Goal: Task Accomplishment & Management: Manage account settings

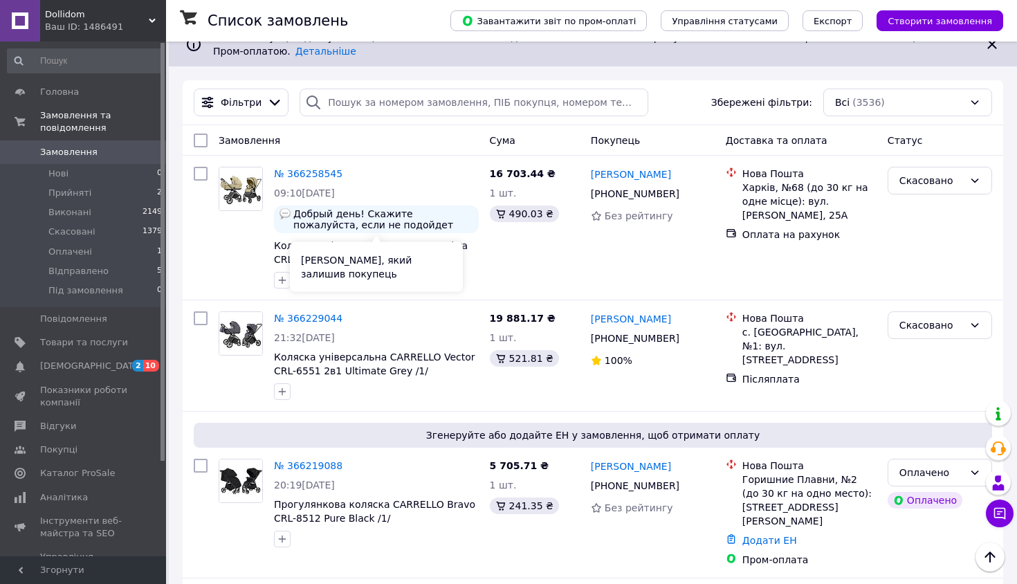
scroll to position [124, 0]
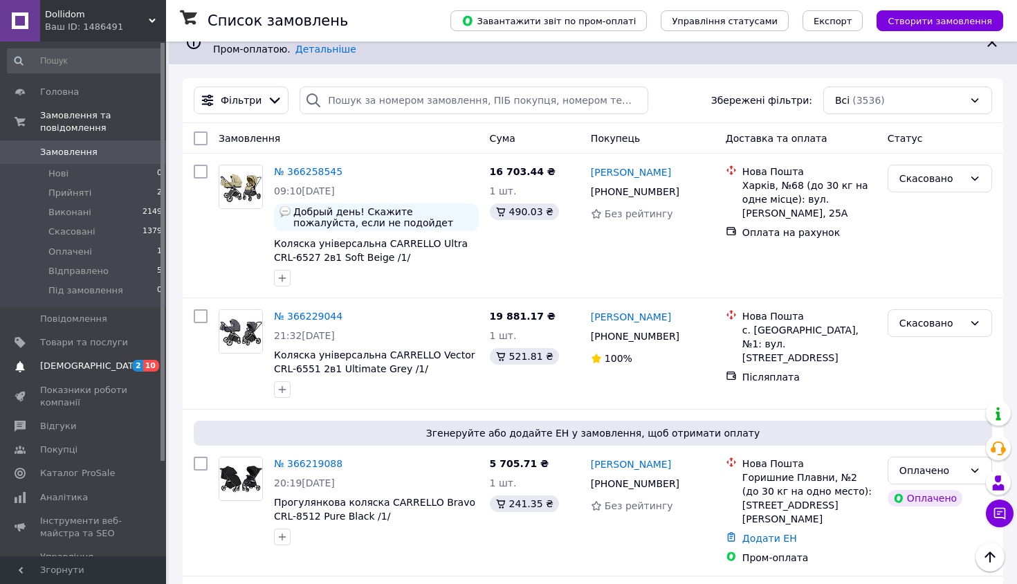
click at [99, 364] on span "[DEMOGRAPHIC_DATA]" at bounding box center [84, 366] width 88 height 12
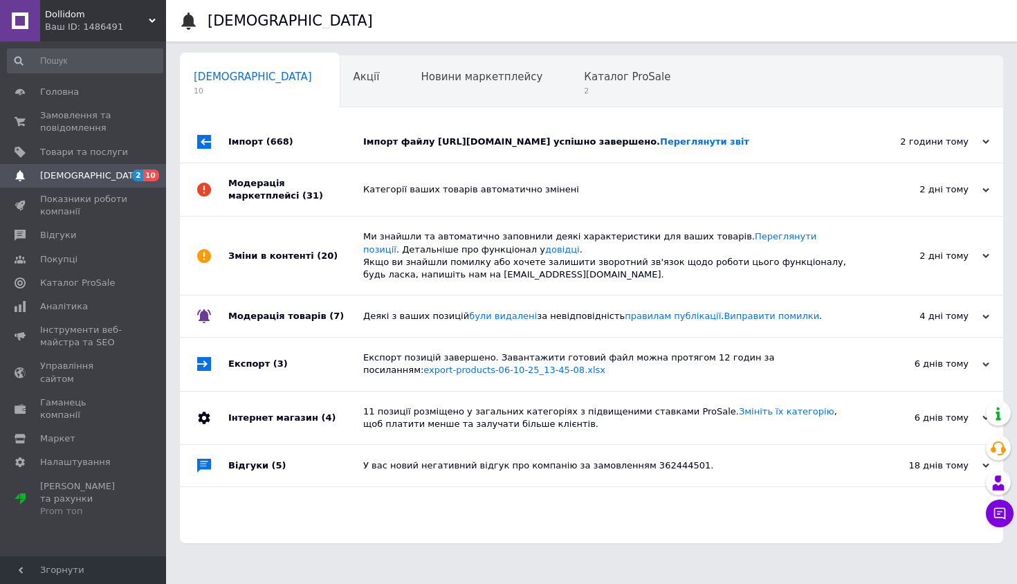
click at [346, 154] on div "Імпорт (668)" at bounding box center [295, 141] width 135 height 41
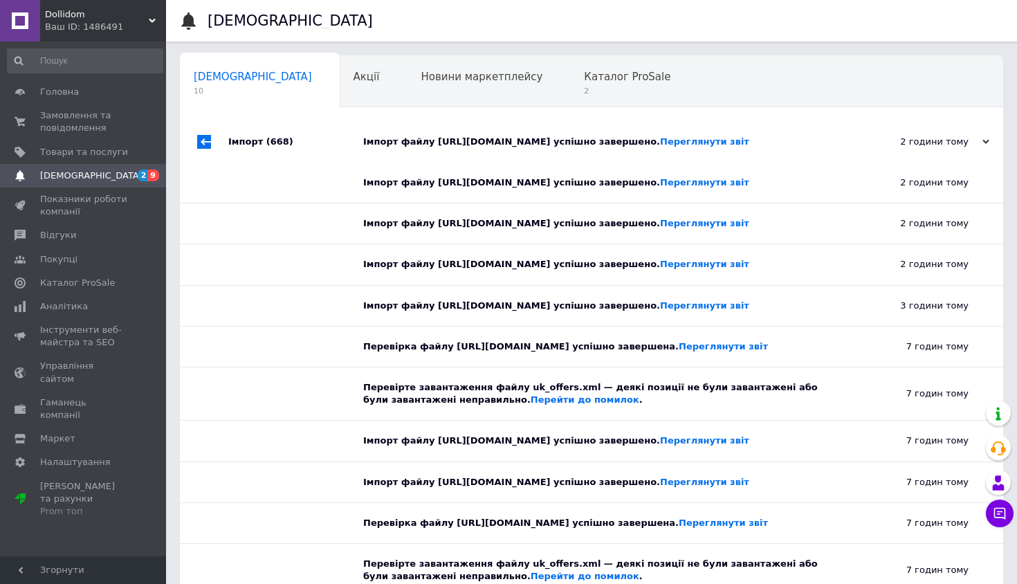
click at [346, 157] on div "Імпорт (668)" at bounding box center [295, 141] width 135 height 41
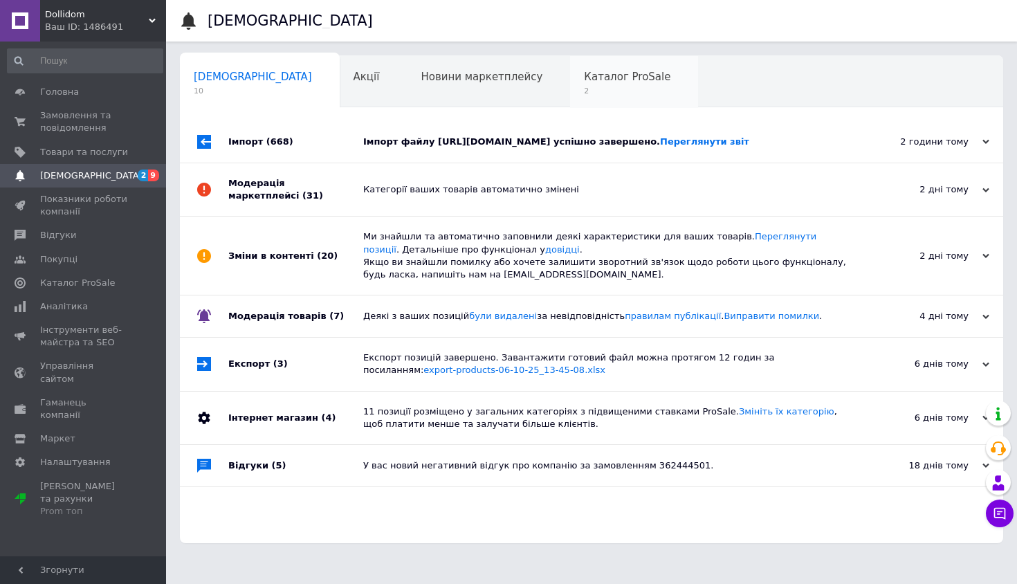
click at [584, 92] on span "2" at bounding box center [627, 91] width 86 height 10
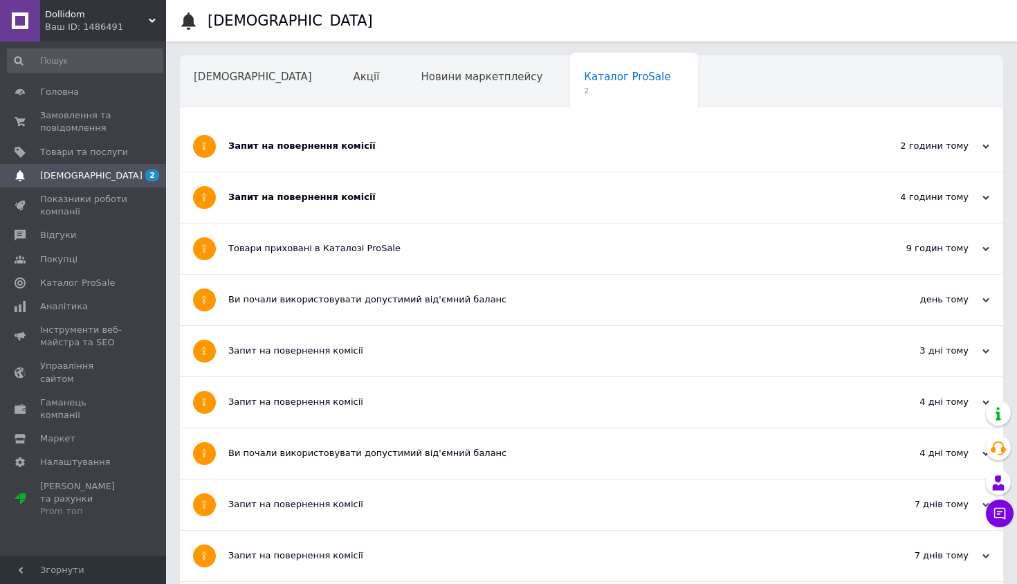
click at [318, 147] on div "Запит на повернення комісії" at bounding box center [539, 146] width 622 height 12
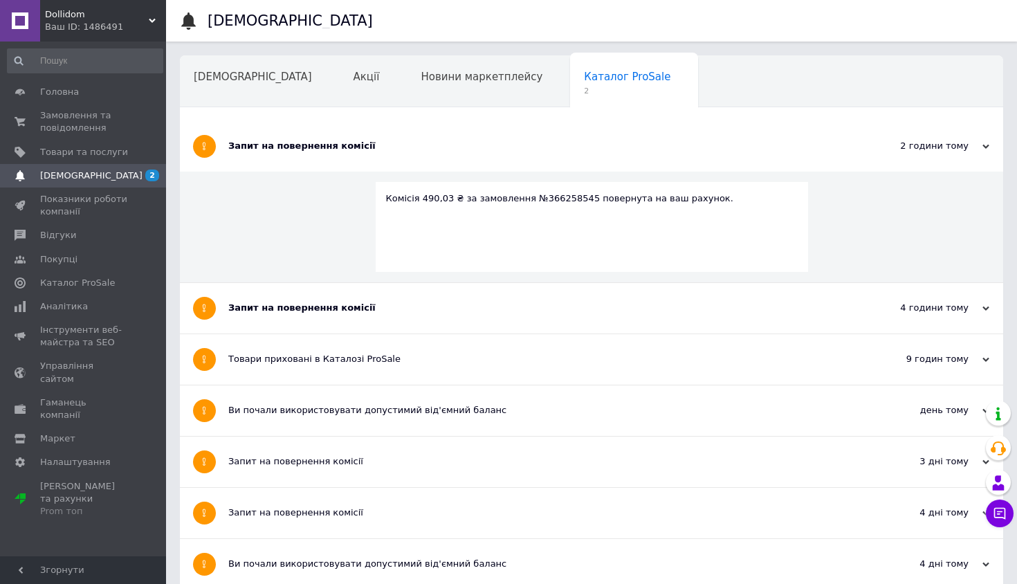
click at [91, 172] on span "[DEMOGRAPHIC_DATA]" at bounding box center [91, 175] width 102 height 12
click at [93, 155] on span "Товари та послуги" at bounding box center [84, 152] width 88 height 12
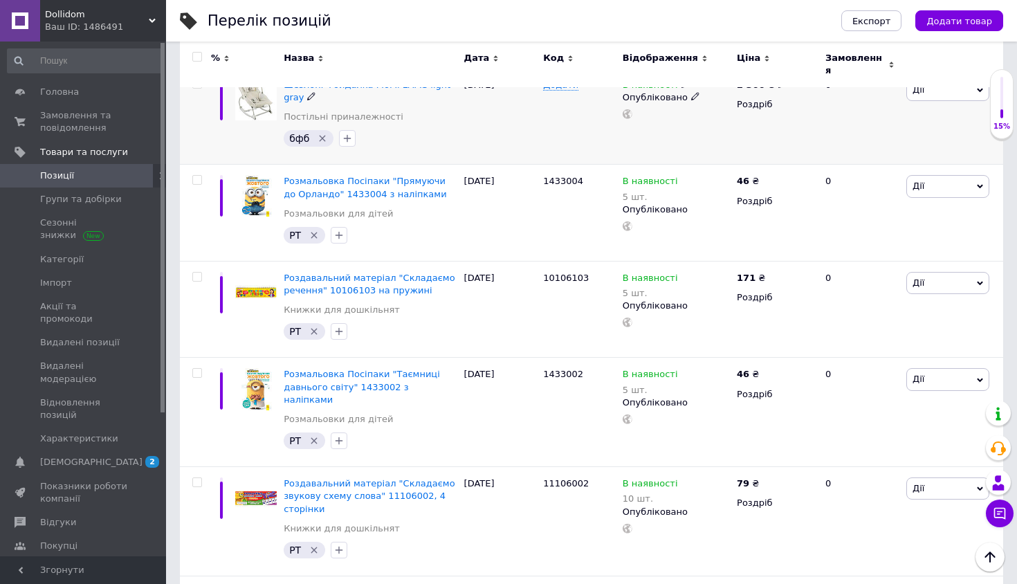
scroll to position [312, 0]
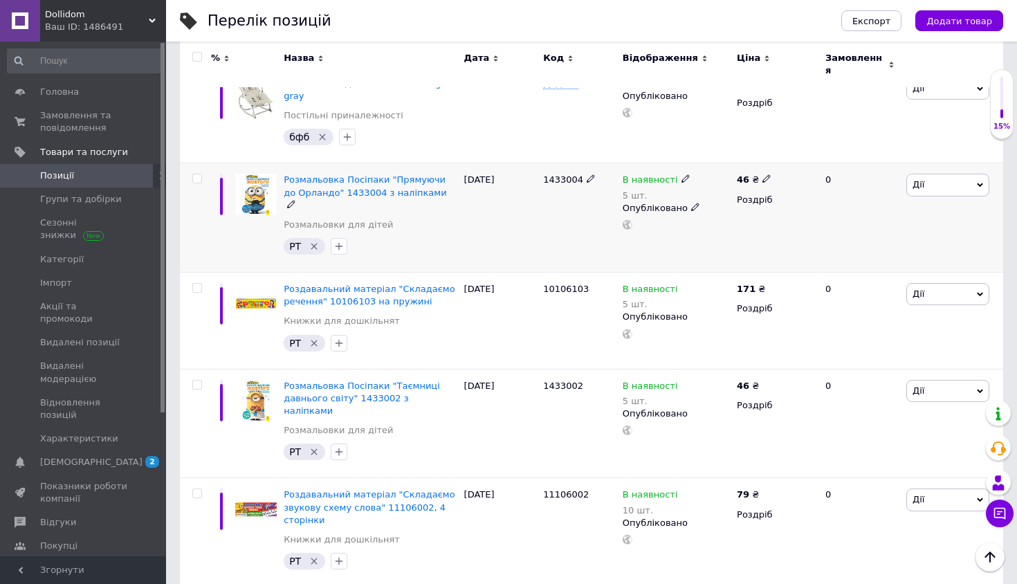
click at [953, 174] on span "Дії" at bounding box center [947, 185] width 83 height 22
click at [879, 260] on li "Знижка" at bounding box center [896, 269] width 183 height 19
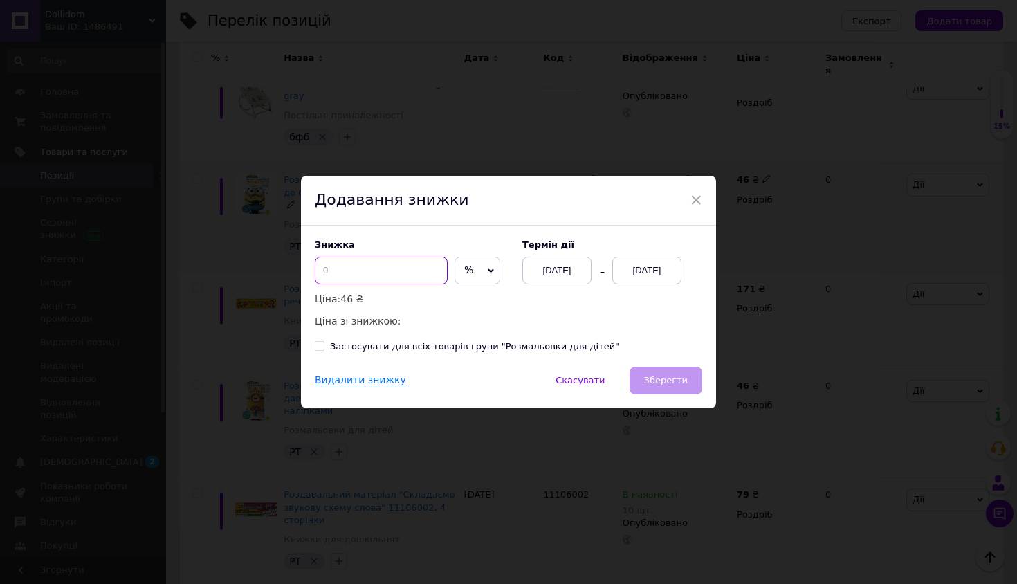
click at [401, 275] on input at bounding box center [381, 271] width 133 height 28
type input "5"
click at [418, 342] on div "Застосувати для всіх товарів групи "Розмальовки для дітей"" at bounding box center [474, 346] width 289 height 12
click at [324, 342] on input "Застосувати для всіх товарів групи "Розмальовки для дітей"" at bounding box center [319, 345] width 9 height 9
checkbox input "true"
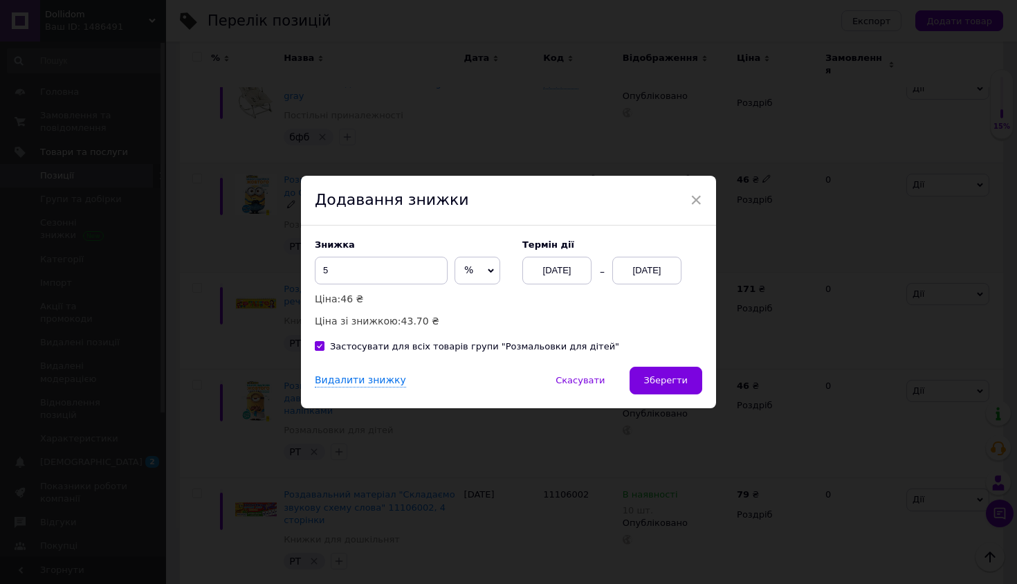
click at [652, 264] on div "[DATE]" at bounding box center [646, 271] width 69 height 28
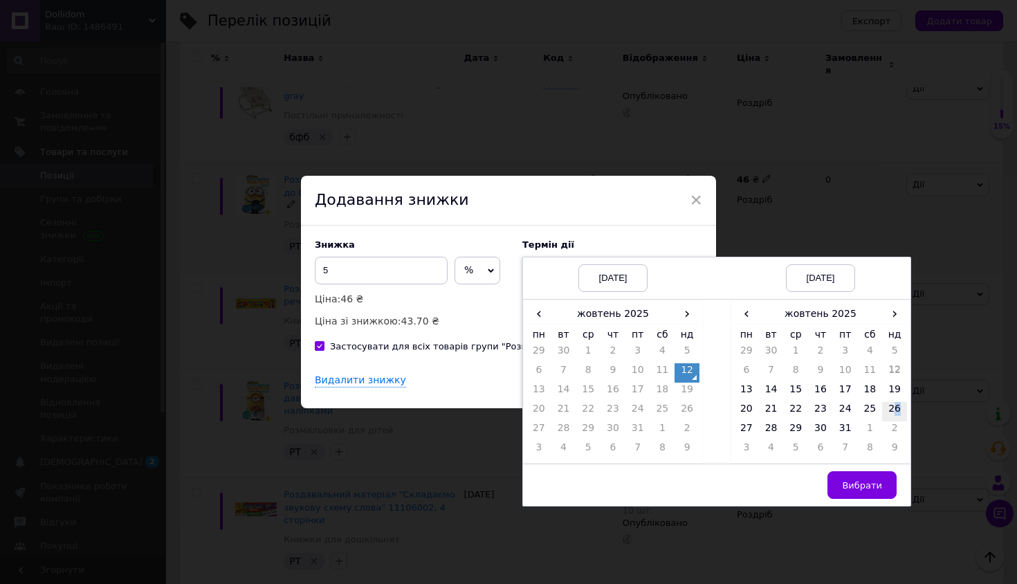
click at [895, 410] on td "26" at bounding box center [894, 411] width 25 height 19
click at [861, 477] on button "Вибрати" at bounding box center [861, 485] width 69 height 28
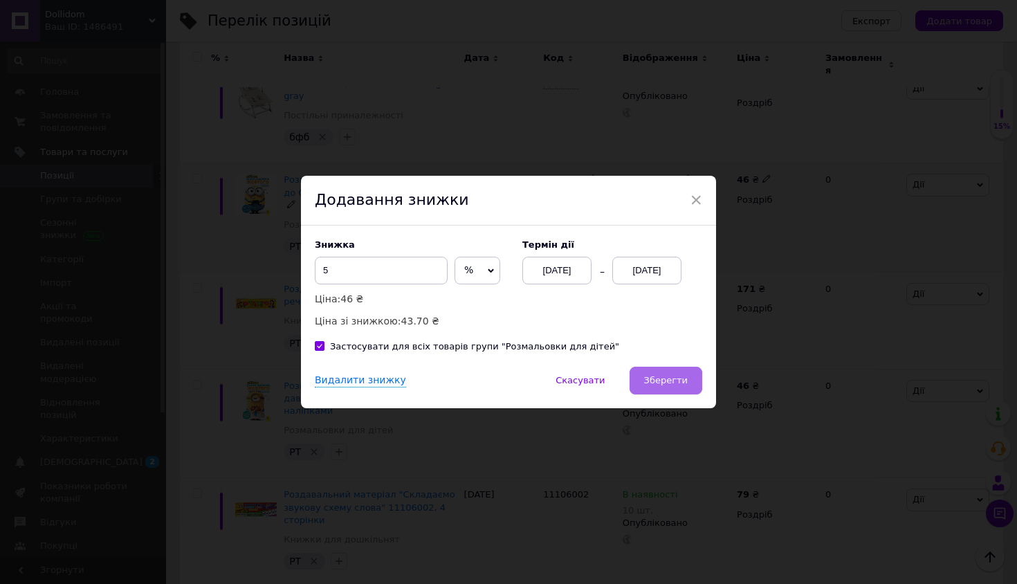
click at [668, 391] on button "Зберегти" at bounding box center [665, 381] width 73 height 28
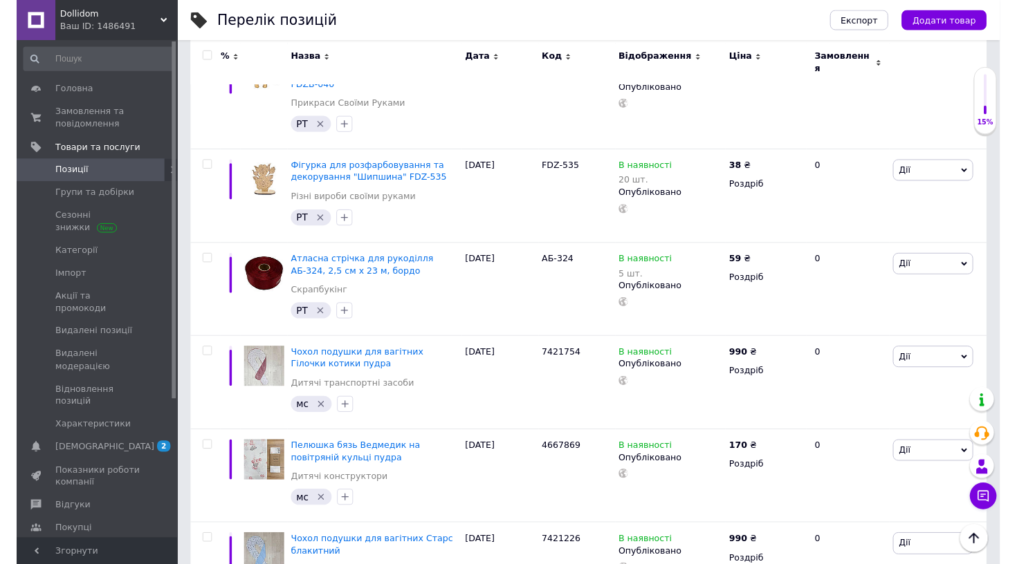
scroll to position [1869, 0]
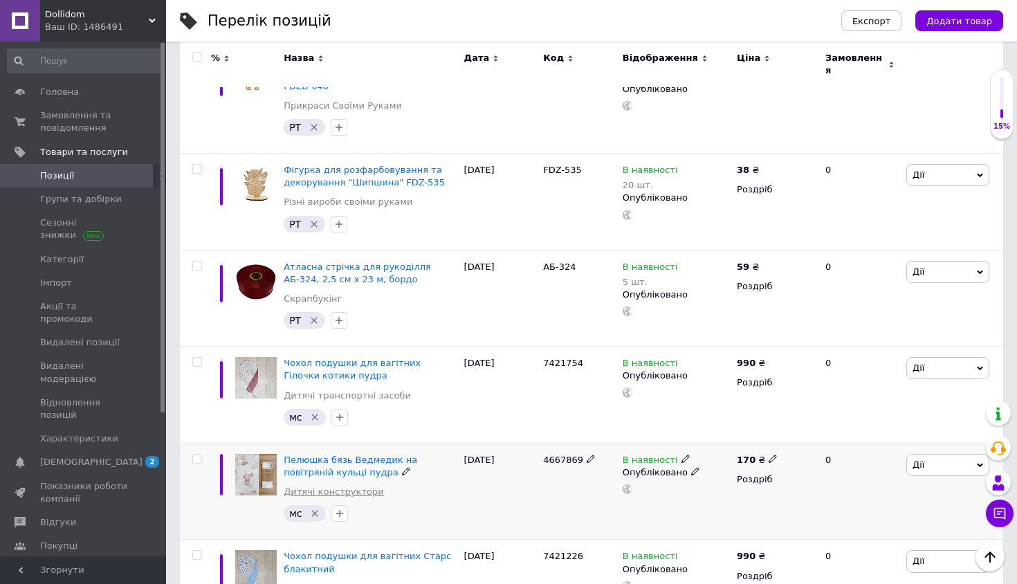
click at [369, 486] on link "Дитячі конструктори" at bounding box center [334, 492] width 100 height 12
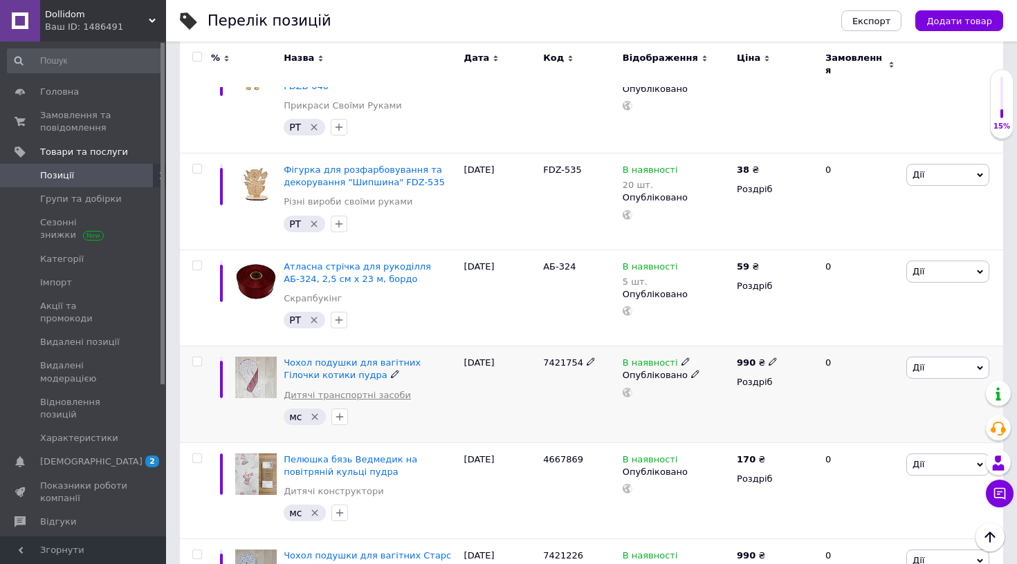
click at [362, 389] on link "Дитячі транспортні засоби" at bounding box center [347, 395] width 127 height 12
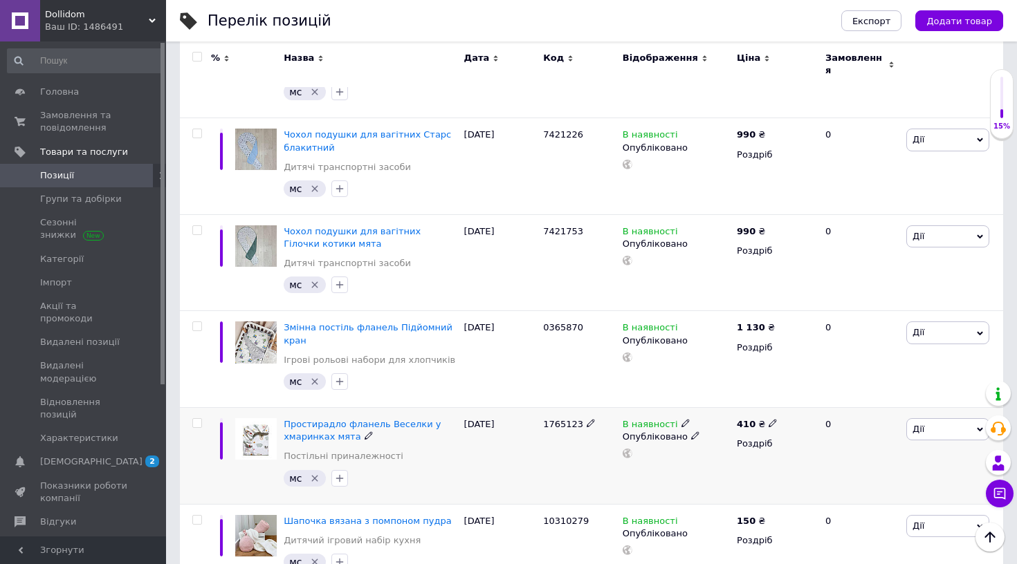
scroll to position [2311, 0]
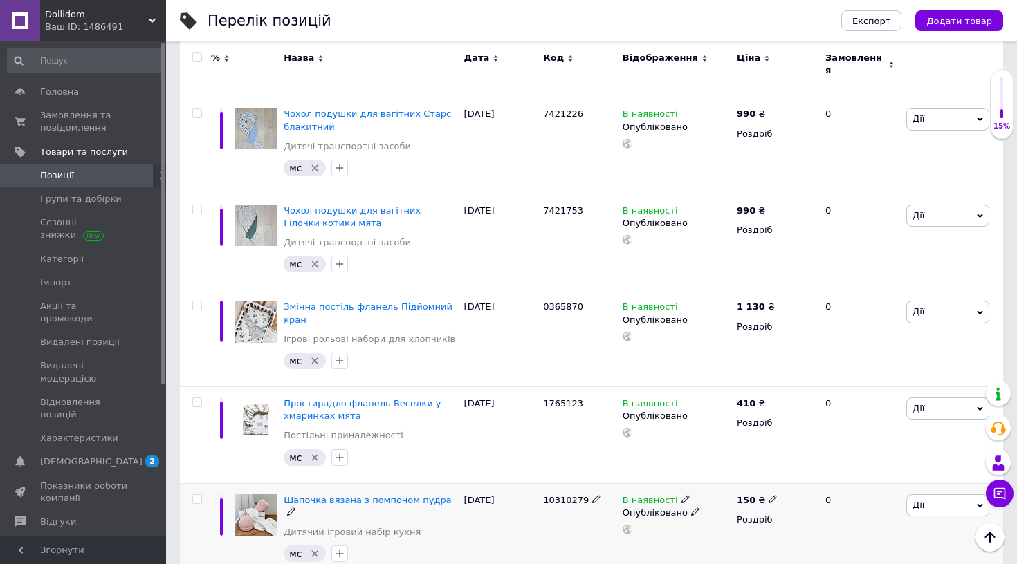
click at [346, 526] on link "Дитячий ігровий набір кухня" at bounding box center [352, 532] width 137 height 12
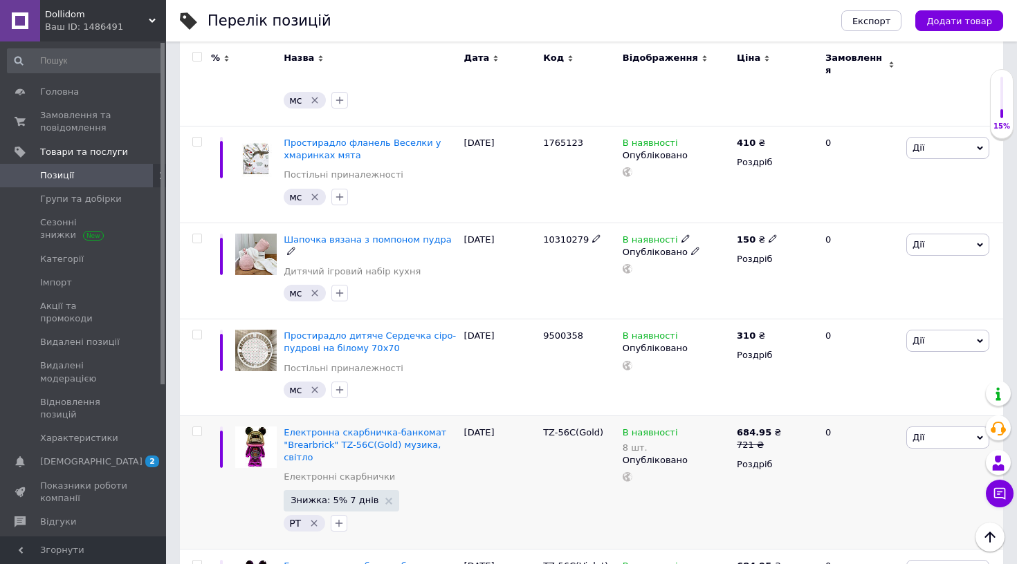
scroll to position [2573, 0]
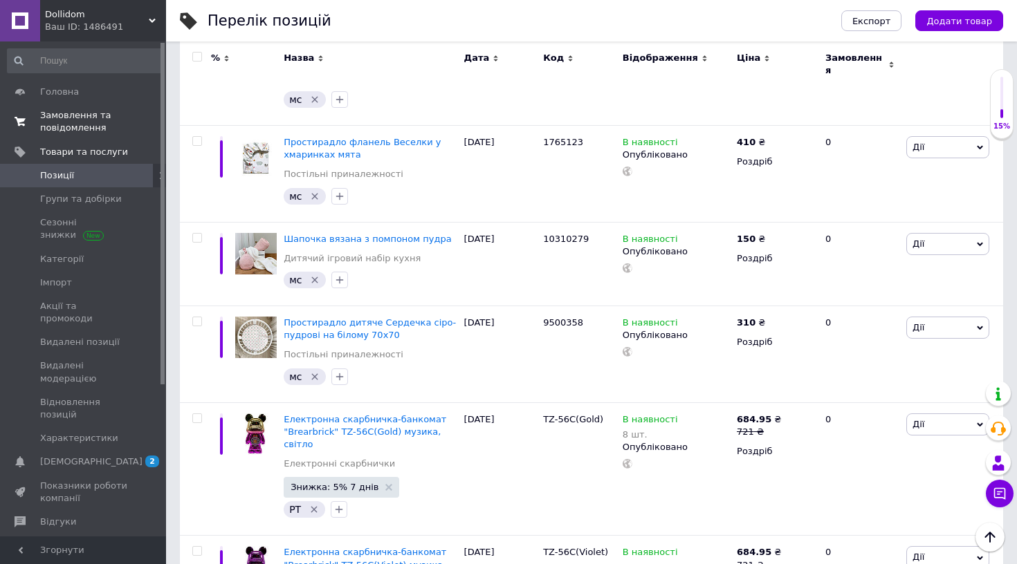
click at [82, 131] on span "Замовлення та повідомлення" at bounding box center [84, 121] width 88 height 25
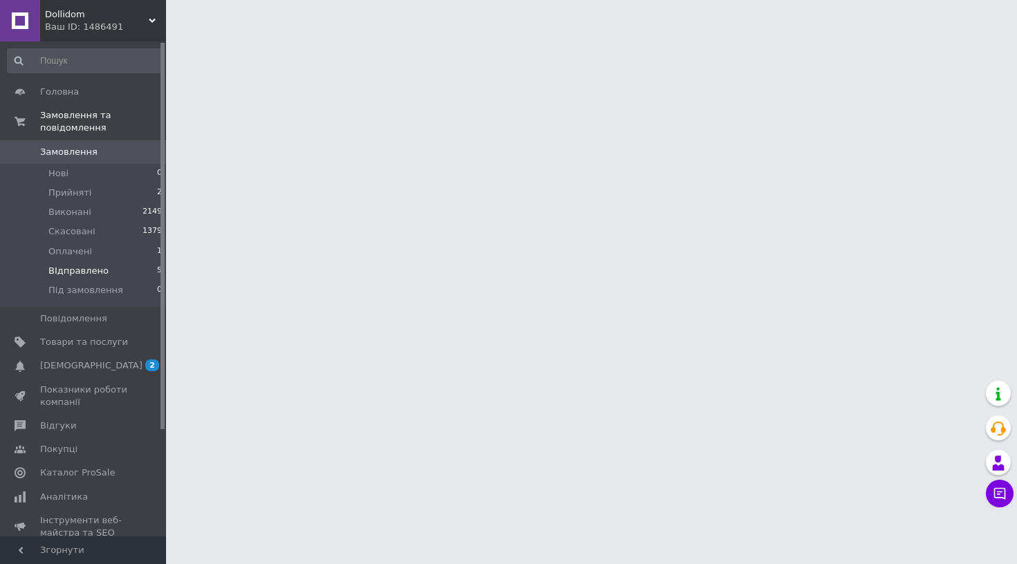
click at [92, 273] on span "ВІдправлено" at bounding box center [78, 271] width 60 height 12
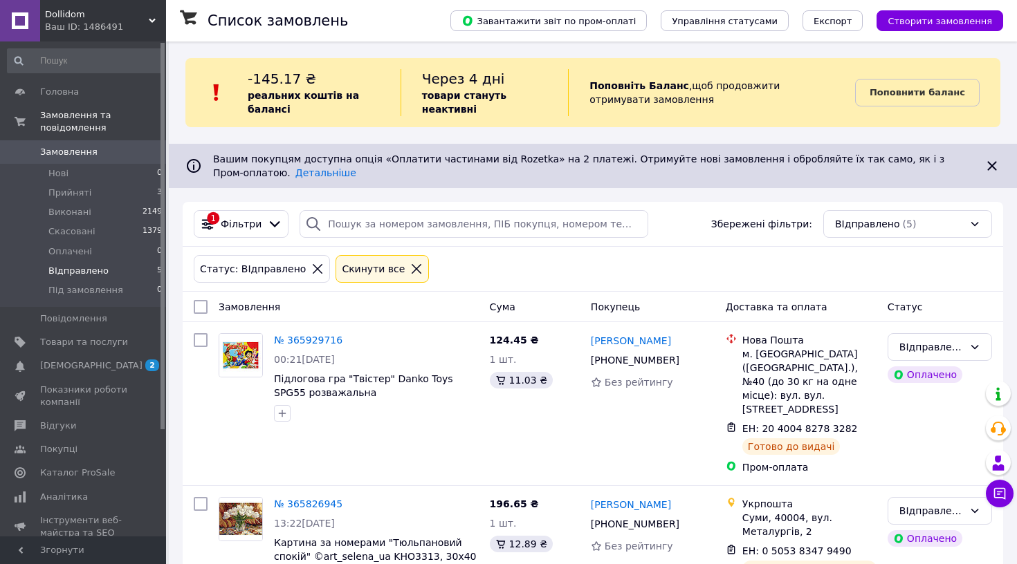
click at [866, 2] on div "Завантажити звіт по пром-оплаті Управління статусами Експорт Створити замовлення" at bounding box center [713, 20] width 580 height 41
click at [313, 266] on icon at bounding box center [318, 269] width 10 height 10
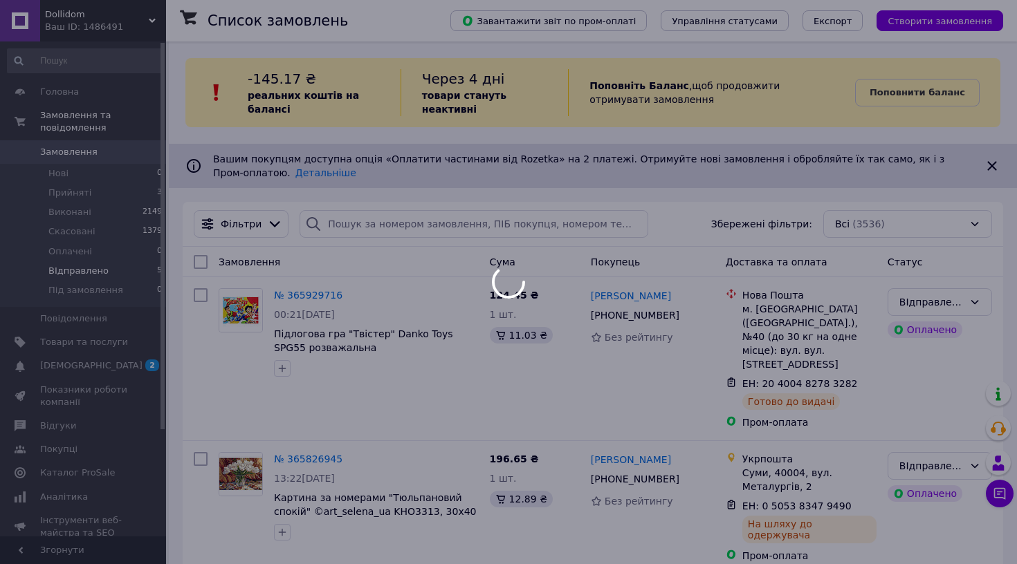
click at [369, 204] on div at bounding box center [508, 282] width 1017 height 564
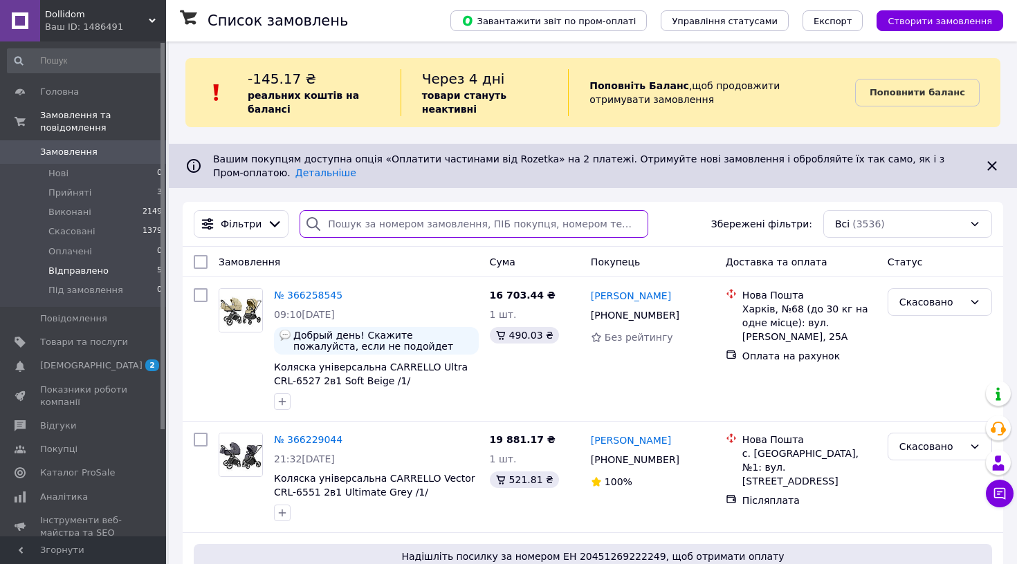
click at [367, 226] on input "search" at bounding box center [473, 224] width 349 height 28
paste input "20451265770209"
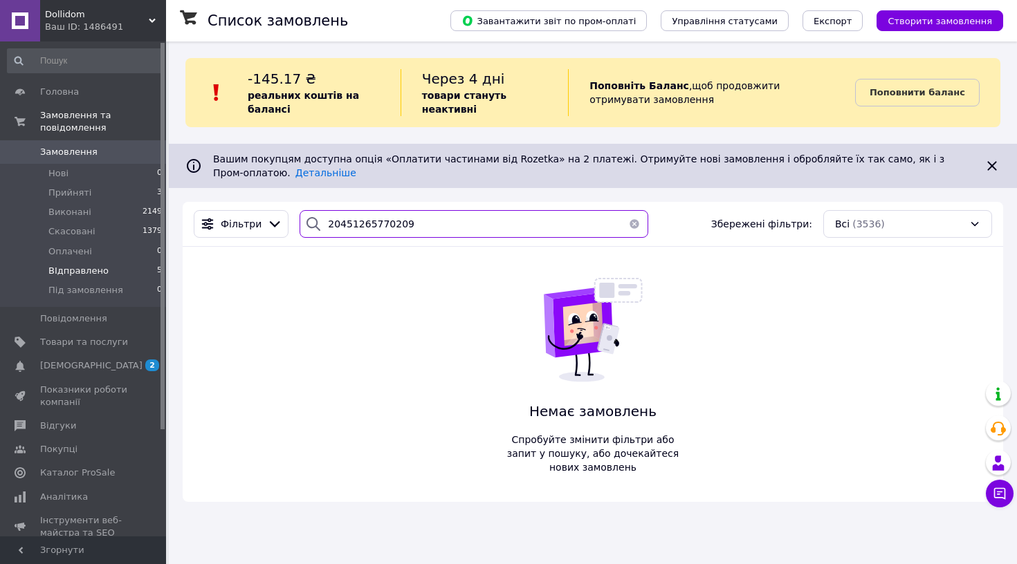
click at [428, 236] on input "20451265770209" at bounding box center [473, 224] width 349 height 28
paste input "Абакумець"
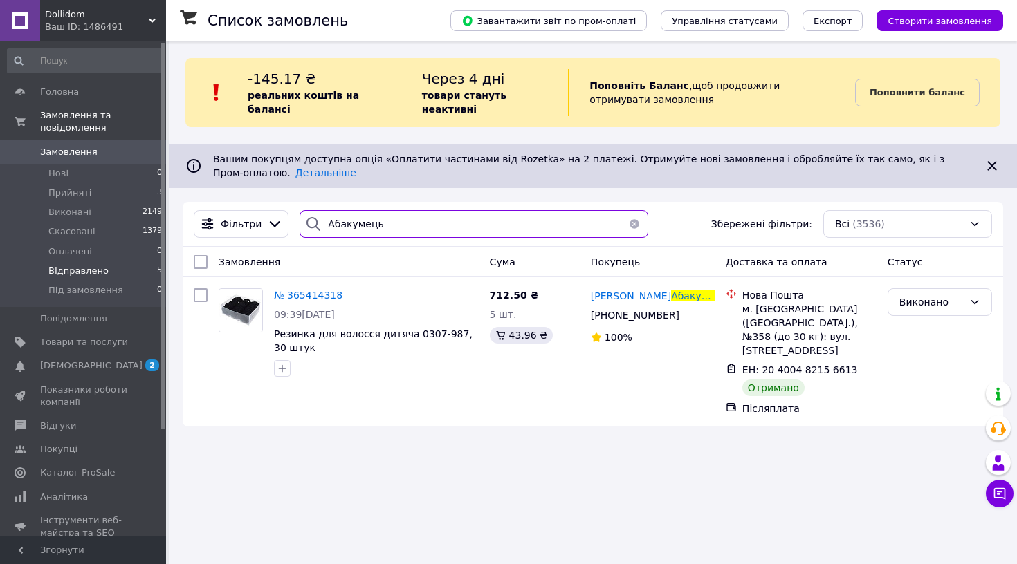
click at [345, 228] on input "Абакумець" at bounding box center [473, 224] width 349 height 28
paste input "[PERSON_NAME]"
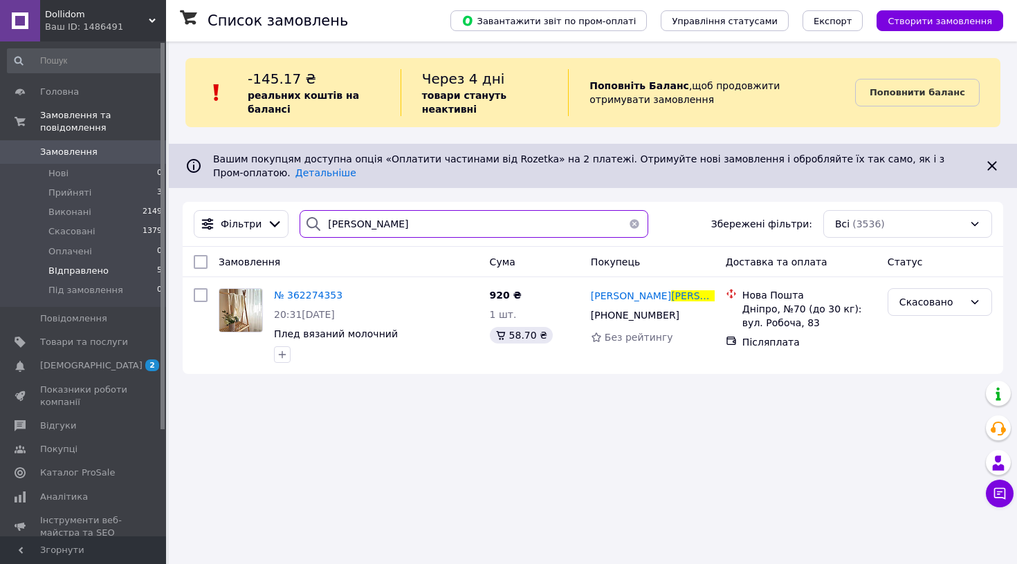
click at [372, 220] on input "[PERSON_NAME]" at bounding box center [473, 224] width 349 height 28
paste input "[PERSON_NAME]"
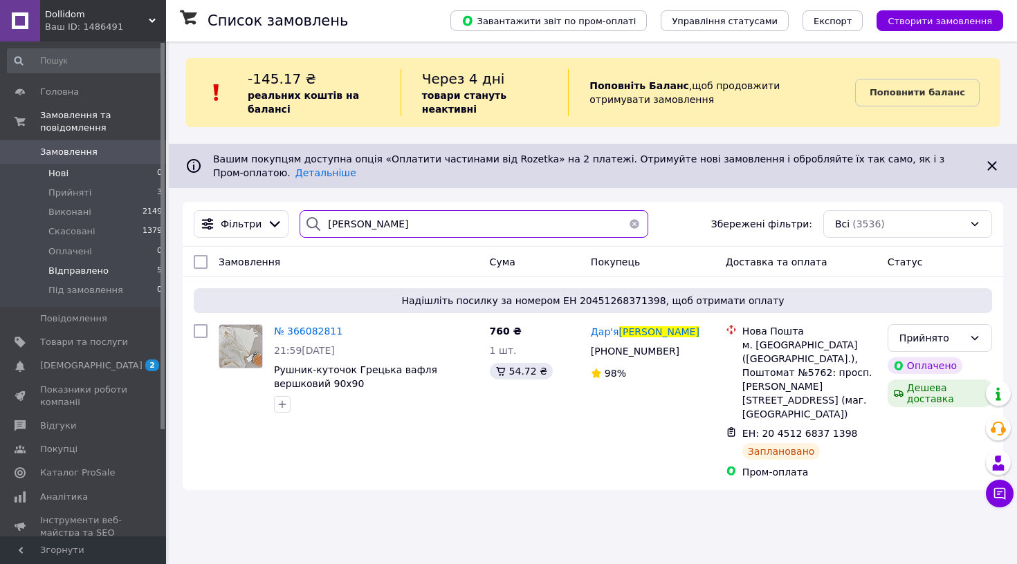
type input "[PERSON_NAME]"
click at [64, 169] on span "Нові" at bounding box center [58, 173] width 20 height 12
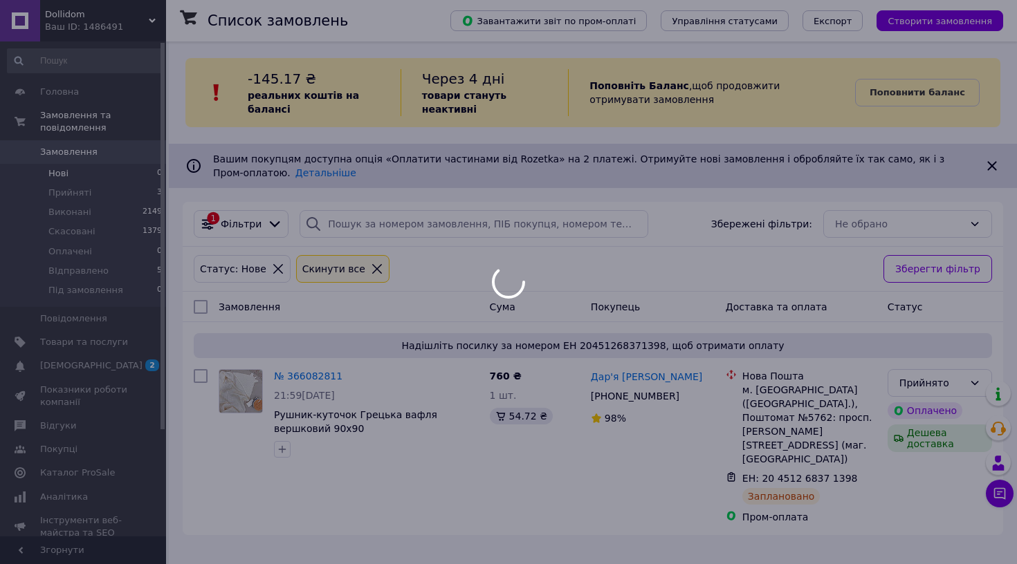
click at [111, 196] on body "Dollidom Ваш ID: 1486491 Сайт [PERSON_NAME] покупця Перевірити стан системи Сто…" at bounding box center [508, 282] width 1017 height 564
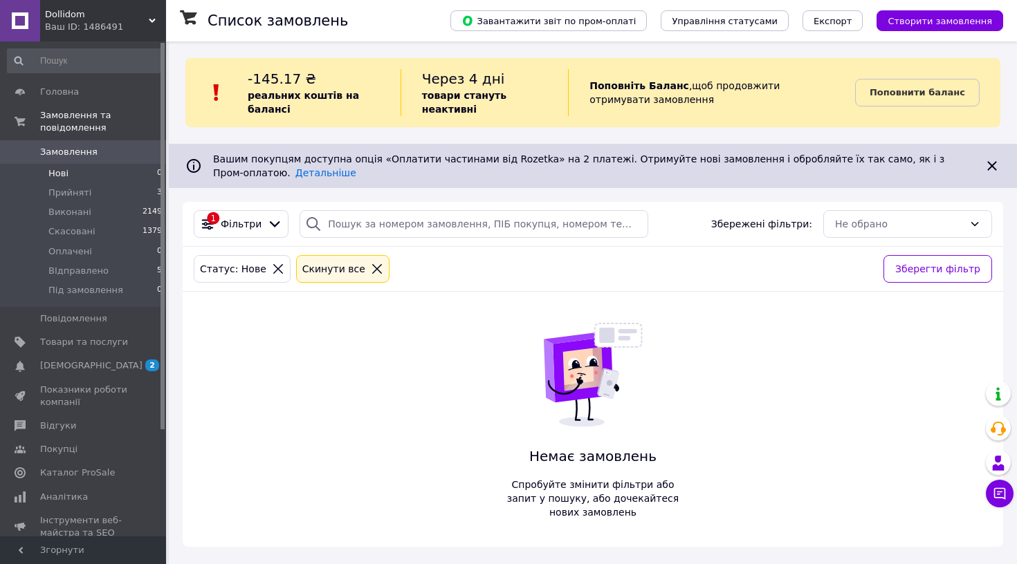
click at [111, 196] on li "Прийняті 3" at bounding box center [85, 192] width 170 height 19
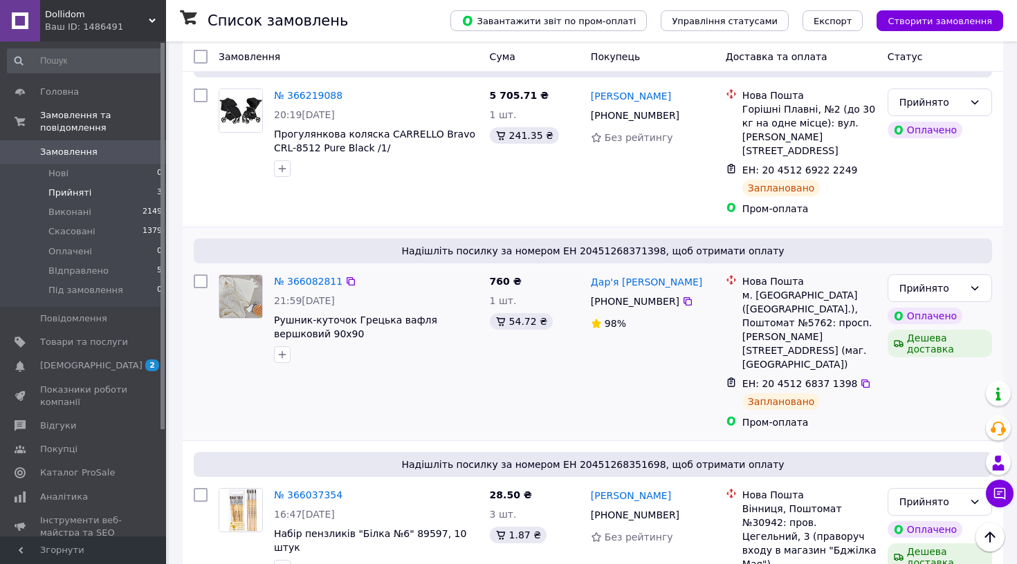
scroll to position [291, 0]
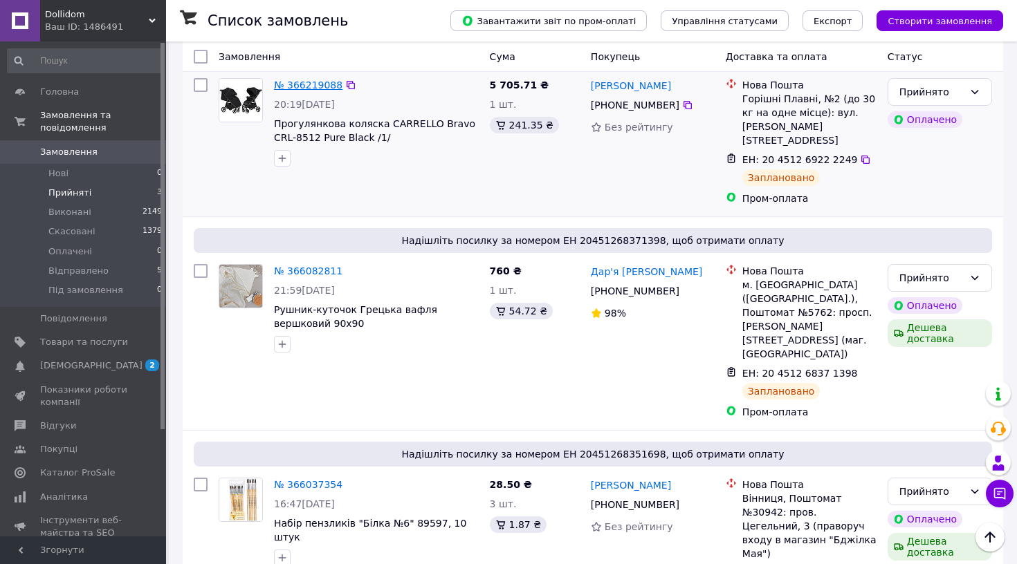
click at [323, 86] on link "№ 366219088" at bounding box center [308, 85] width 68 height 11
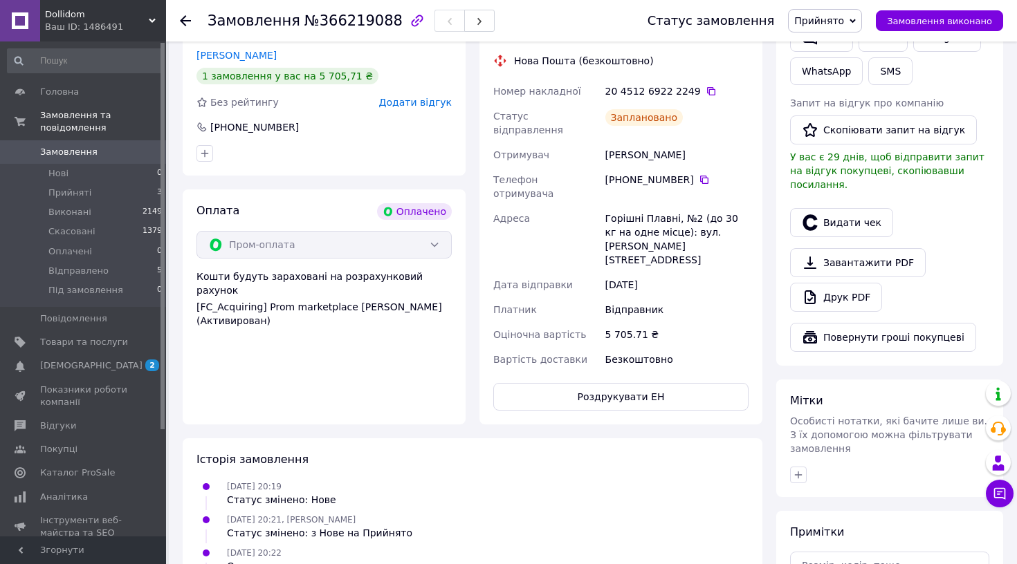
scroll to position [531, 0]
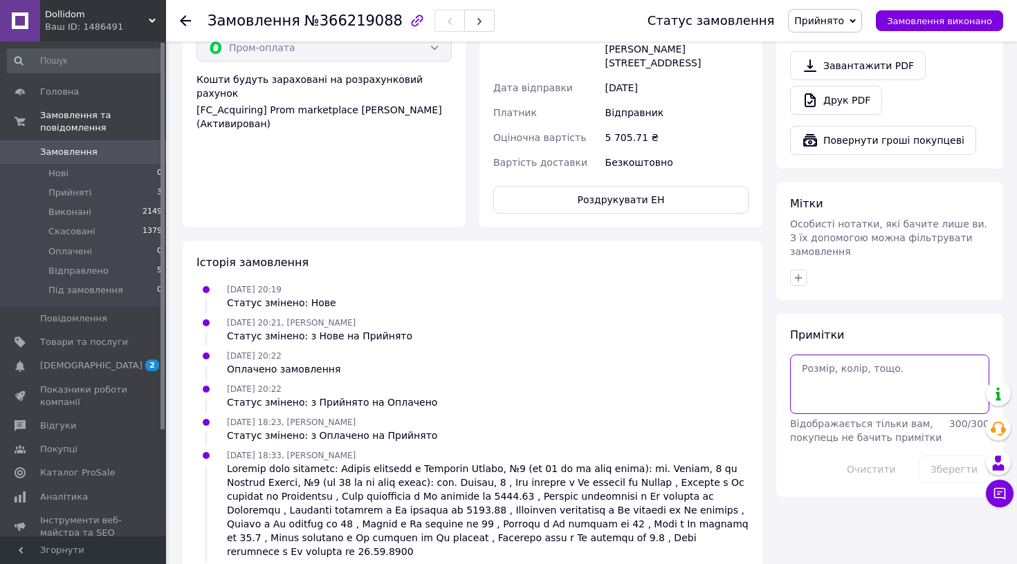
click at [823, 394] on textarea at bounding box center [889, 384] width 199 height 59
type textarea "189 доставка"
click at [957, 456] on button "Зберегти" at bounding box center [953, 470] width 71 height 28
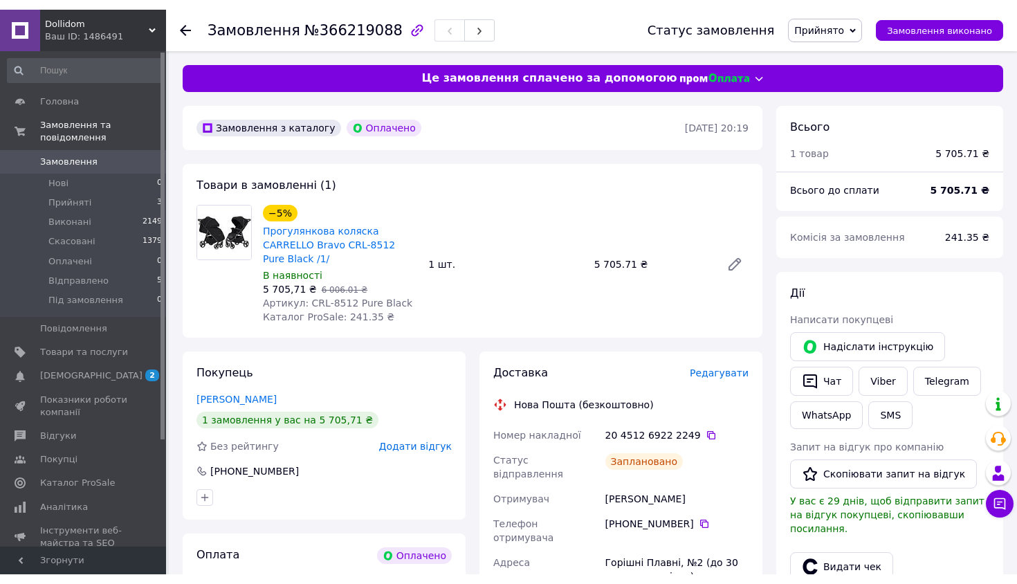
scroll to position [0, 0]
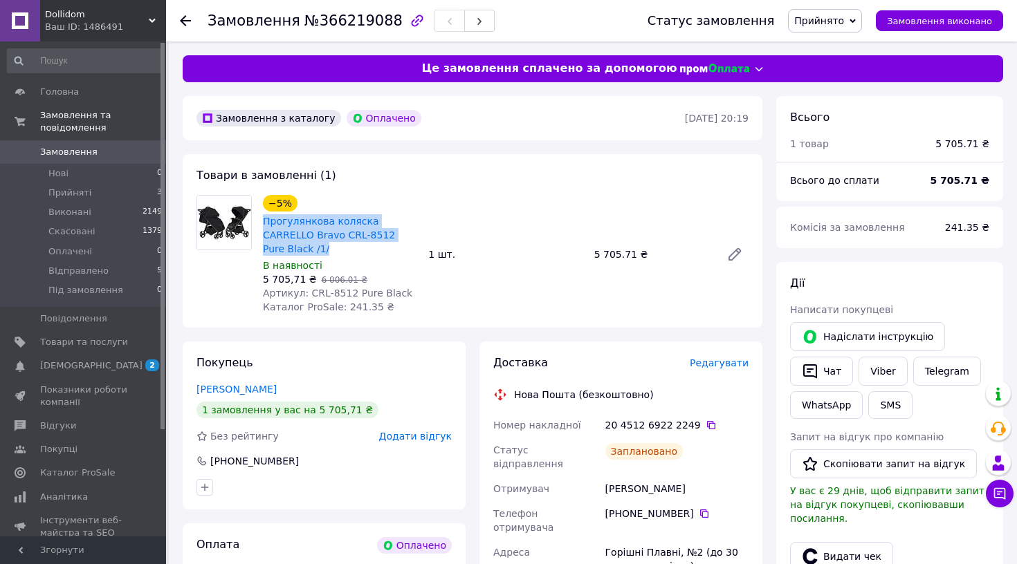
drag, startPoint x: 325, startPoint y: 246, endPoint x: 262, endPoint y: 224, distance: 66.5
click at [262, 224] on div "Прогулянкова коляска CARRELLO Bravo CRL-8512 Pure Black /1/" at bounding box center [339, 235] width 157 height 44
copy link "Прогулянкова коляска CARRELLO Bravo CRL-8512 Pure Black /1/"
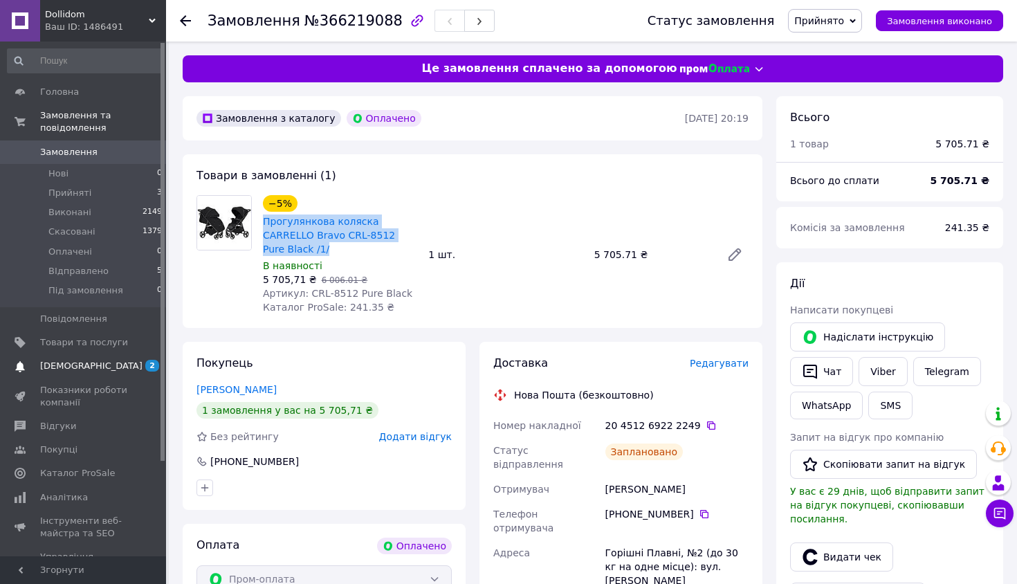
click at [140, 369] on span "2" at bounding box center [147, 366] width 38 height 12
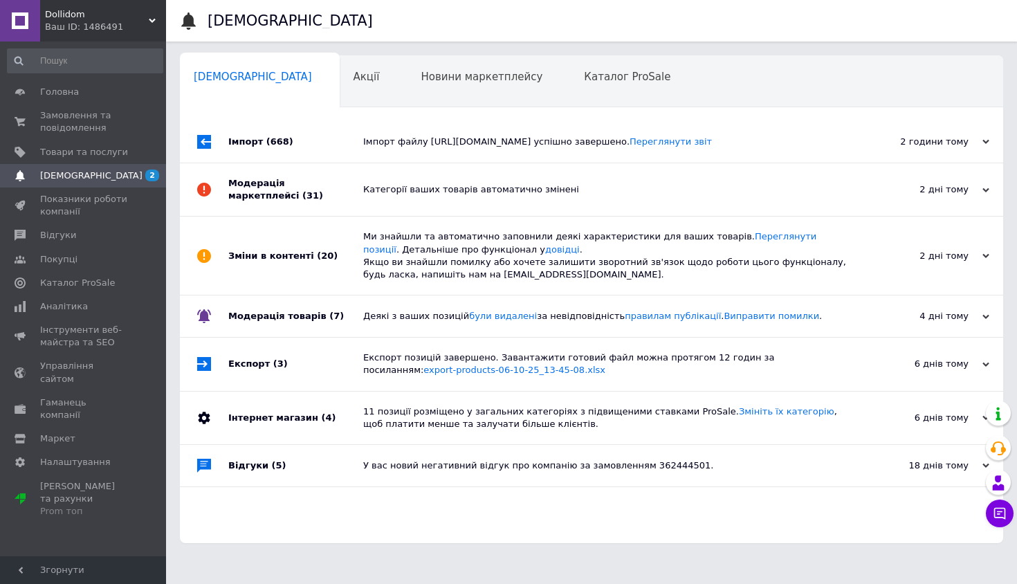
click at [387, 122] on div "Імпорт файлу [URL][DOMAIN_NAME] успішно завершено. Переглянути звіт" at bounding box center [607, 141] width 488 height 41
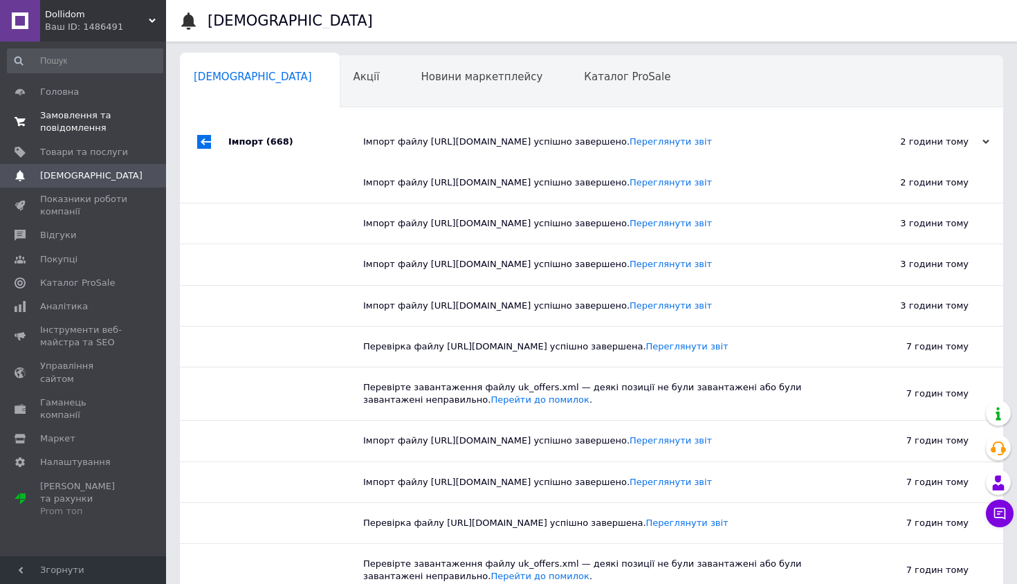
click at [119, 135] on link "Замовлення та повідомлення 0 0" at bounding box center [85, 122] width 170 height 36
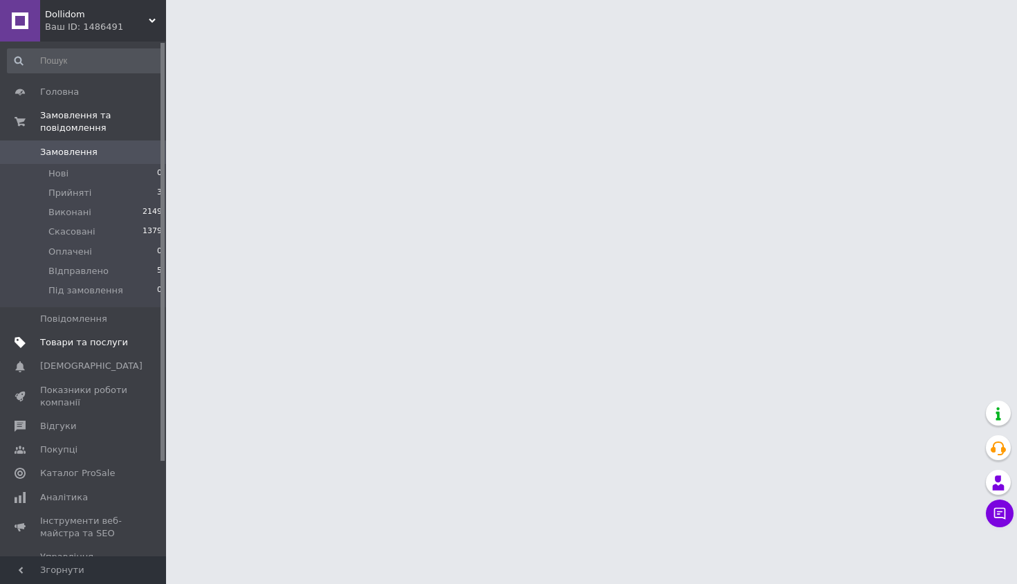
click at [76, 347] on link "Товари та послуги" at bounding box center [85, 343] width 170 height 24
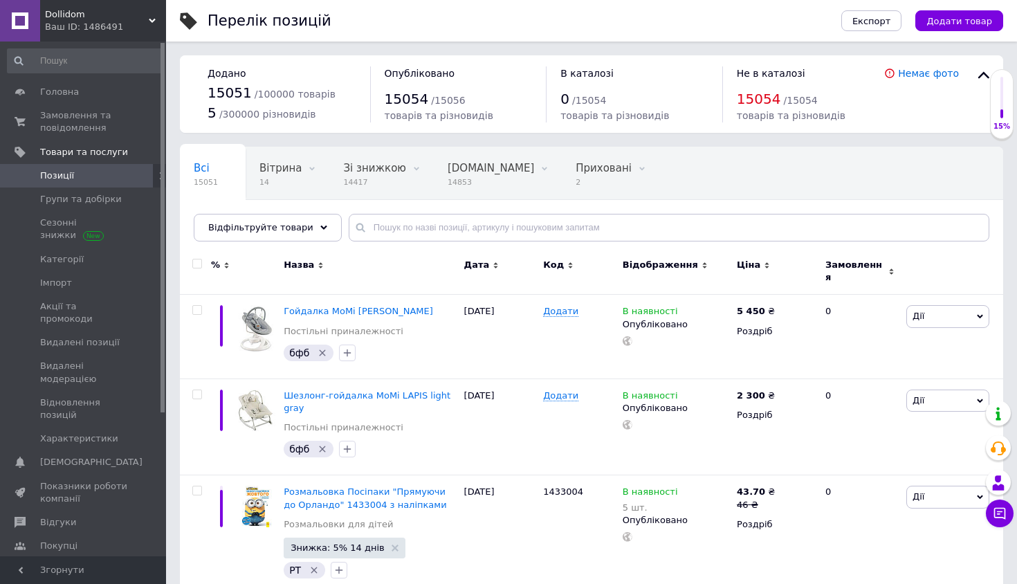
click at [113, 181] on link "Позиції" at bounding box center [85, 176] width 170 height 24
click at [113, 192] on link "Групи та добірки" at bounding box center [85, 199] width 170 height 24
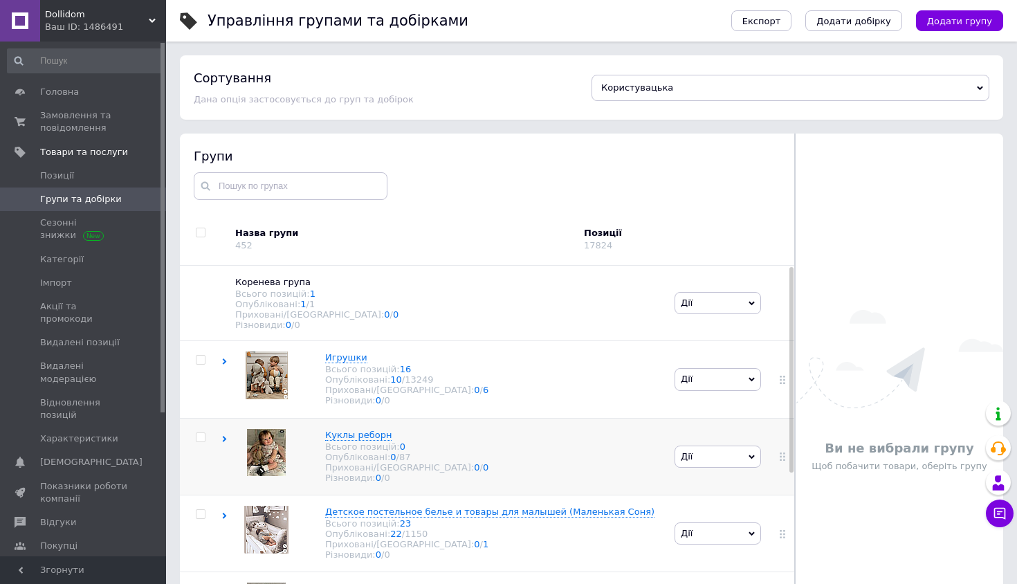
click at [264, 454] on img at bounding box center [266, 452] width 39 height 47
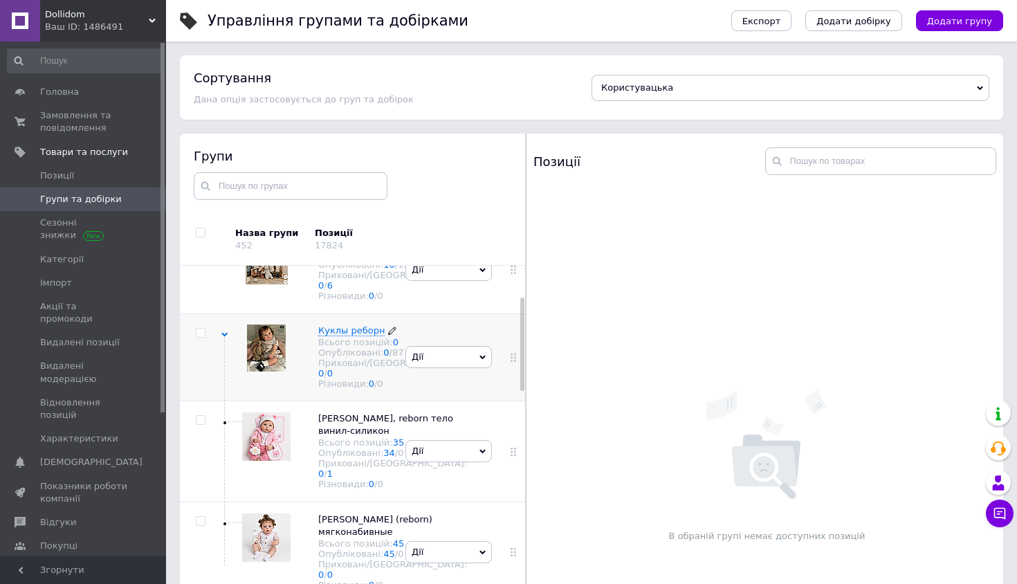
scroll to position [132, 0]
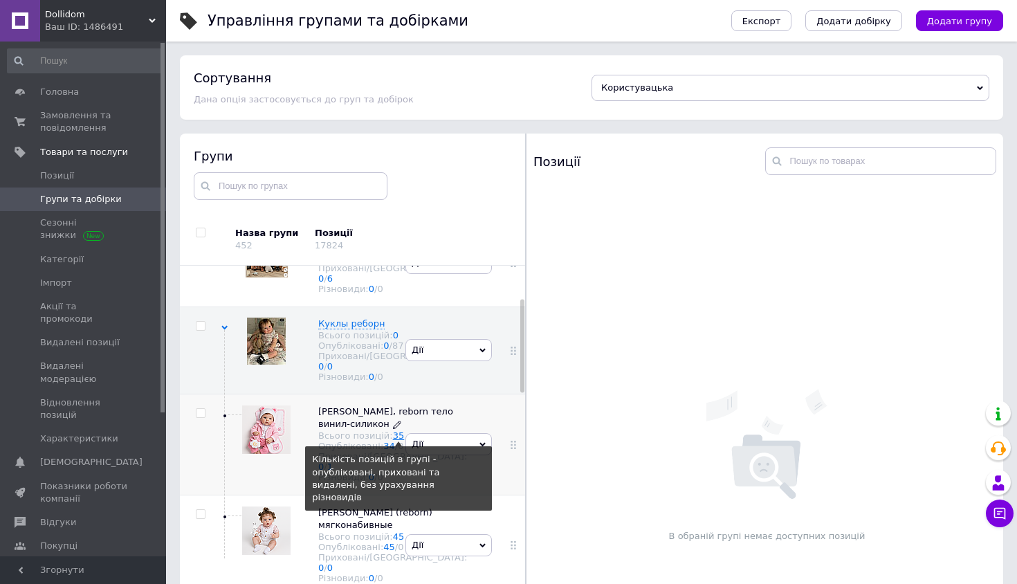
click at [393, 441] on link "35" at bounding box center [399, 435] width 12 height 10
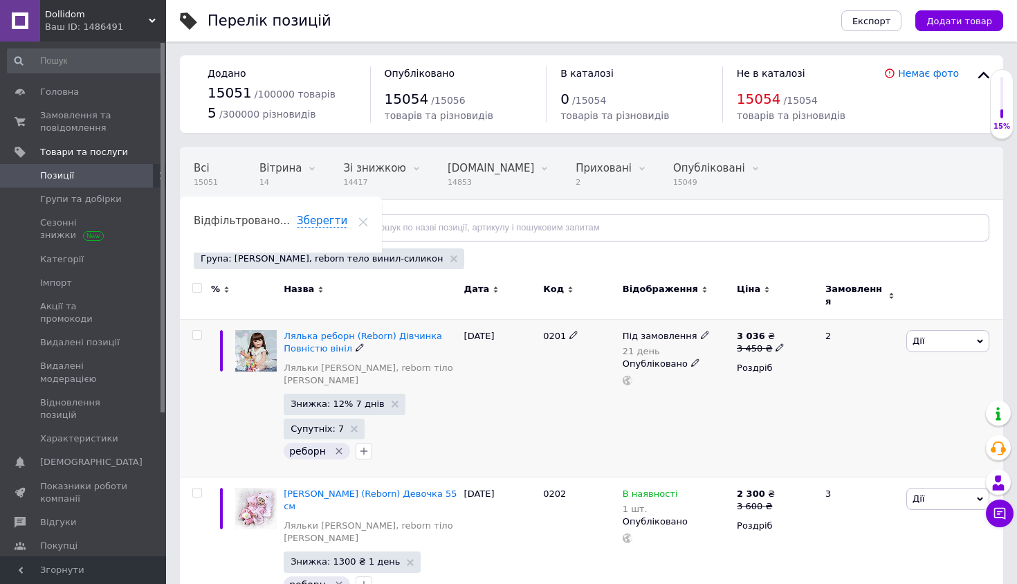
scroll to position [0, 4]
click at [246, 347] on img at bounding box center [255, 350] width 41 height 41
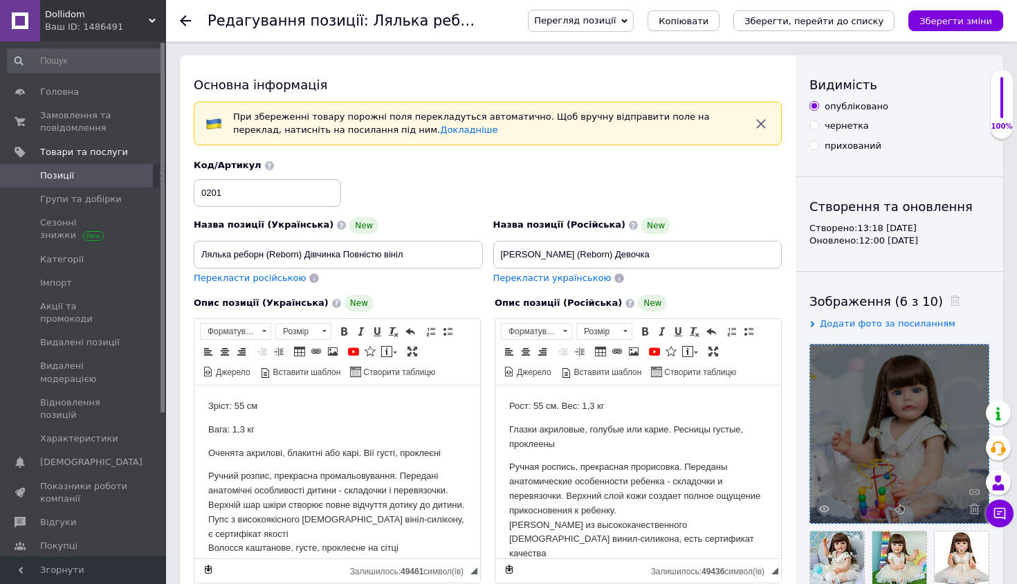
click at [849, 407] on div at bounding box center [899, 433] width 178 height 178
click at [826, 506] on icon at bounding box center [824, 508] width 10 height 10
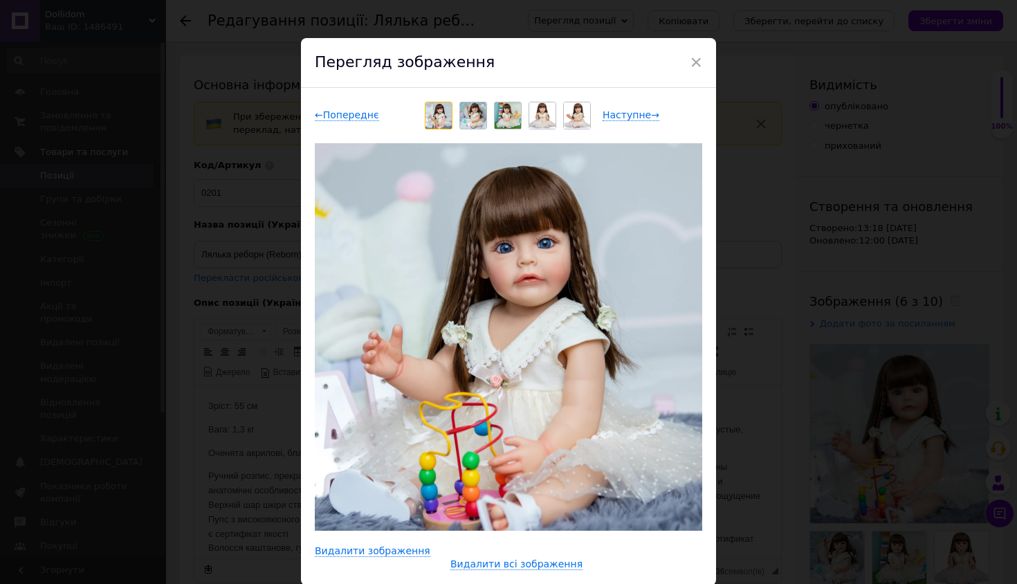
scroll to position [10, 0]
click at [470, 123] on img at bounding box center [473, 115] width 26 height 26
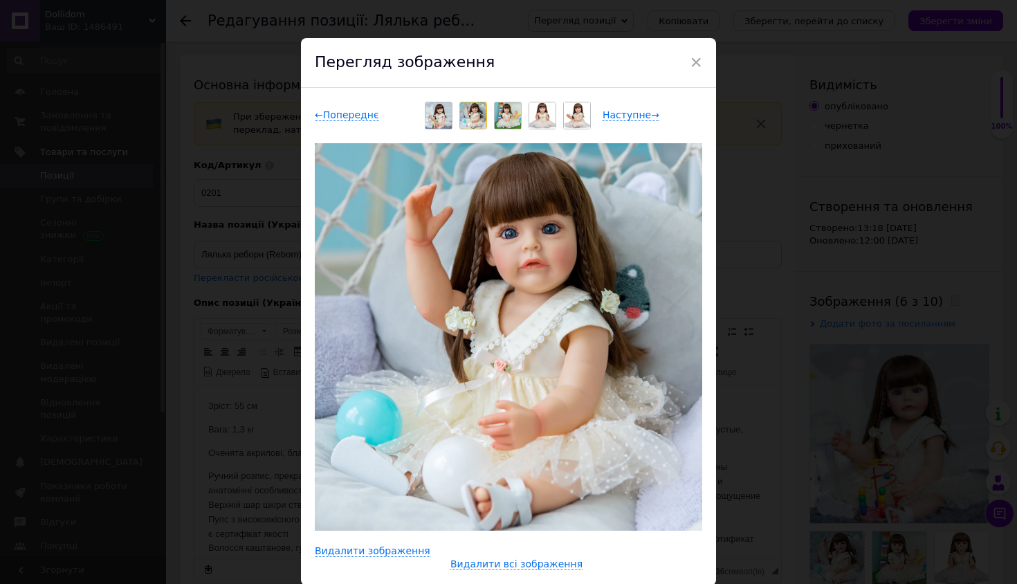
click at [502, 118] on img at bounding box center [508, 115] width 26 height 26
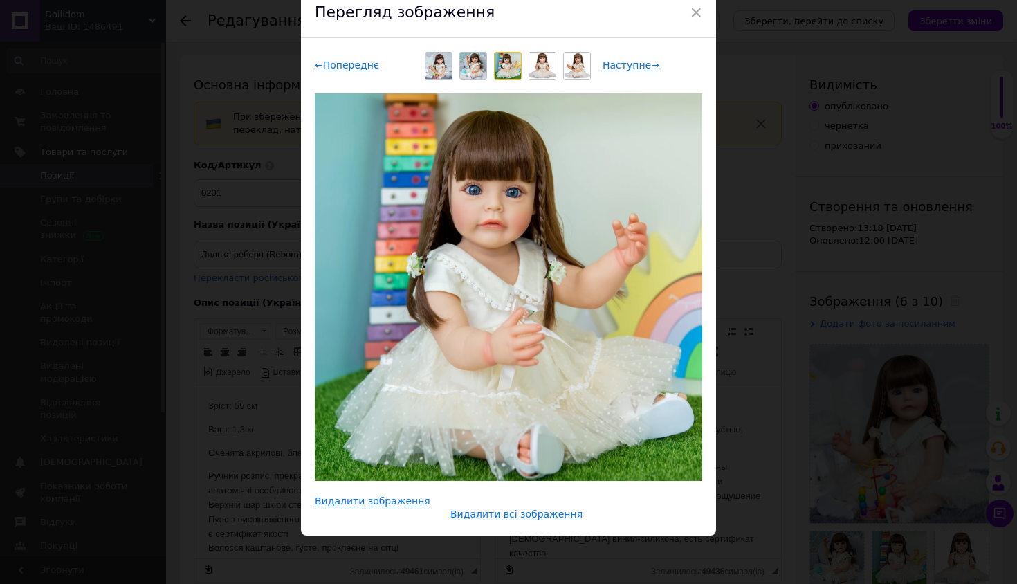
scroll to position [59, 0]
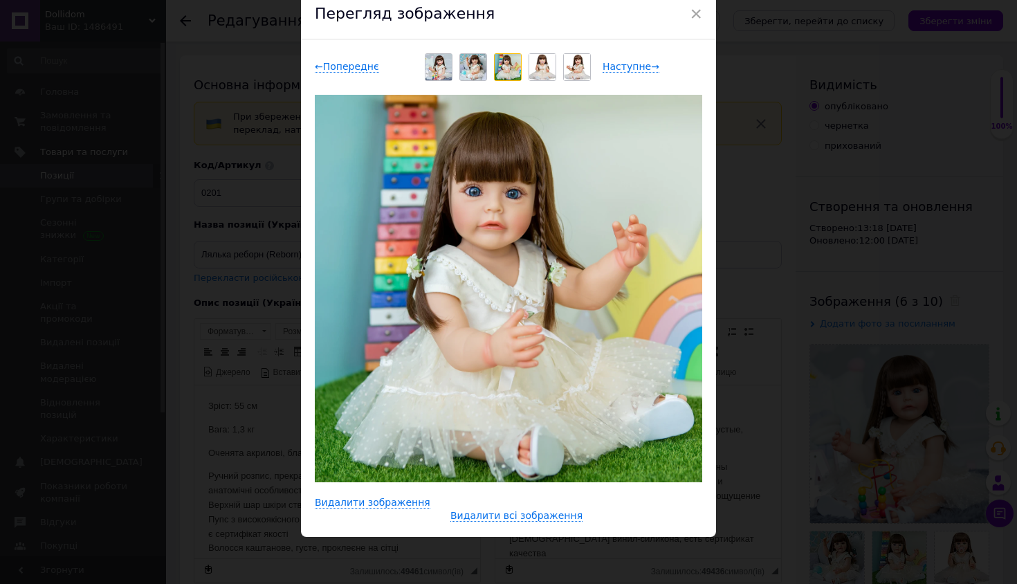
click at [877, 297] on div "× Перегляд зображення ← Попереднє Наступне → Видалити зображення Видалити всі з…" at bounding box center [508, 292] width 1017 height 584
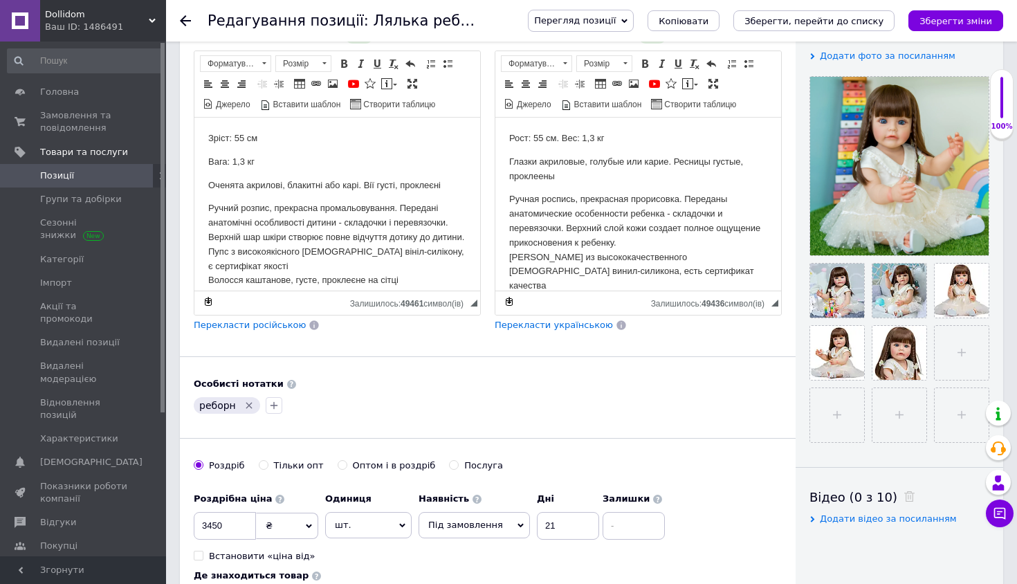
scroll to position [279, 0]
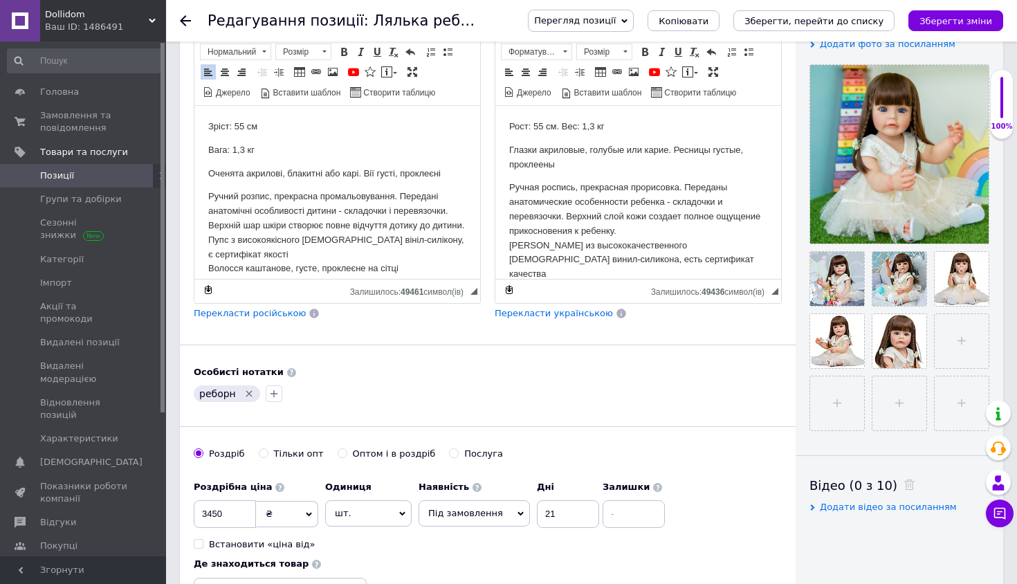
click at [373, 201] on p "Ручний розпис, прекрасна промальовування. Передані анатомічні особливості дитин…" at bounding box center [337, 233] width 258 height 86
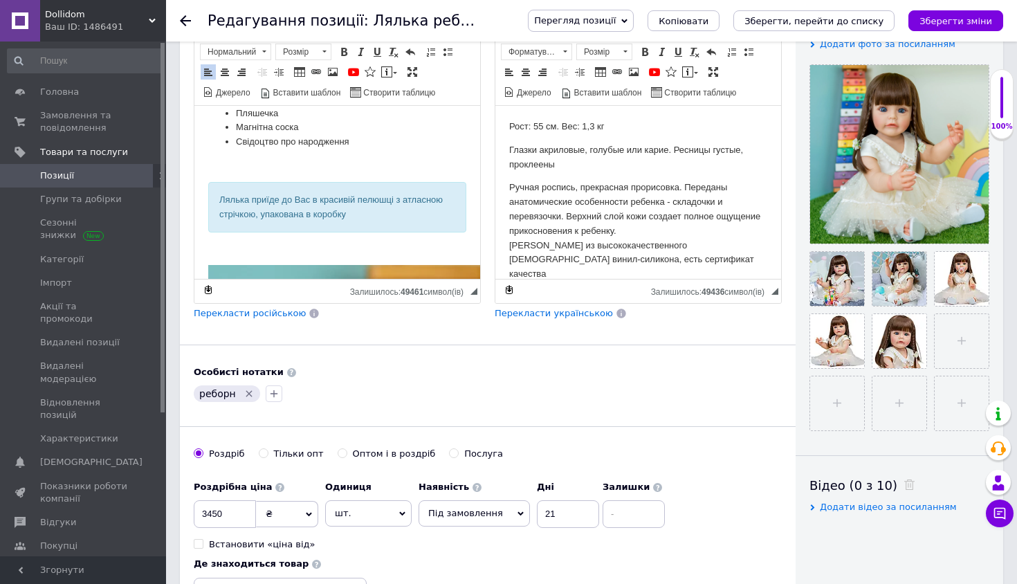
scroll to position [288, 0]
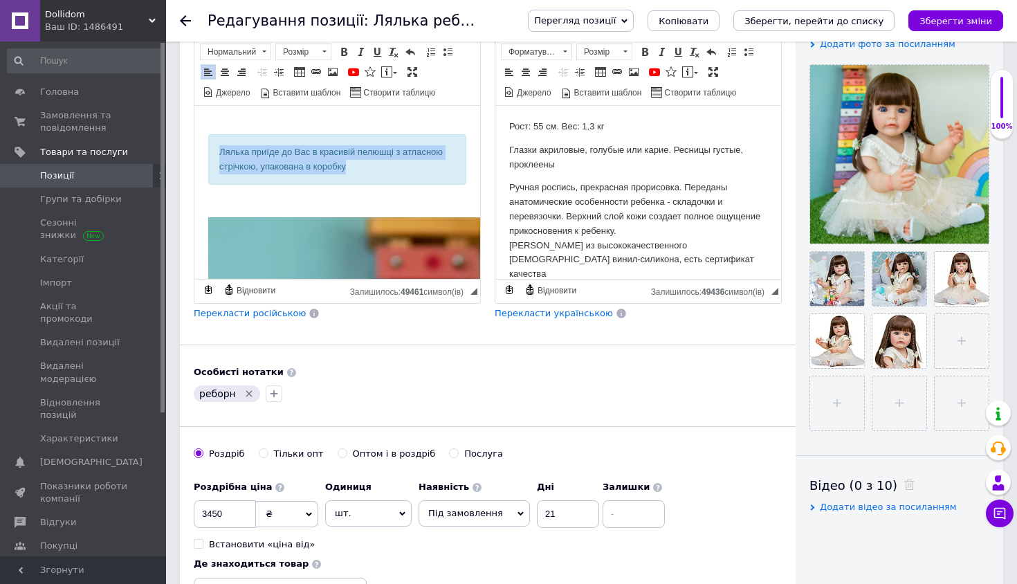
drag, startPoint x: 380, startPoint y: 183, endPoint x: 201, endPoint y: 162, distance: 180.3
click at [201, 162] on html "Зріст: 55 см Вага: 1,3 кг Оченята акрилові, блакитні або карі. Вії густі, прокл…" at bounding box center [337, 481] width 286 height 1327
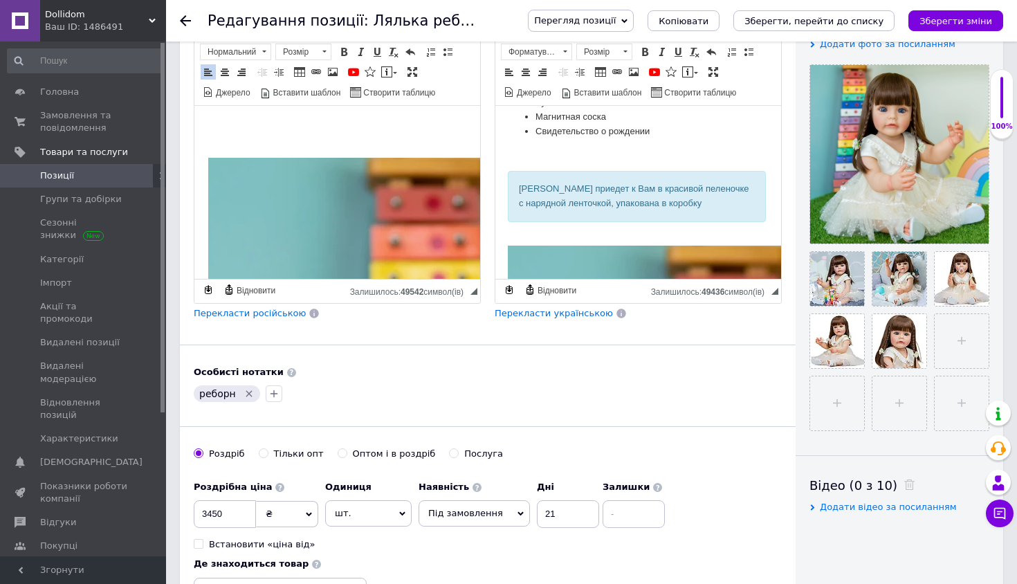
scroll to position [272, 1]
click at [651, 180] on div "[PERSON_NAME] приедет к Вам в красивой пеленочке с нарядной ленточкой, упакован…" at bounding box center [637, 194] width 236 height 29
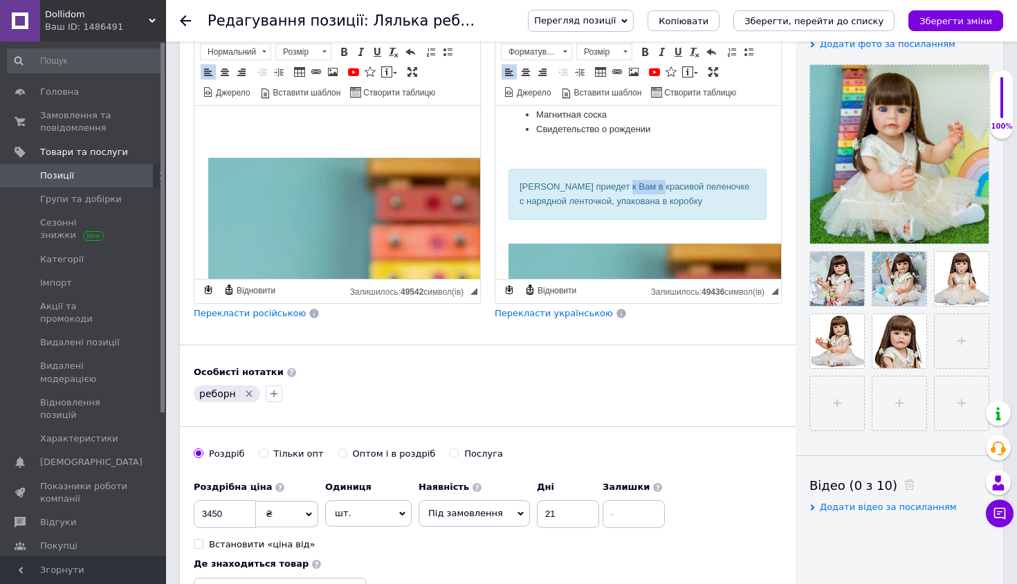
click at [651, 180] on div "[PERSON_NAME] приедет к Вам в красивой пеленочке с нарядной ленточкой, упакован…" at bounding box center [637, 194] width 236 height 29
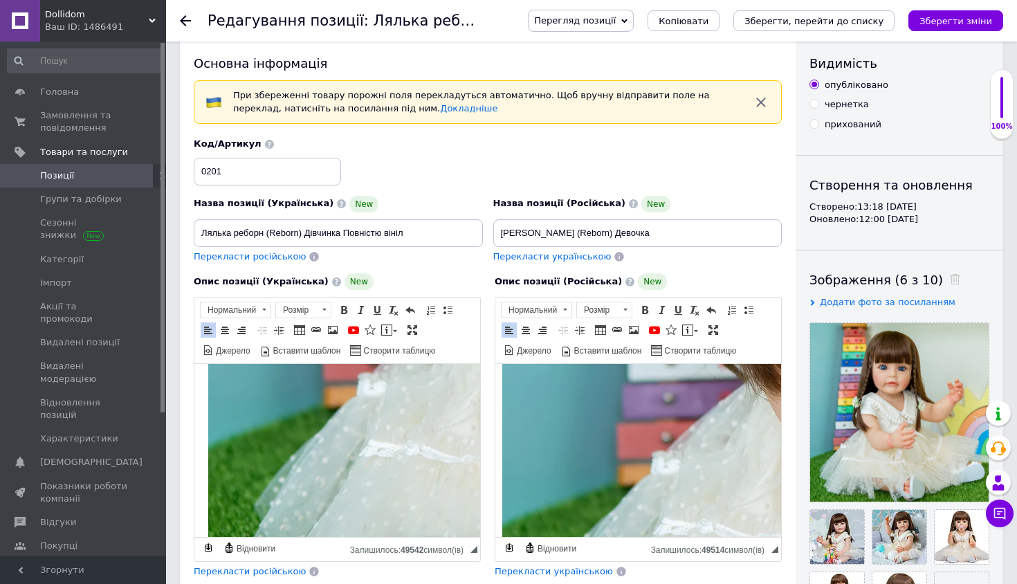
scroll to position [10, 0]
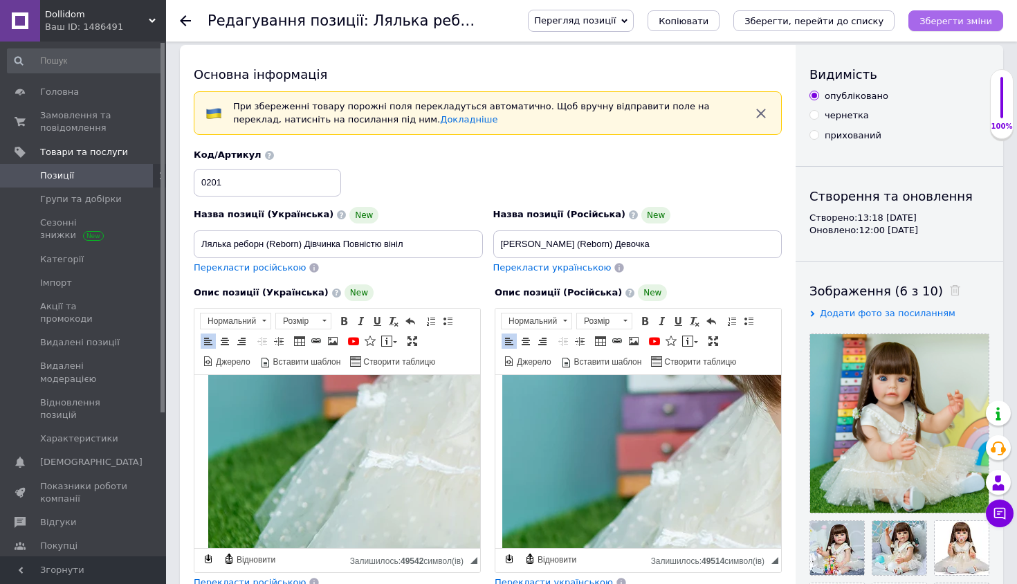
click at [957, 30] on button "Зберегти зміни" at bounding box center [955, 20] width 95 height 21
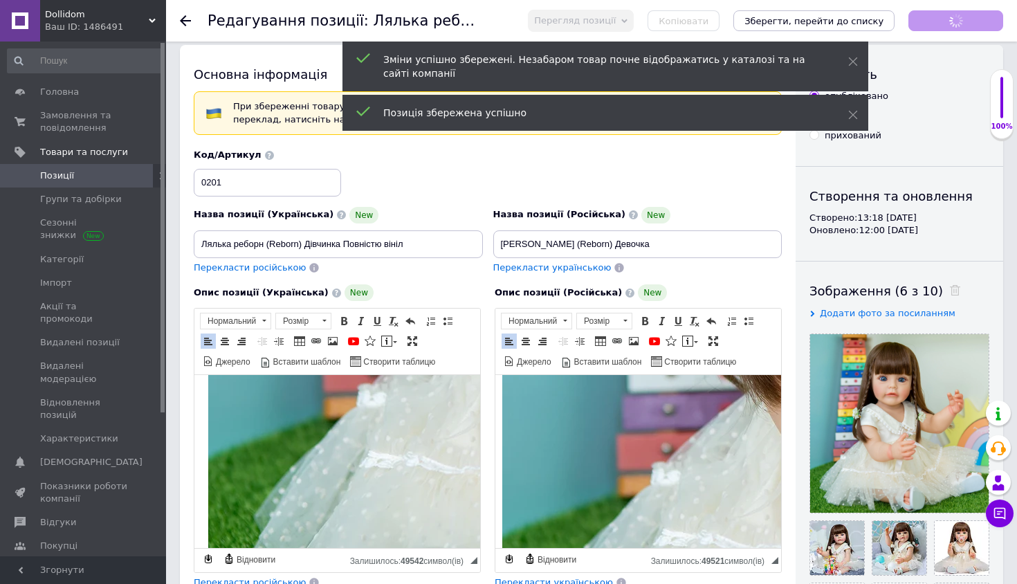
scroll to position [836, 7]
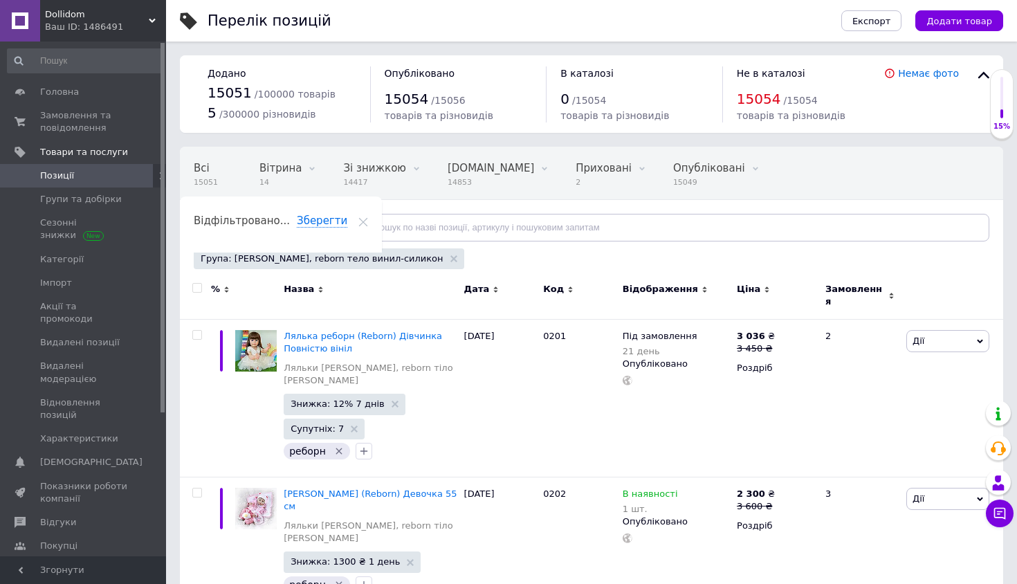
scroll to position [0, 4]
click at [351, 394] on span "Знижка: 12% 7 днів" at bounding box center [345, 404] width 122 height 21
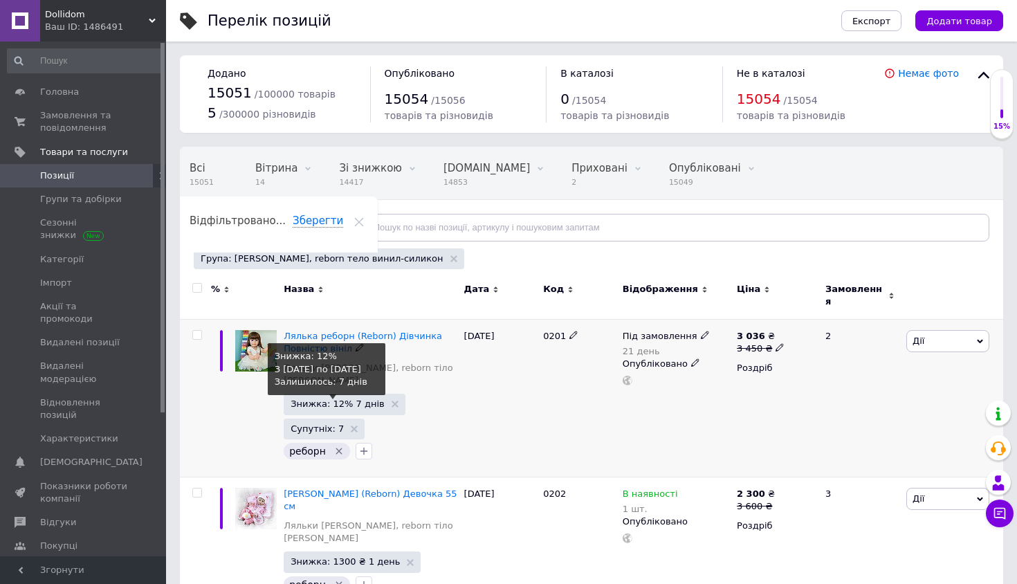
click at [353, 399] on span "Знижка: 12% 7 днів" at bounding box center [337, 403] width 94 height 9
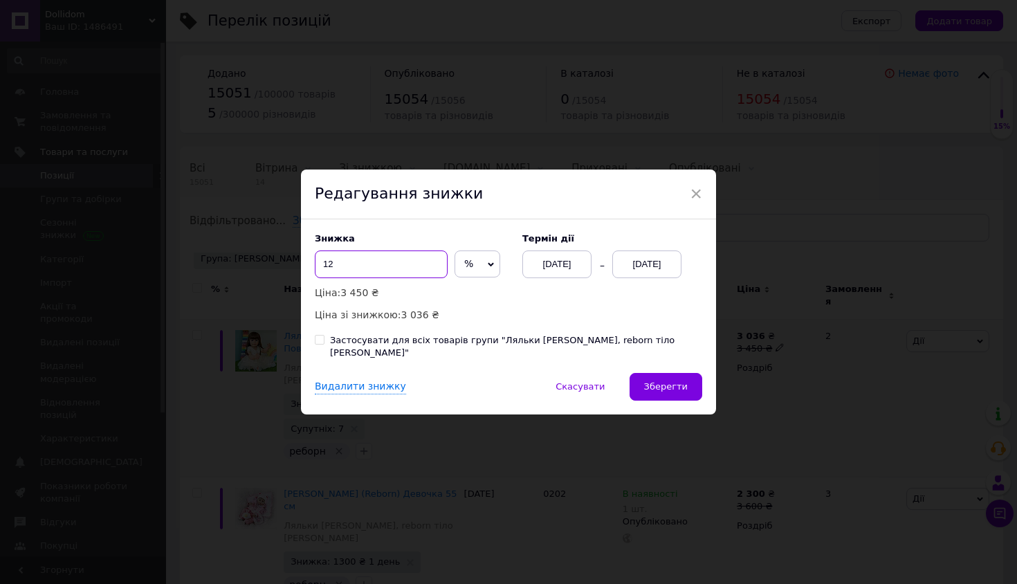
click at [412, 277] on input "12" at bounding box center [381, 264] width 133 height 28
type input "15"
click at [533, 353] on div "Знижка 15 % ₴ Ціна: 3 450 ₴ Ціна зі знижкою: 2 932.50 ₴ Термін дії [DATE] [DATE…" at bounding box center [508, 296] width 415 height 154
click at [541, 344] on div "Застосувати для всіх товарів групи "Ляльки [PERSON_NAME], reborn тіло [PERSON_N…" at bounding box center [516, 346] width 372 height 25
click at [324, 344] on input "Застосувати для всіх товарів групи "Ляльки [PERSON_NAME], reborn тіло [PERSON_N…" at bounding box center [319, 339] width 9 height 9
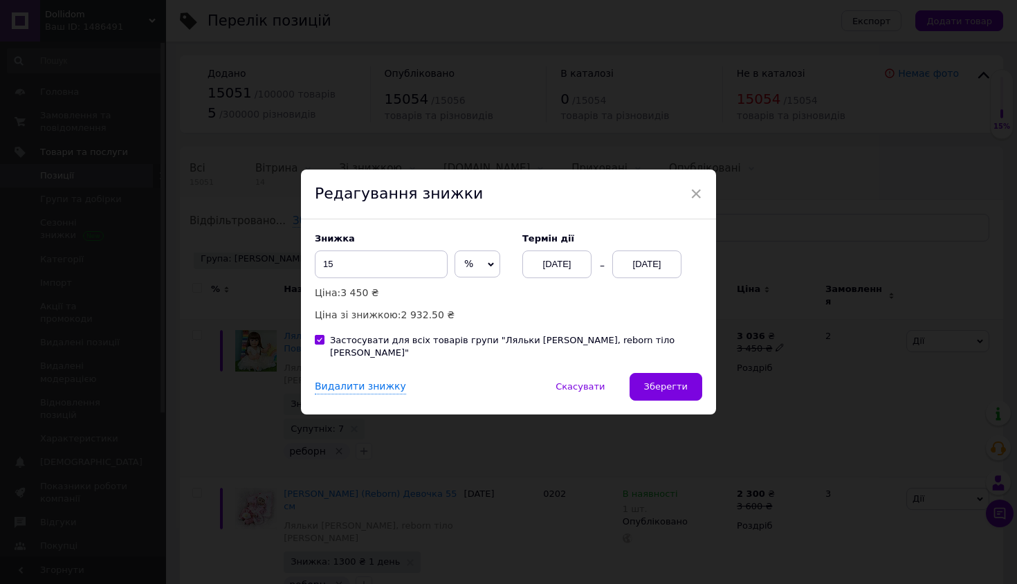
checkbox input "true"
click at [644, 271] on div "[DATE]" at bounding box center [646, 264] width 69 height 28
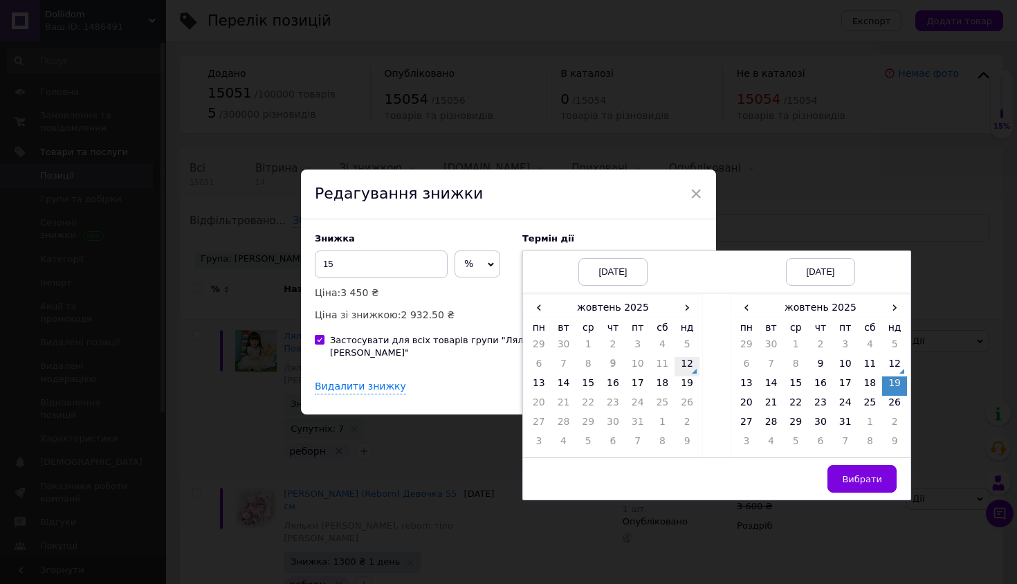
click at [689, 374] on td "12" at bounding box center [686, 366] width 25 height 19
click at [876, 393] on td "18" at bounding box center [870, 385] width 25 height 19
click at [884, 486] on button "Вибрати" at bounding box center [861, 479] width 69 height 28
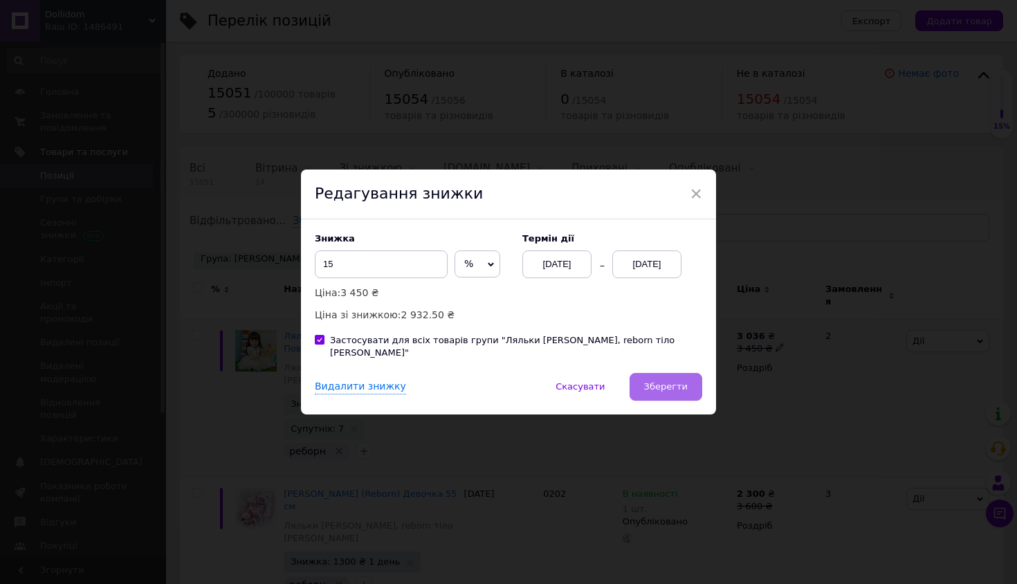
click at [672, 387] on button "Зберегти" at bounding box center [665, 387] width 73 height 28
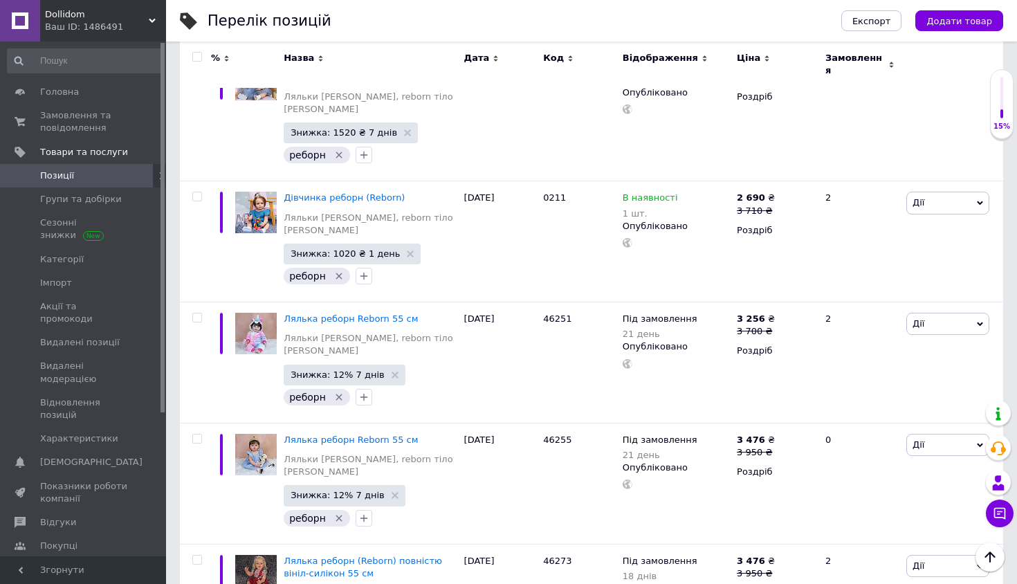
scroll to position [1569, 0]
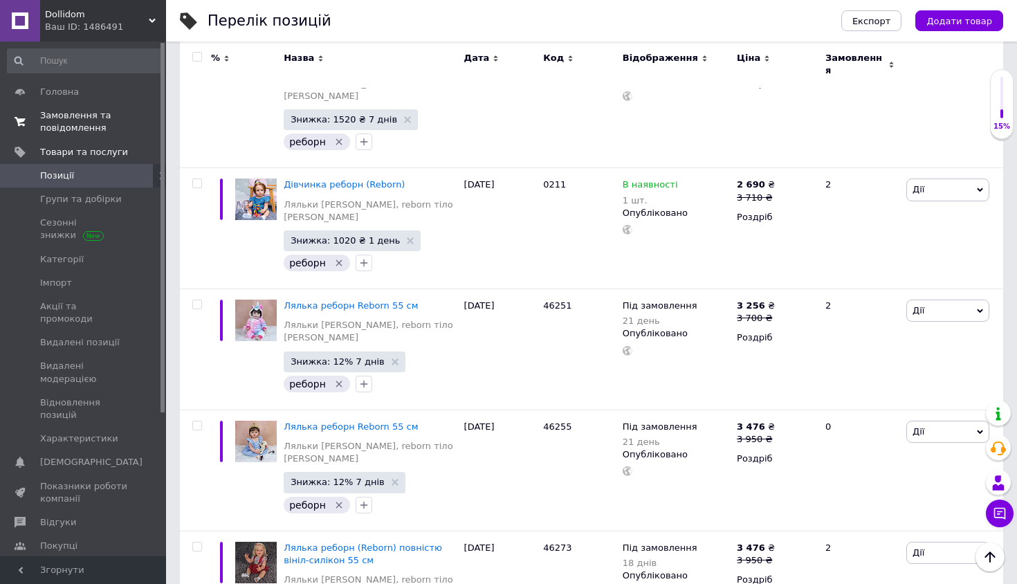
click at [88, 104] on link "Замовлення та повідомлення 0 0" at bounding box center [85, 122] width 170 height 36
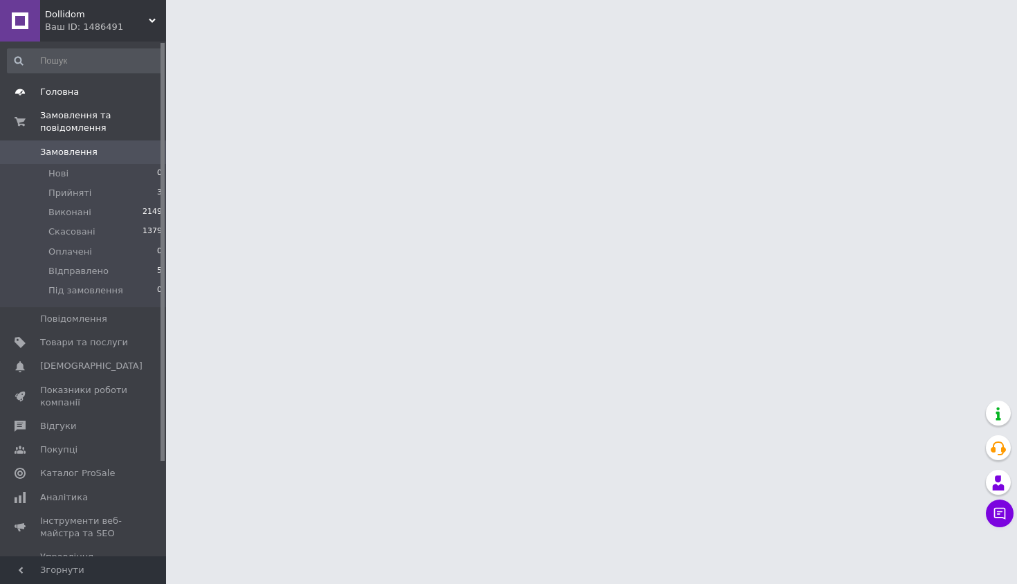
click at [82, 100] on link "Головна" at bounding box center [85, 92] width 170 height 24
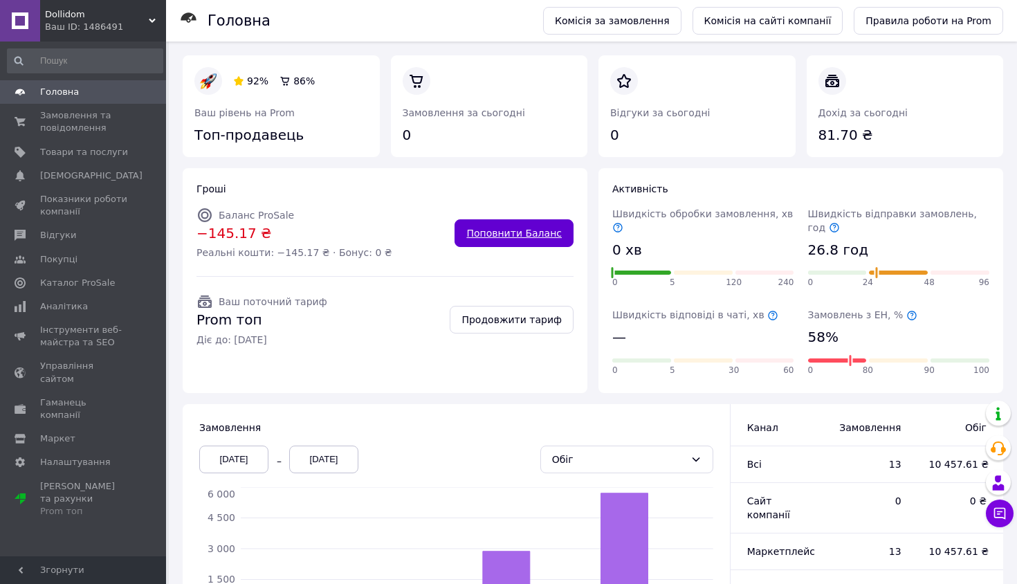
click at [535, 237] on link "Поповнити Баланс" at bounding box center [513, 233] width 119 height 28
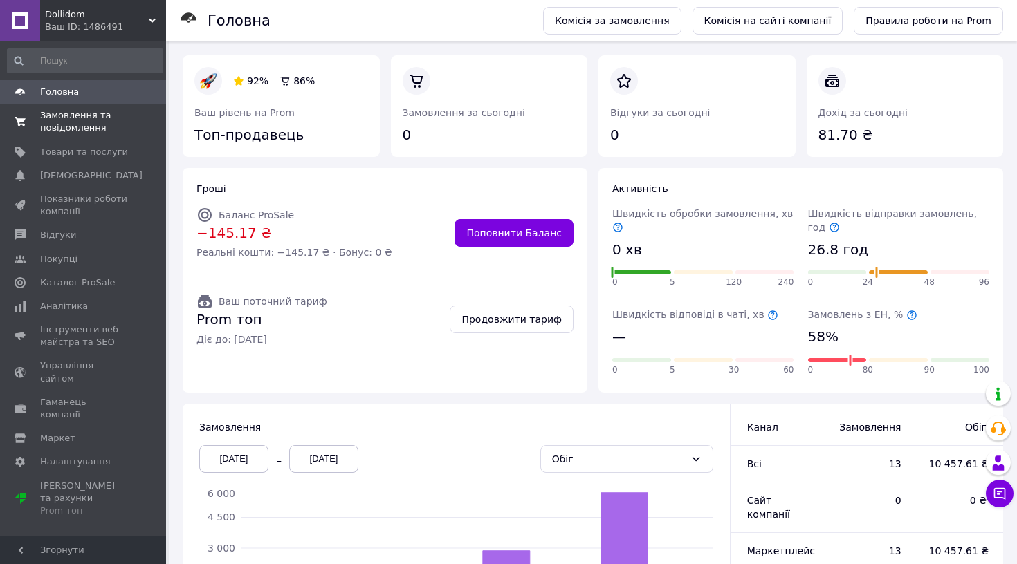
click at [102, 121] on span "Замовлення та повідомлення" at bounding box center [84, 121] width 88 height 25
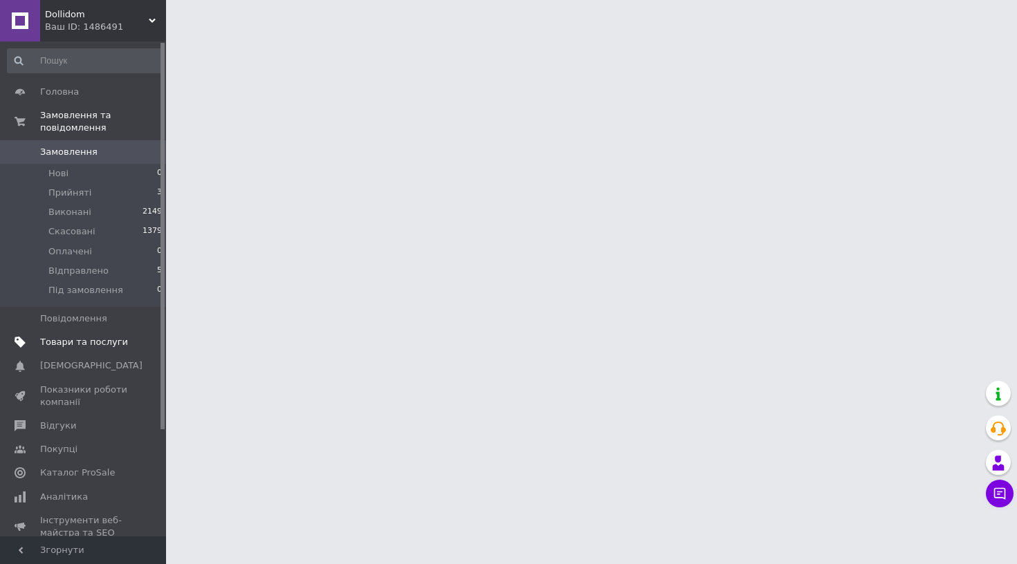
click at [121, 338] on span "Товари та послуги" at bounding box center [84, 342] width 88 height 12
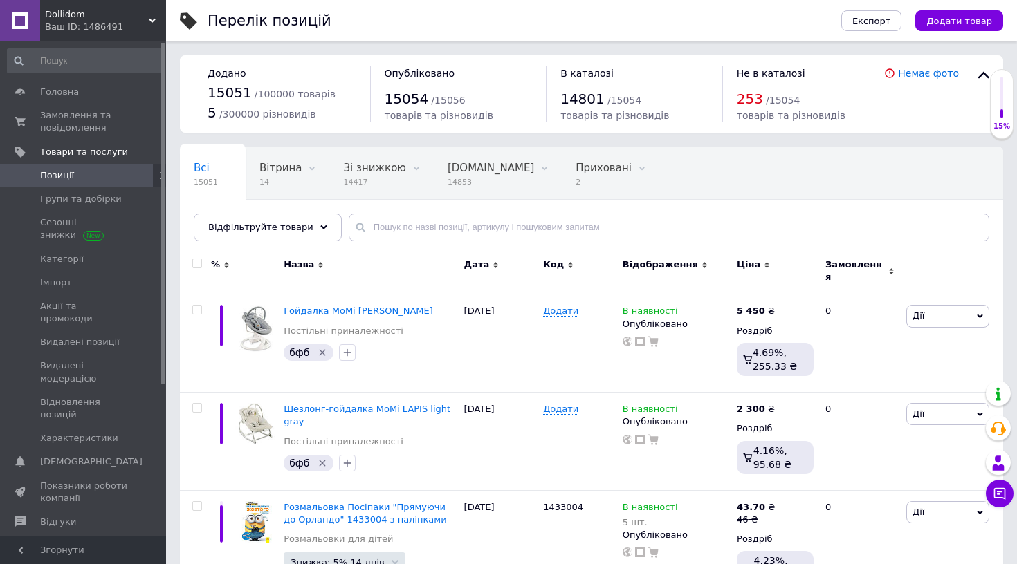
click at [101, 198] on span "Групи та добірки" at bounding box center [81, 199] width 82 height 12
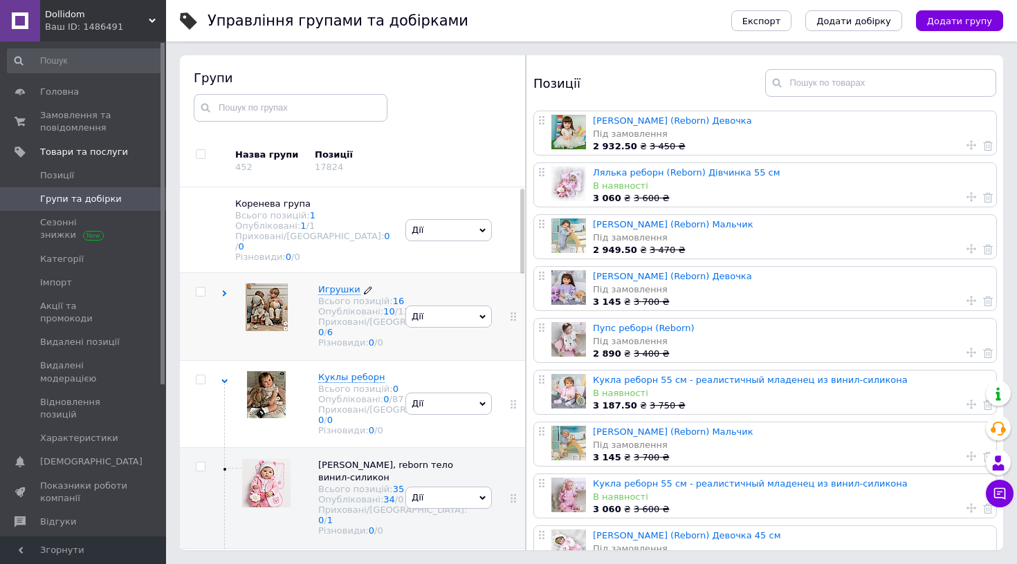
click at [342, 284] on span "[PERSON_NAME] Всього позицій: 16 Опубліковані: 10 / 13246 Приховані/Видалені: 0…" at bounding box center [392, 316] width 149 height 64
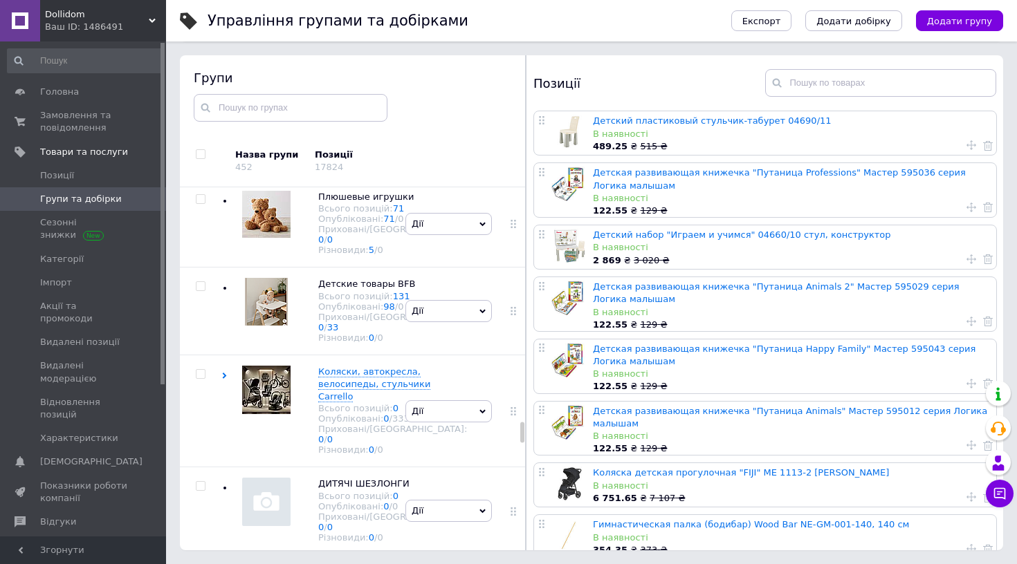
scroll to position [4377, 0]
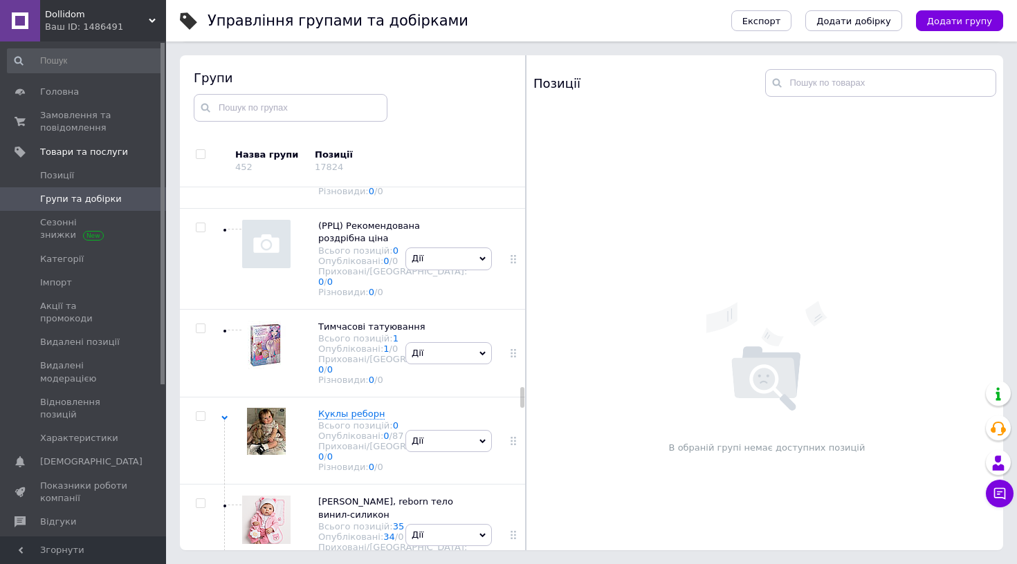
scroll to position [4346, 0]
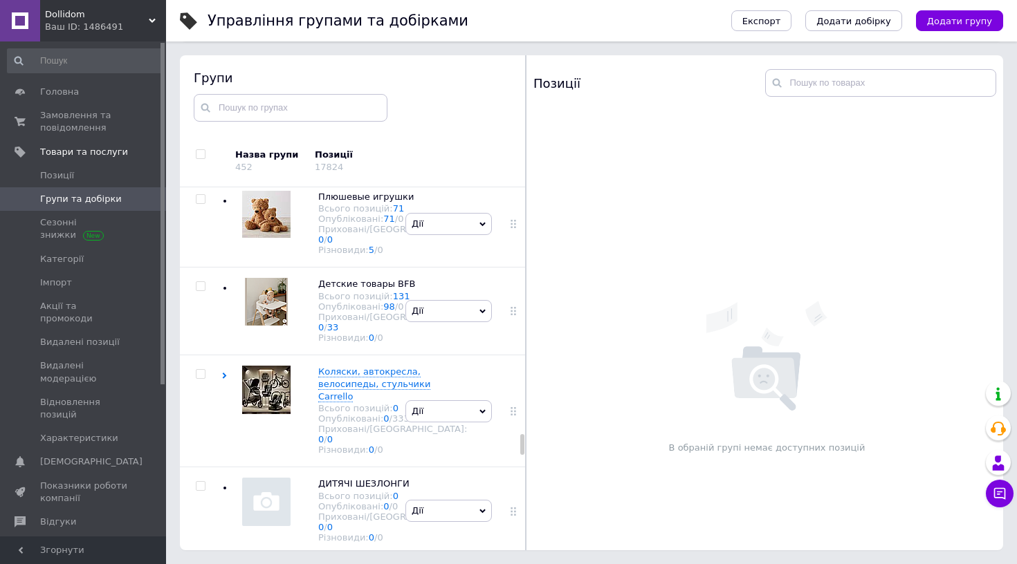
scroll to position [4598, 0]
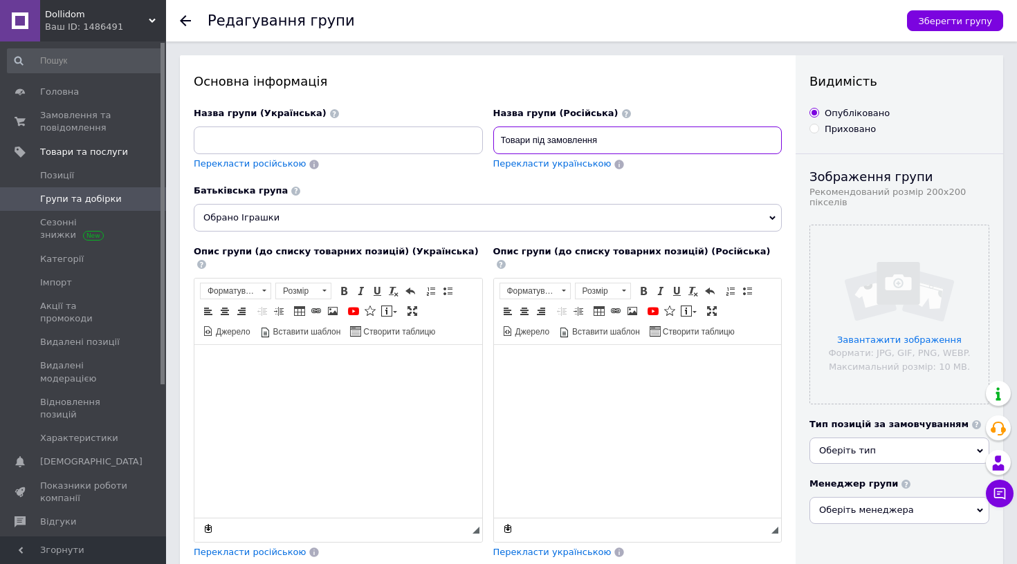
click at [578, 146] on input "Товари під замовлення" at bounding box center [637, 141] width 289 height 28
click at [438, 143] on input at bounding box center [338, 141] width 289 height 28
click at [542, 127] on input "Товари під замовлення" at bounding box center [637, 141] width 289 height 28
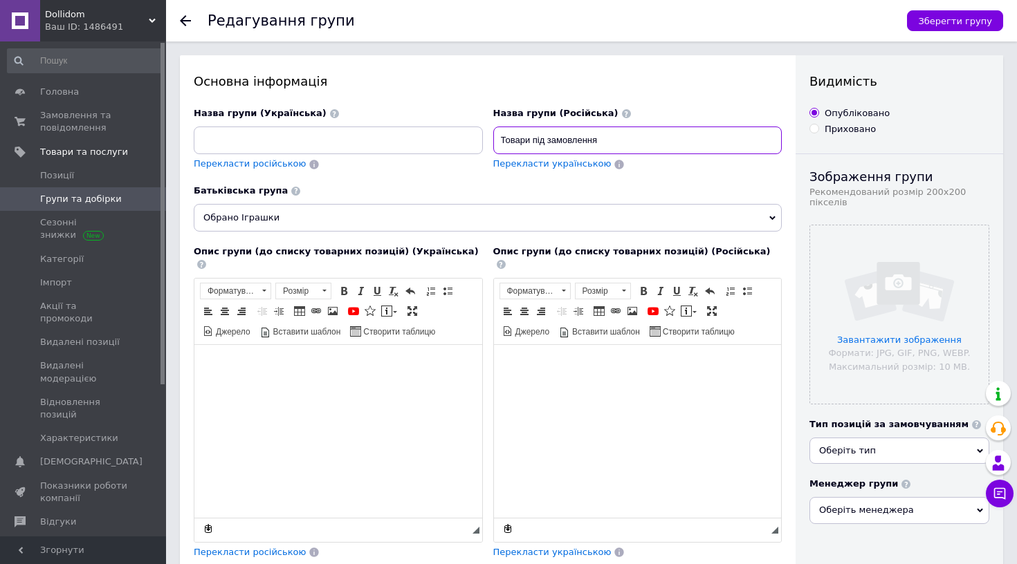
click at [542, 129] on input "Товари під замовлення" at bounding box center [637, 141] width 289 height 28
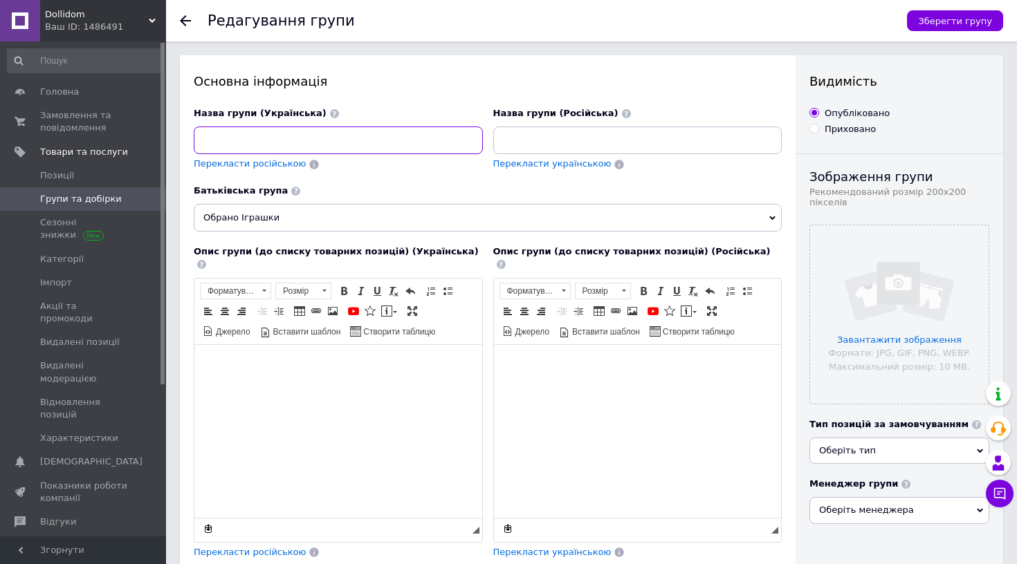
click at [443, 146] on input at bounding box center [338, 141] width 289 height 28
paste input "Товари під замовлення"
type input "Товари під замовлення"
click at [279, 169] on span "Перекласти російською" at bounding box center [250, 163] width 112 height 10
type input "Товары под заказ"
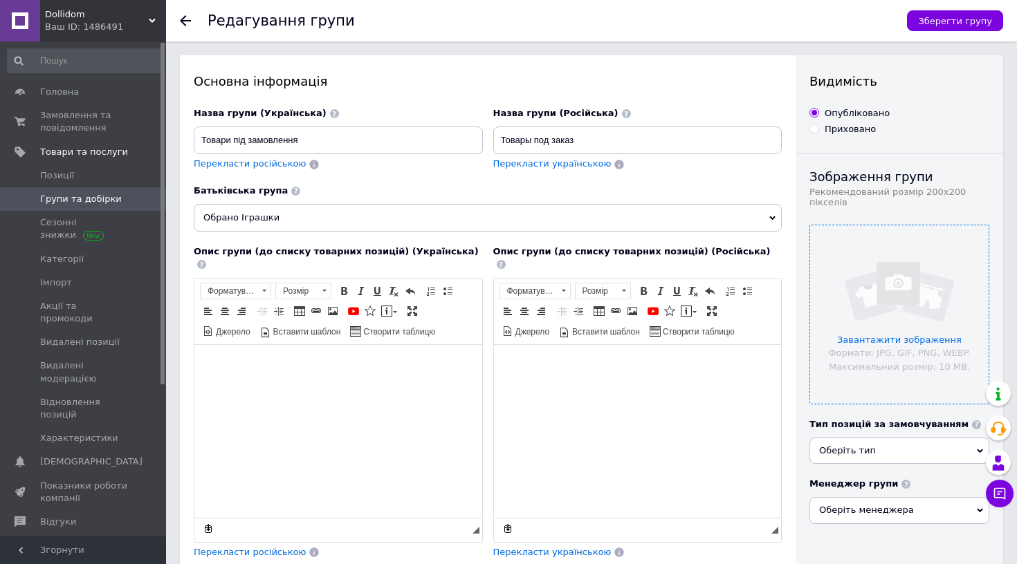
click at [864, 225] on div "Завантажити зображення Формати: JPG, GIF, PNG, WEBP. Максимальний розмір: 10 MB." at bounding box center [899, 315] width 180 height 180
click at [874, 241] on input "file" at bounding box center [899, 314] width 178 height 178
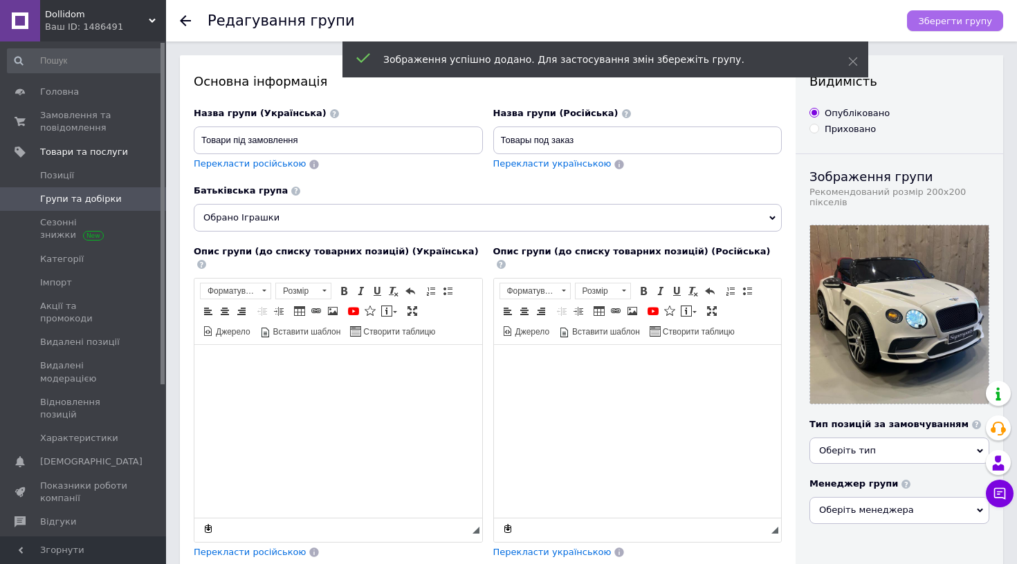
click at [954, 15] on button "Зберегти групу" at bounding box center [955, 20] width 96 height 21
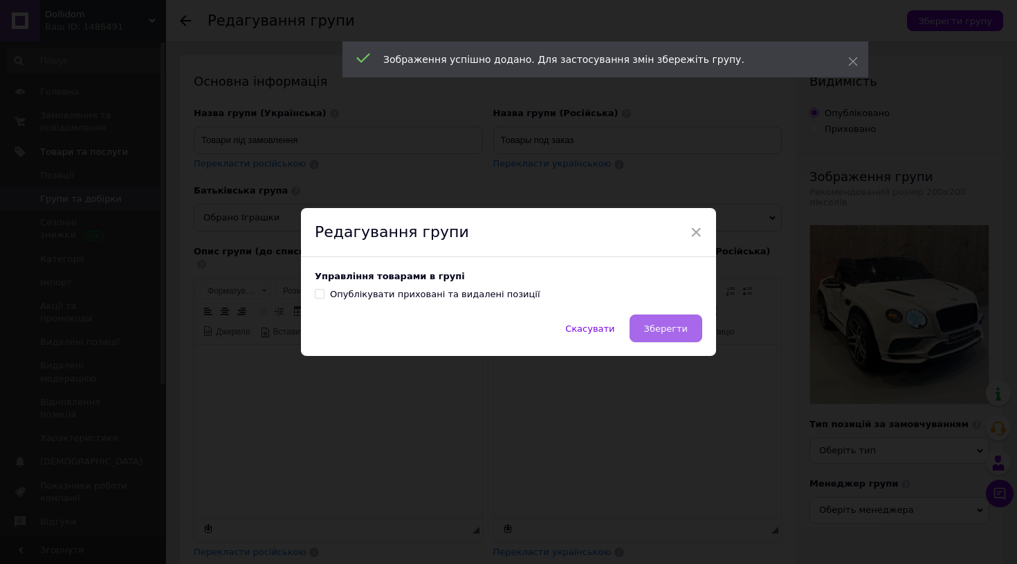
click at [678, 317] on button "Зберегти" at bounding box center [665, 329] width 73 height 28
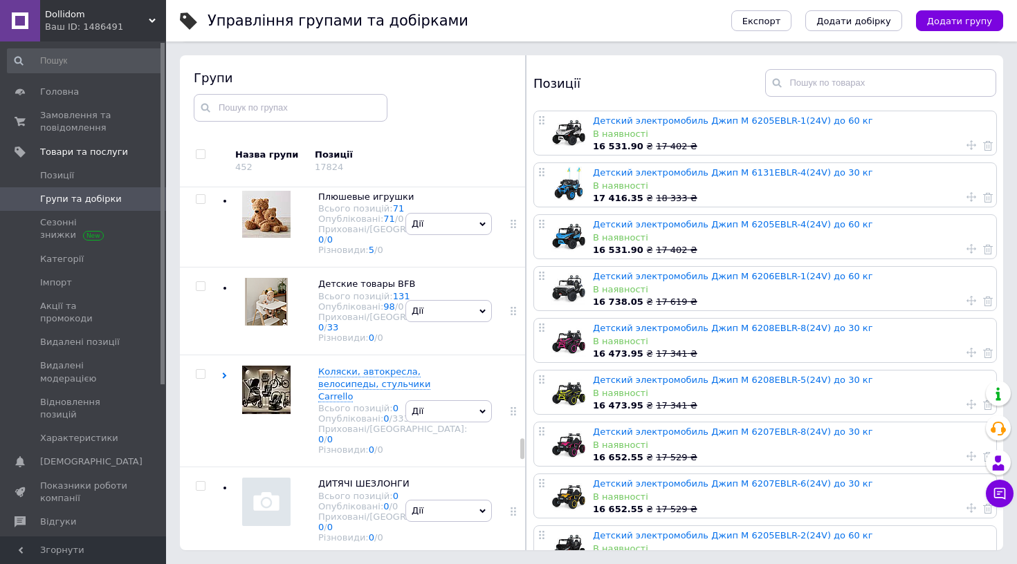
scroll to position [4642, 0]
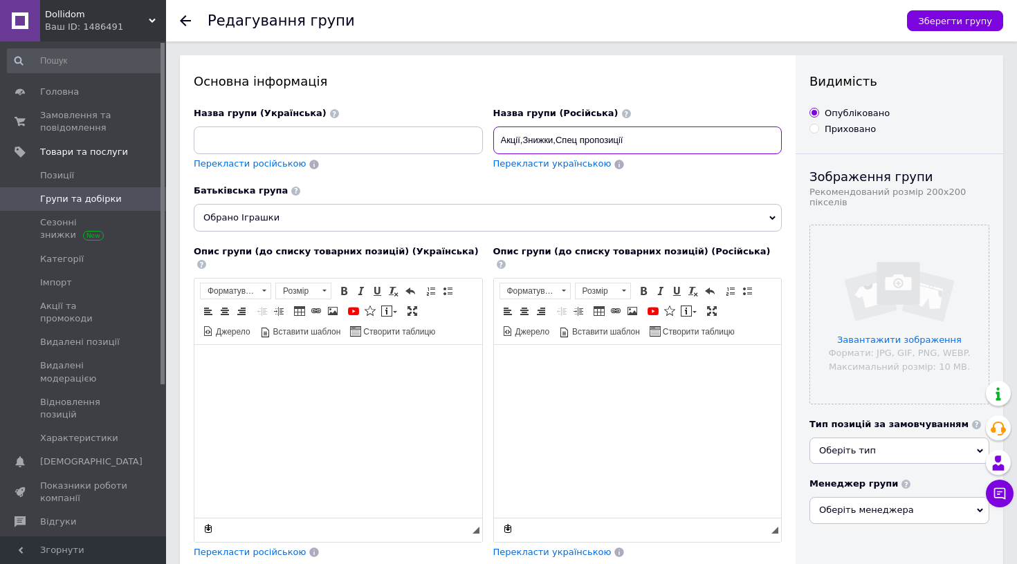
click at [583, 137] on input "Акції,Знижки,Спец пропозиції" at bounding box center [637, 141] width 289 height 28
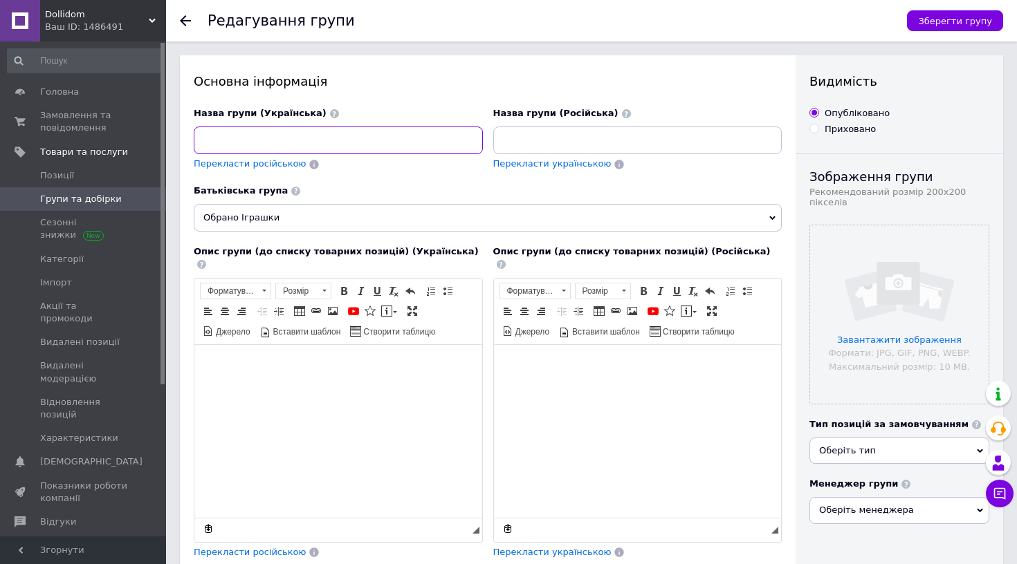
click at [324, 136] on input at bounding box center [338, 141] width 289 height 28
paste input "Акції,Знижки,Спец пропозиції"
type input "Акції,Знижки,Спец пропозиції"
click at [283, 162] on span "Перекласти російською" at bounding box center [250, 163] width 112 height 10
type input "Акции,Зножки,Спец предложений"
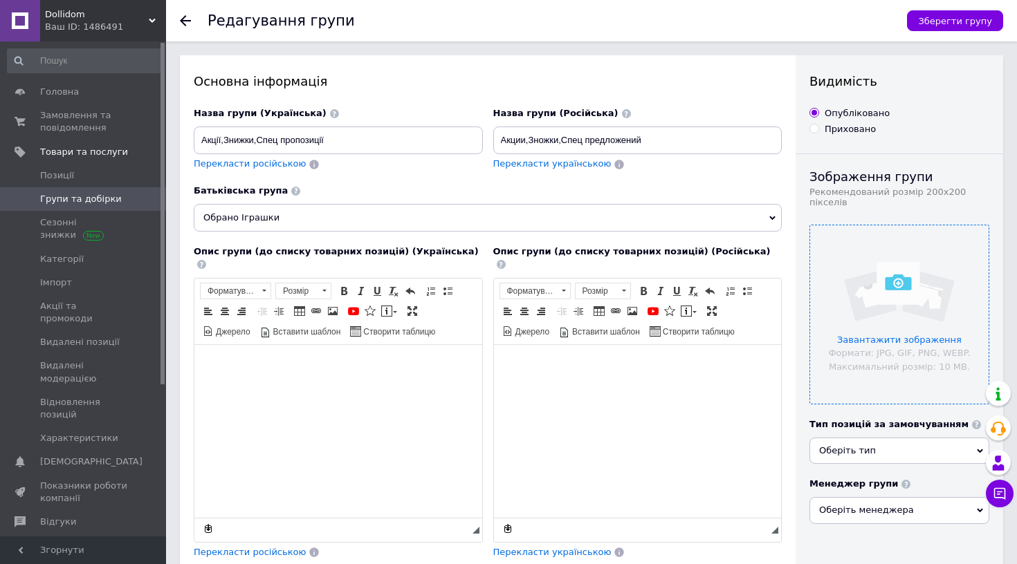
click at [900, 306] on input "file" at bounding box center [899, 314] width 178 height 178
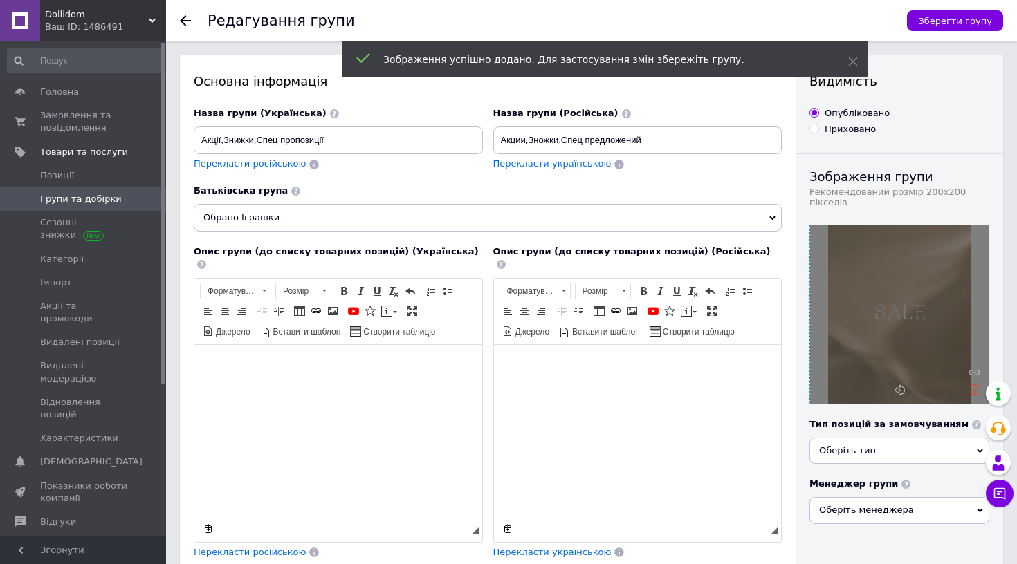
click at [977, 394] on icon at bounding box center [974, 390] width 10 height 10
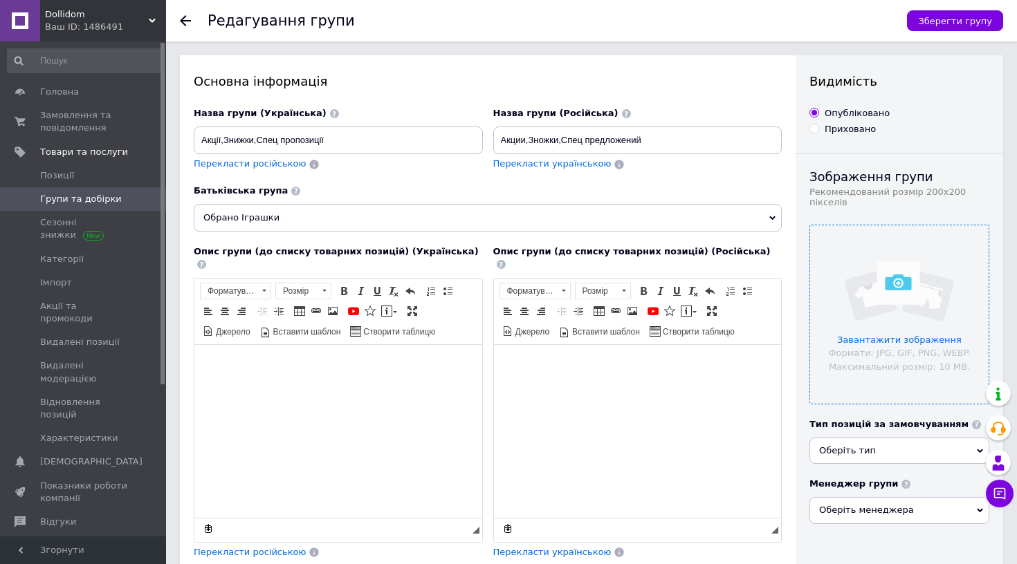
click at [891, 304] on input "file" at bounding box center [899, 314] width 178 height 178
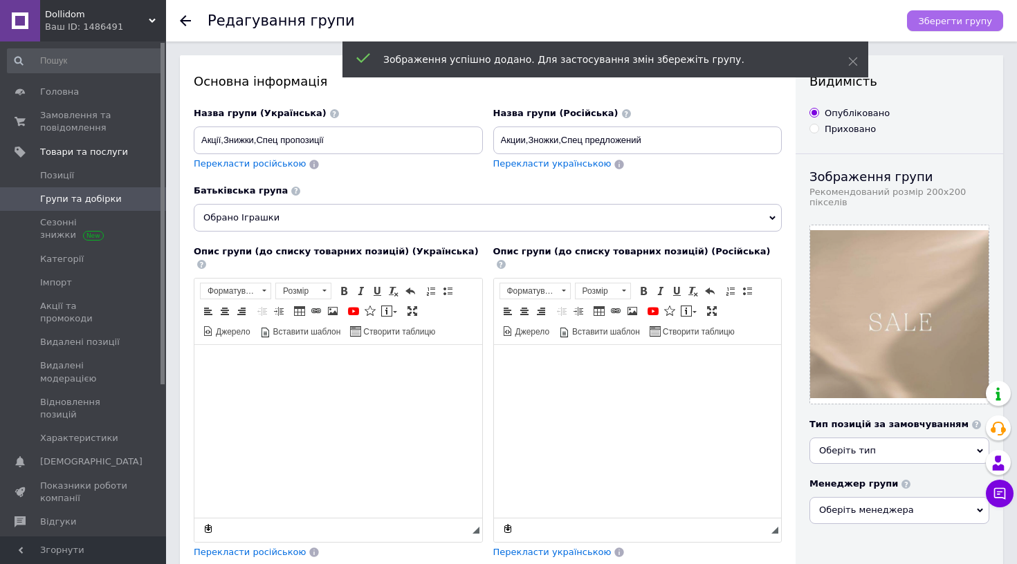
click at [981, 21] on span "Зберегти групу" at bounding box center [955, 21] width 74 height 10
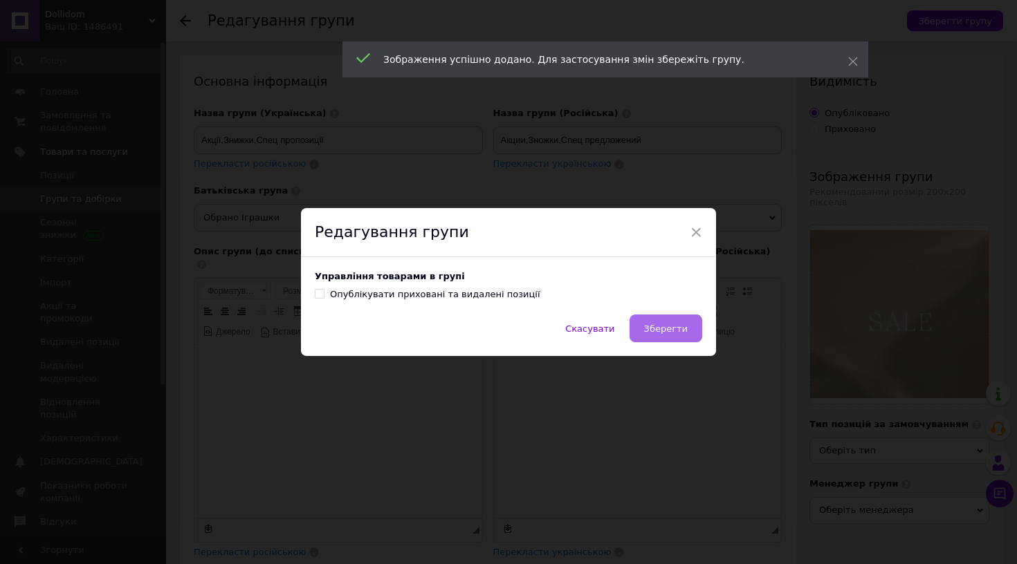
click at [684, 324] on span "Зберегти" at bounding box center [666, 329] width 44 height 10
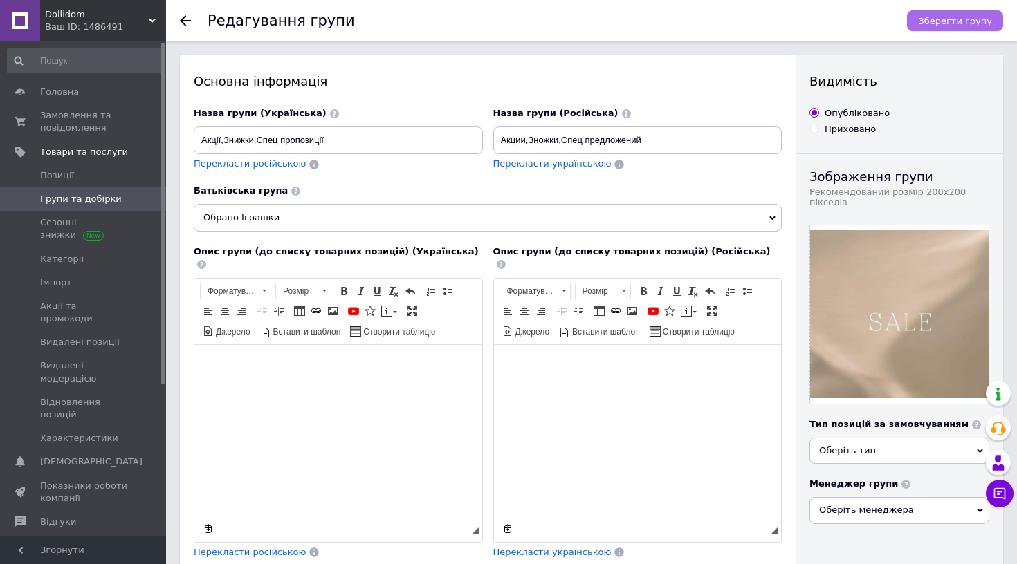
click at [928, 11] on button "Зберегти групу" at bounding box center [955, 20] width 96 height 21
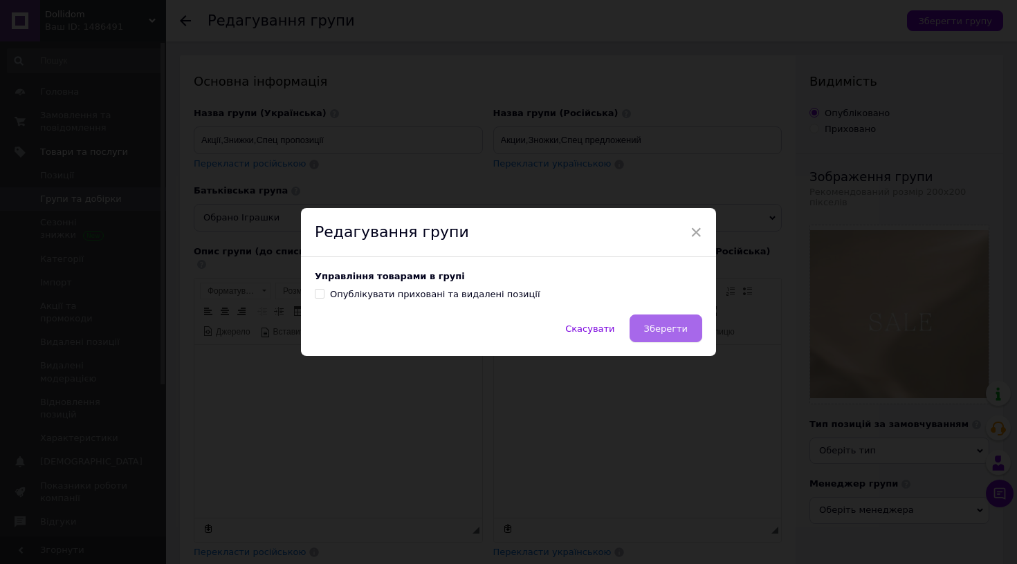
click at [665, 316] on button "Зберегти" at bounding box center [665, 329] width 73 height 28
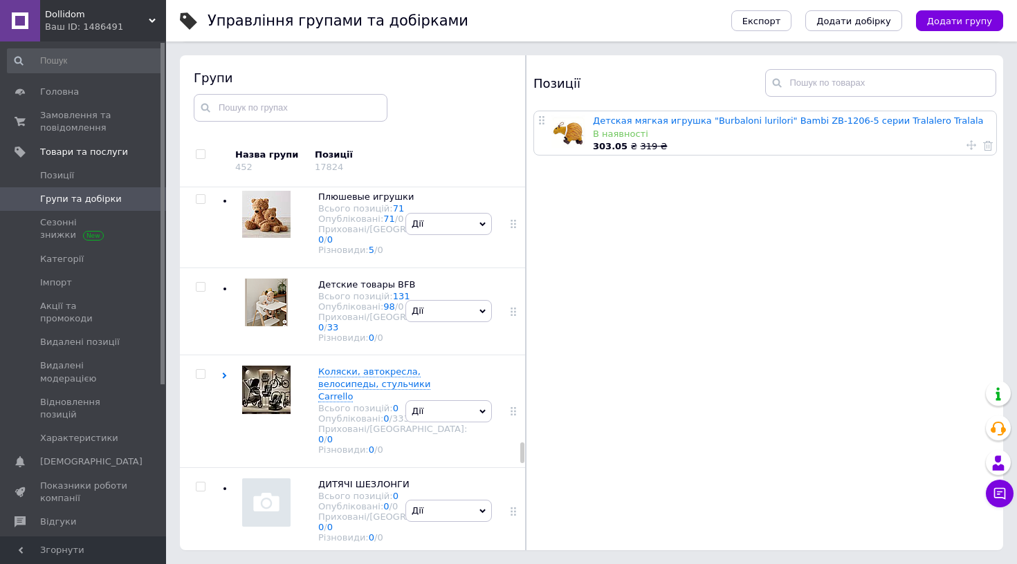
scroll to position [4786, 0]
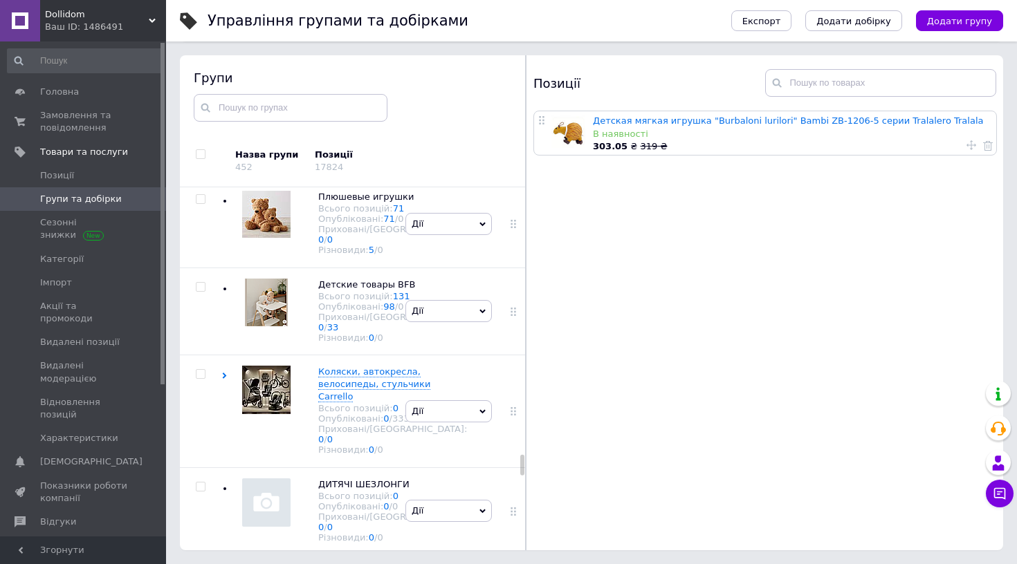
scroll to position [4877, 0]
checkbox input "true"
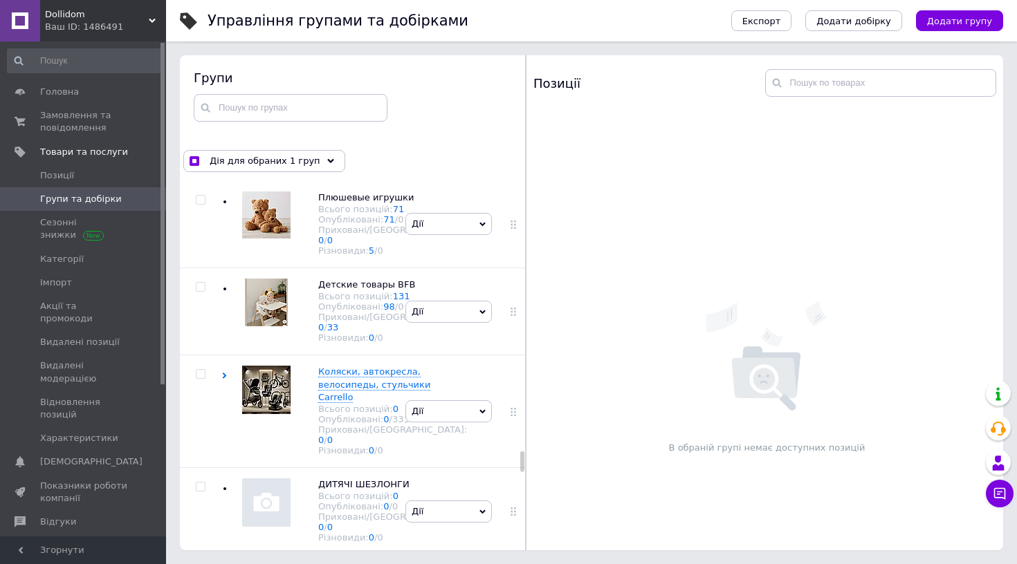
checkbox input "true"
click at [306, 154] on div "Дія для обраних 2 груп" at bounding box center [264, 161] width 162 height 22
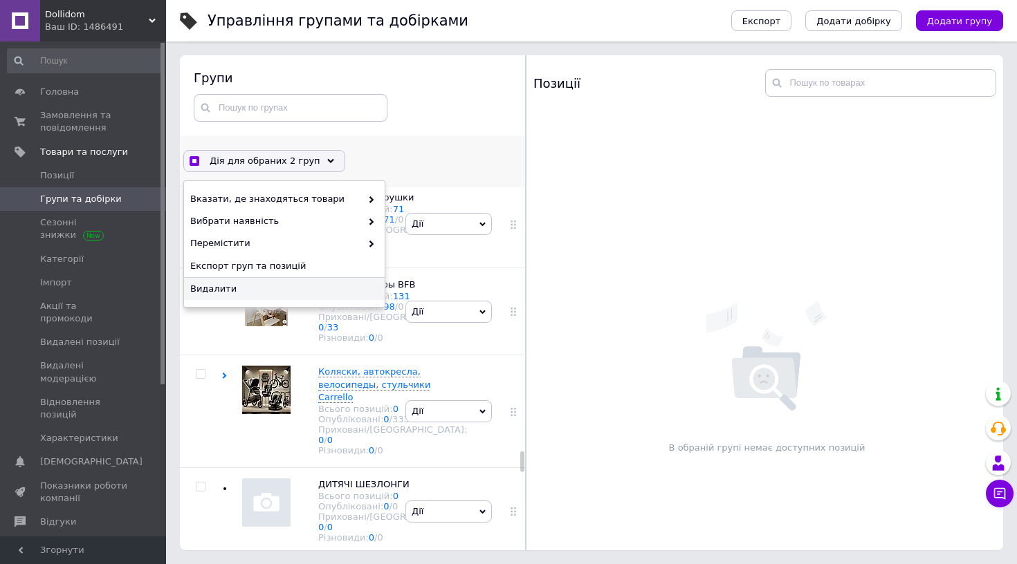
click at [286, 292] on span "Видалити" at bounding box center [282, 289] width 185 height 12
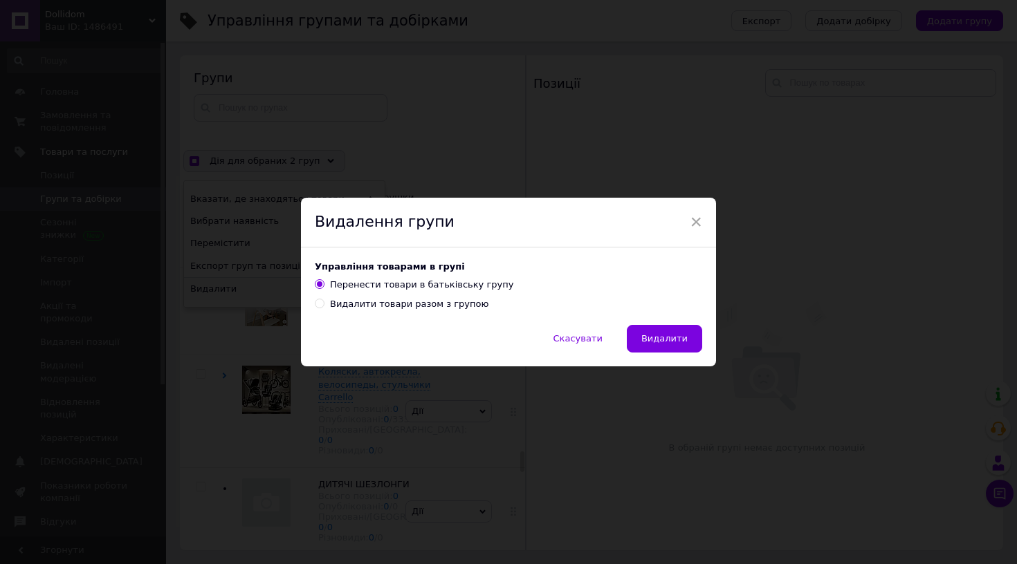
click at [466, 310] on div "Видалити товари разом з групою" at bounding box center [409, 304] width 158 height 12
click at [324, 308] on input "Видалити товари разом з групою" at bounding box center [319, 303] width 9 height 9
radio input "true"
radio input "false"
click at [667, 347] on button "Видалити" at bounding box center [664, 339] width 75 height 28
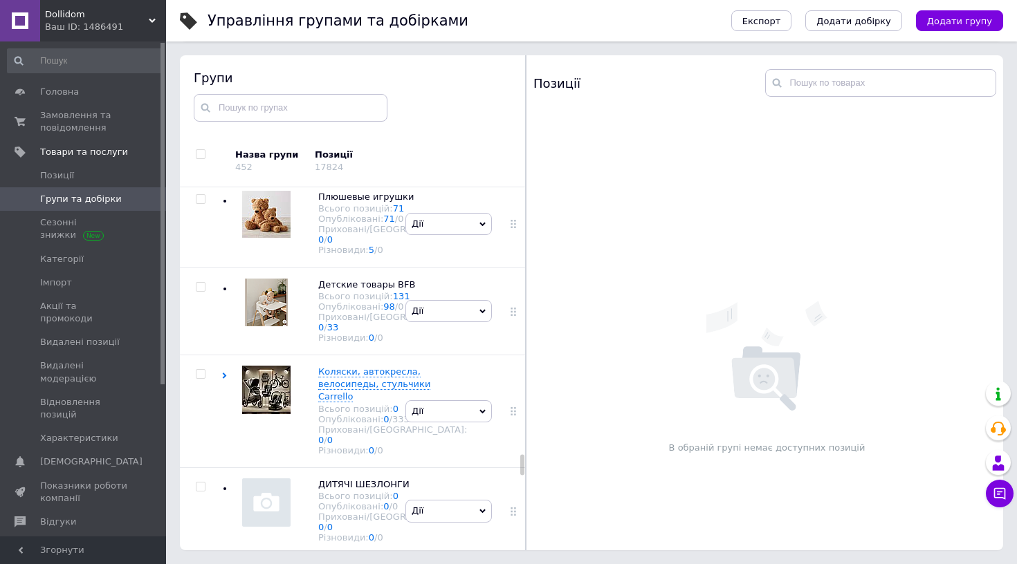
scroll to position [4796, 0]
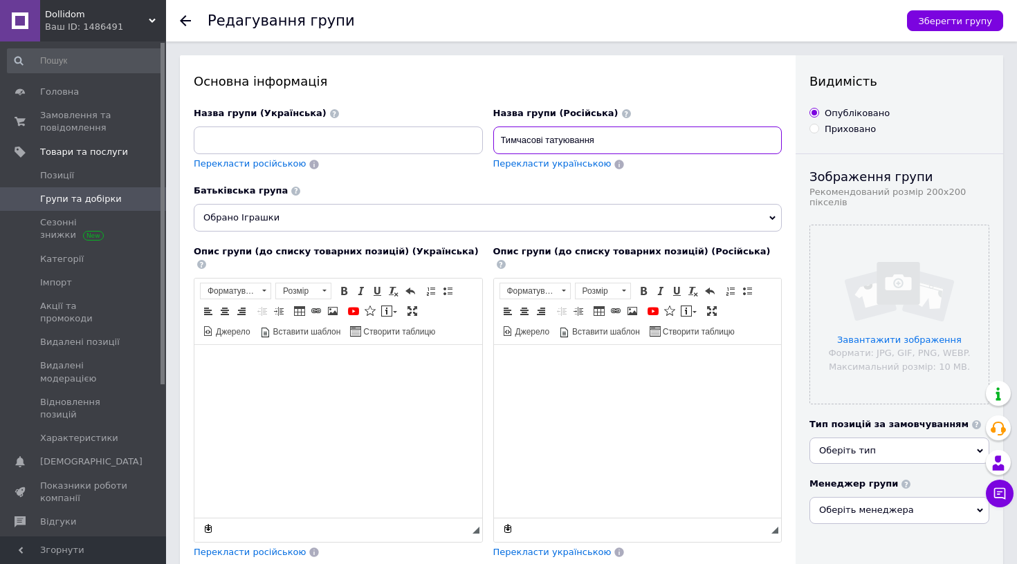
click at [551, 133] on input "Тимчасові татуювання" at bounding box center [637, 141] width 289 height 28
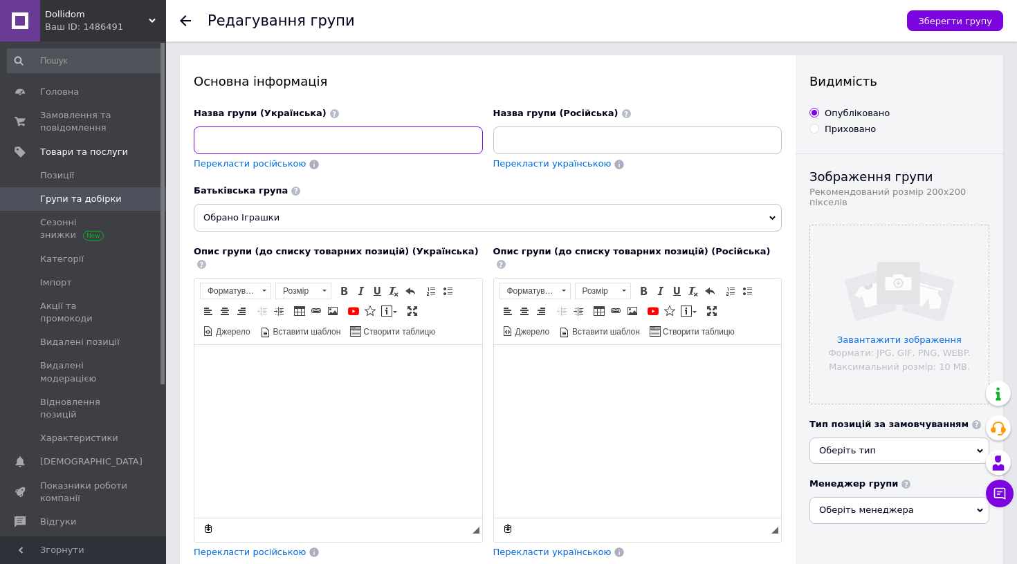
click at [306, 147] on input at bounding box center [338, 141] width 289 height 28
paste input "Тимчасові татуювання"
type input "Тимчасові татуювання"
click at [277, 171] on div "Перекласти російською" at bounding box center [249, 164] width 115 height 16
type input "Временная татуировка"
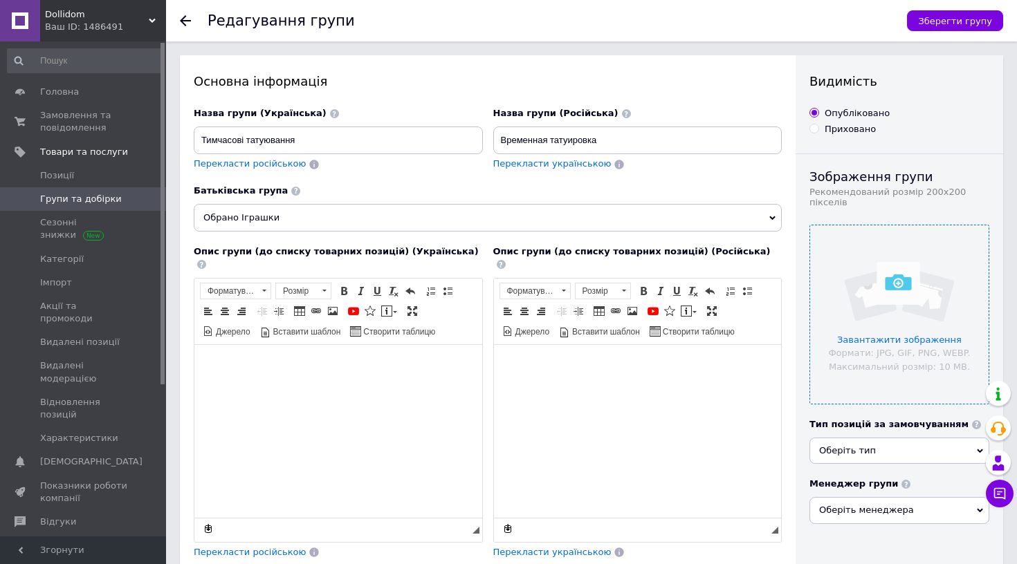
click at [883, 293] on input "file" at bounding box center [899, 314] width 178 height 178
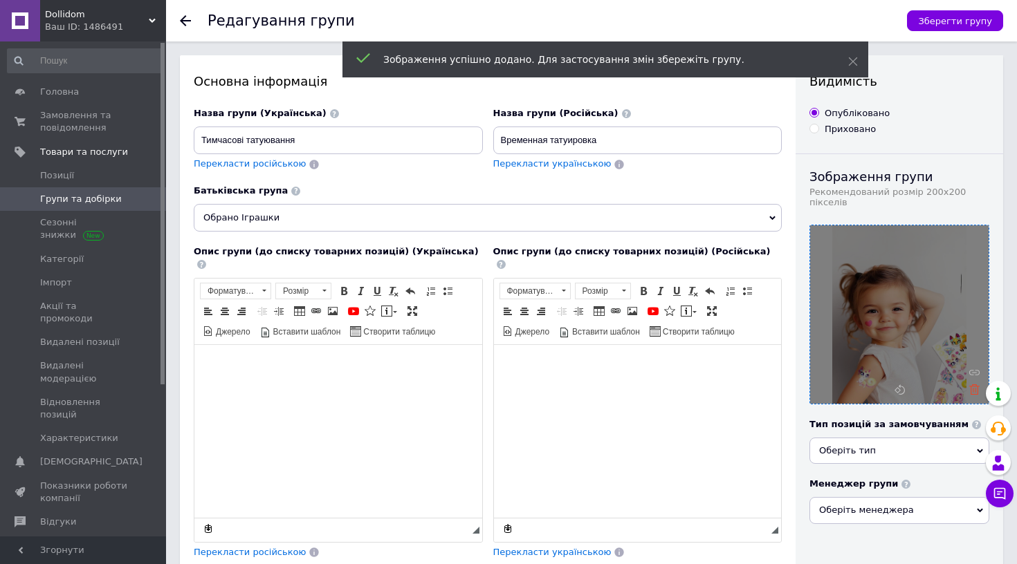
click at [978, 389] on icon at bounding box center [974, 390] width 10 height 10
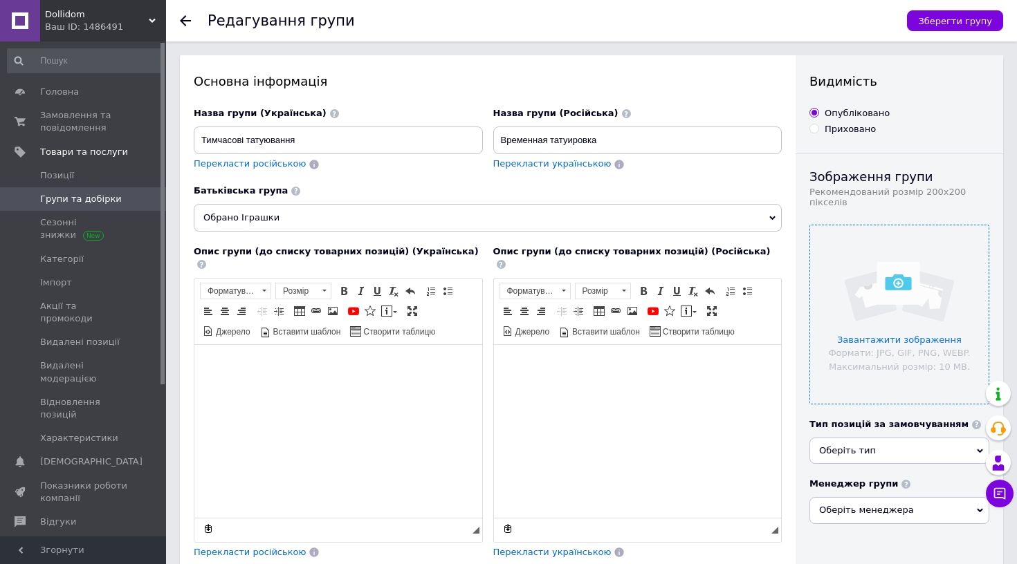
click at [895, 290] on input "file" at bounding box center [899, 314] width 178 height 178
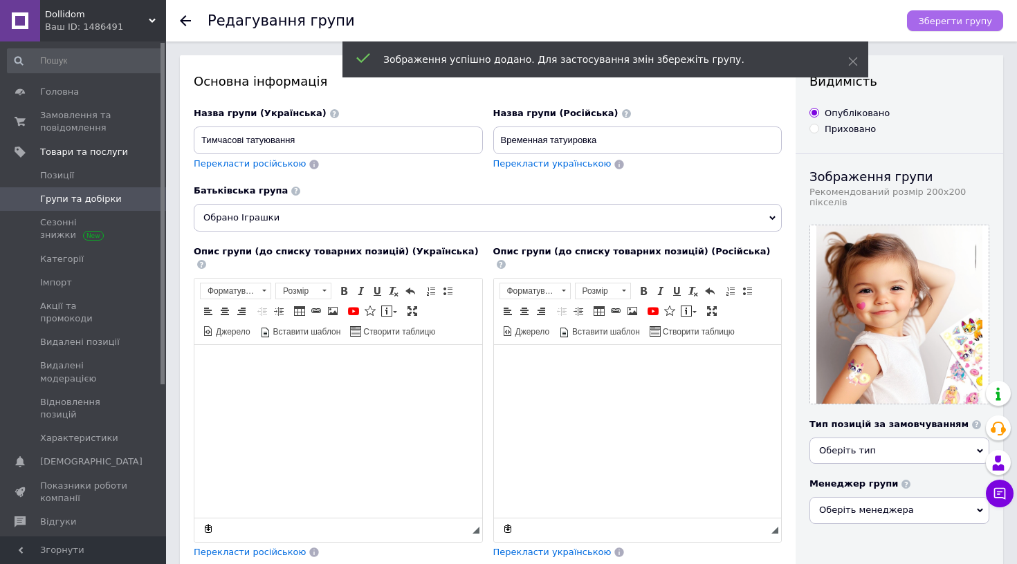
click at [960, 29] on button "Зберегти групу" at bounding box center [955, 20] width 96 height 21
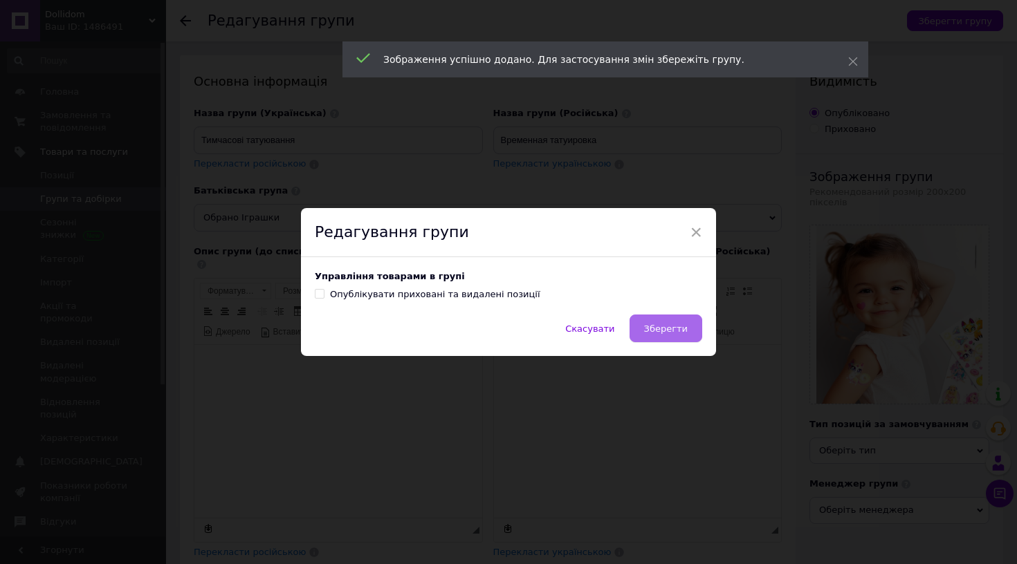
click at [664, 326] on span "Зберегти" at bounding box center [666, 329] width 44 height 10
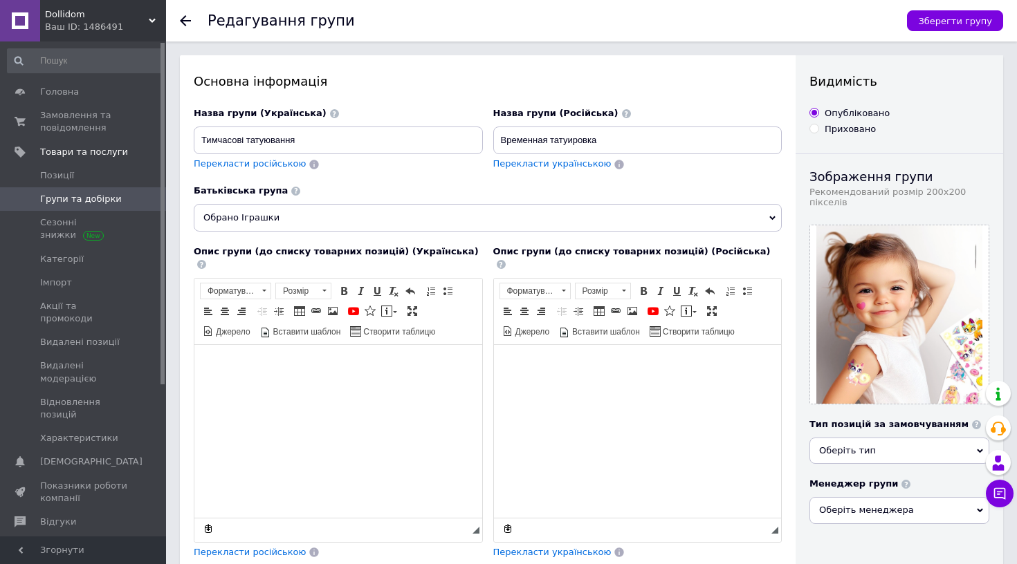
click at [73, 198] on span "Групи та добірки" at bounding box center [81, 199] width 82 height 12
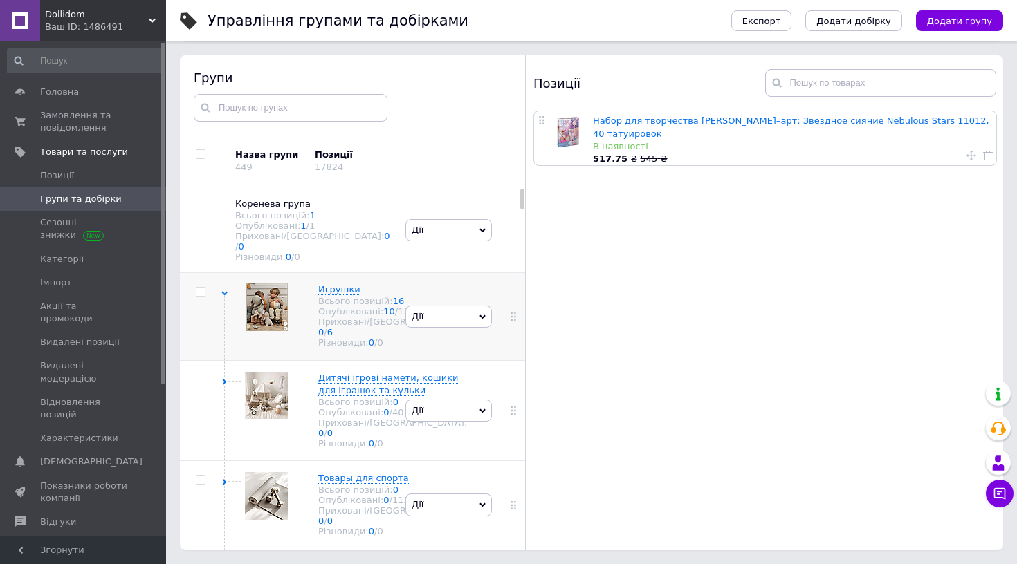
click at [221, 287] on div at bounding box center [200, 292] width 41 height 10
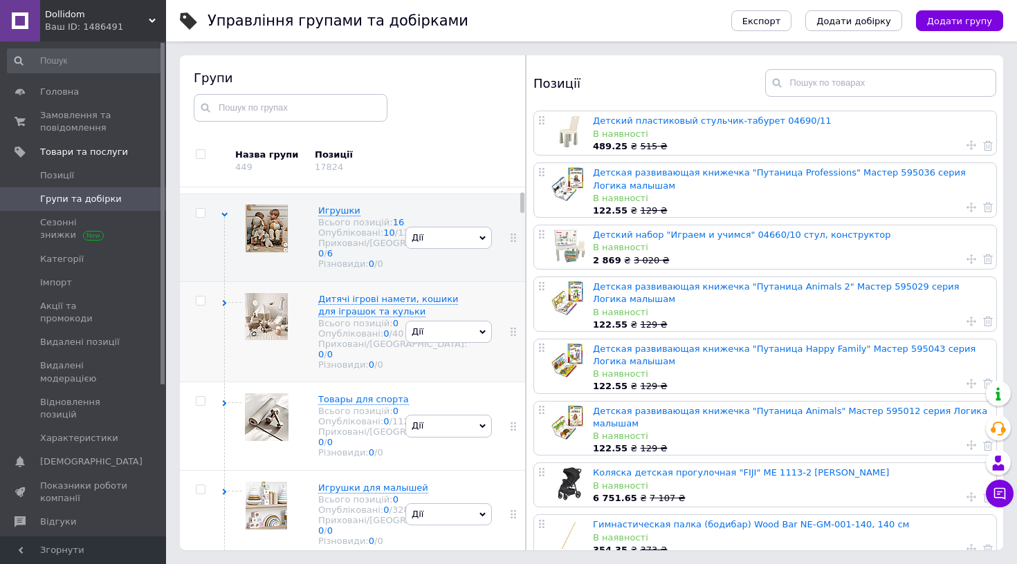
scroll to position [90, 0]
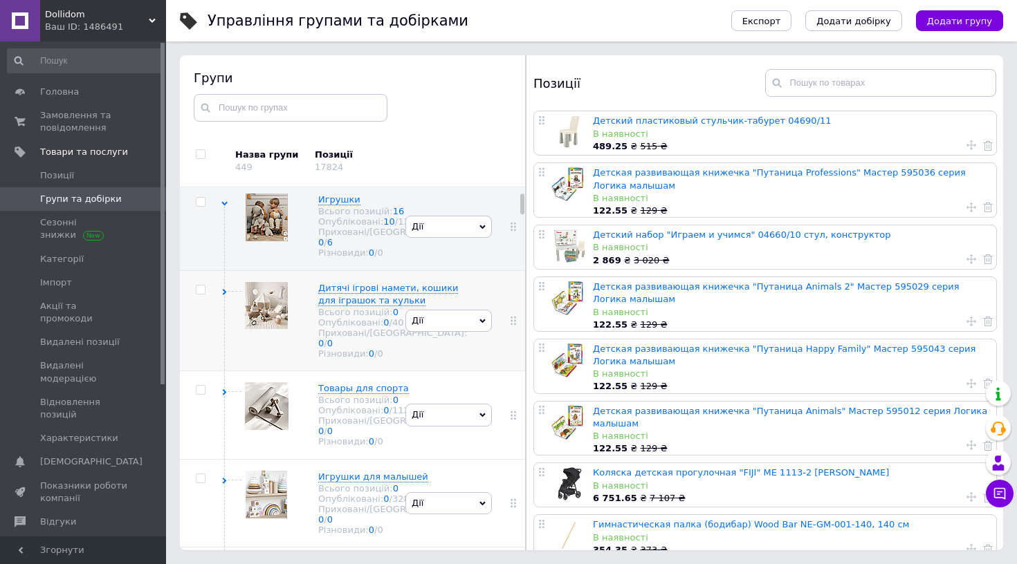
click at [224, 295] on use at bounding box center [225, 292] width 4 height 6
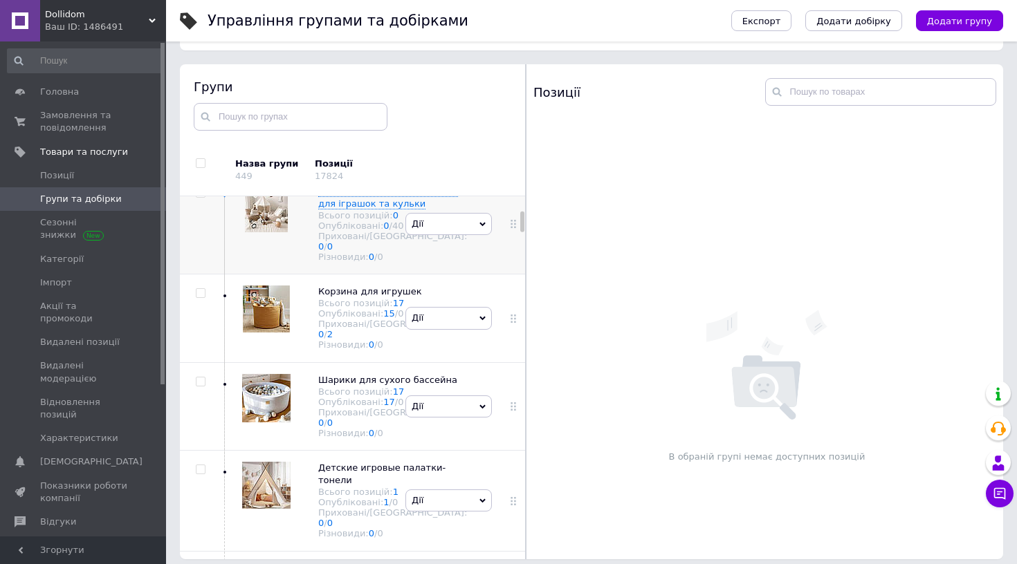
scroll to position [159, 0]
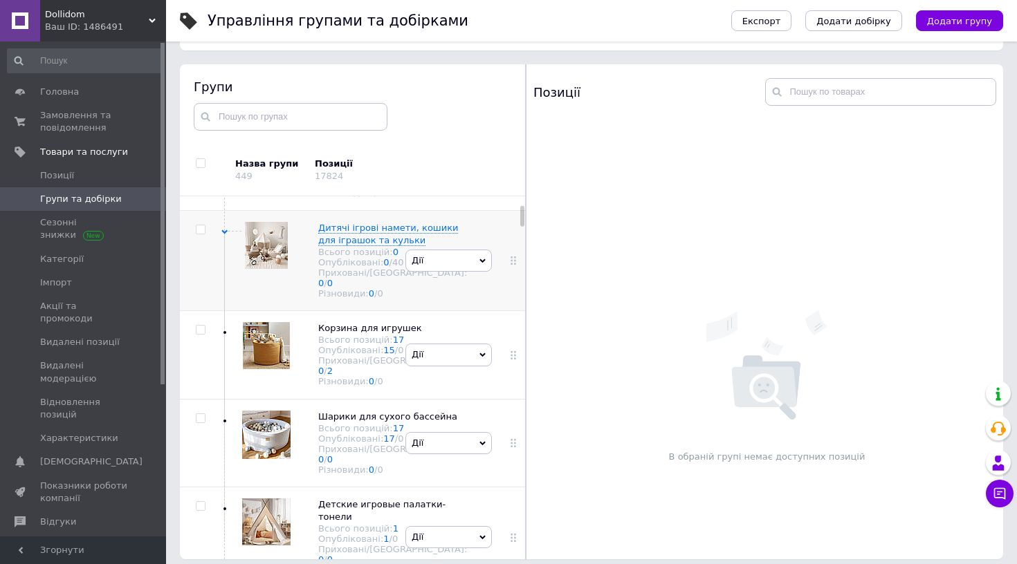
click at [220, 234] on div at bounding box center [200, 230] width 41 height 10
click at [226, 252] on div "Дитячі ігрові намети, кошики для іграшок та кульки Всього позицій: 0 Опублікова…" at bounding box center [311, 260] width 181 height 101
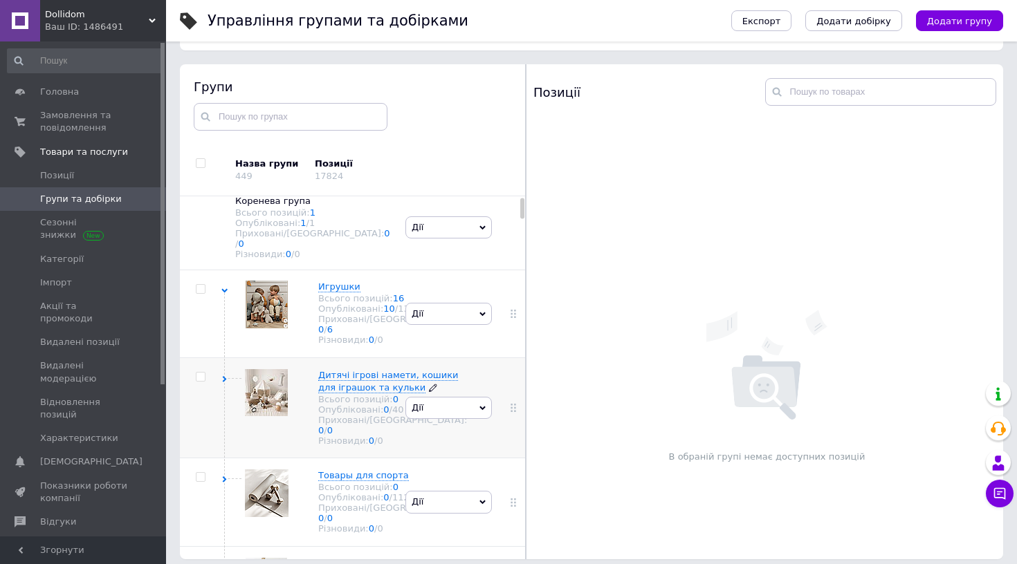
scroll to position [8, 0]
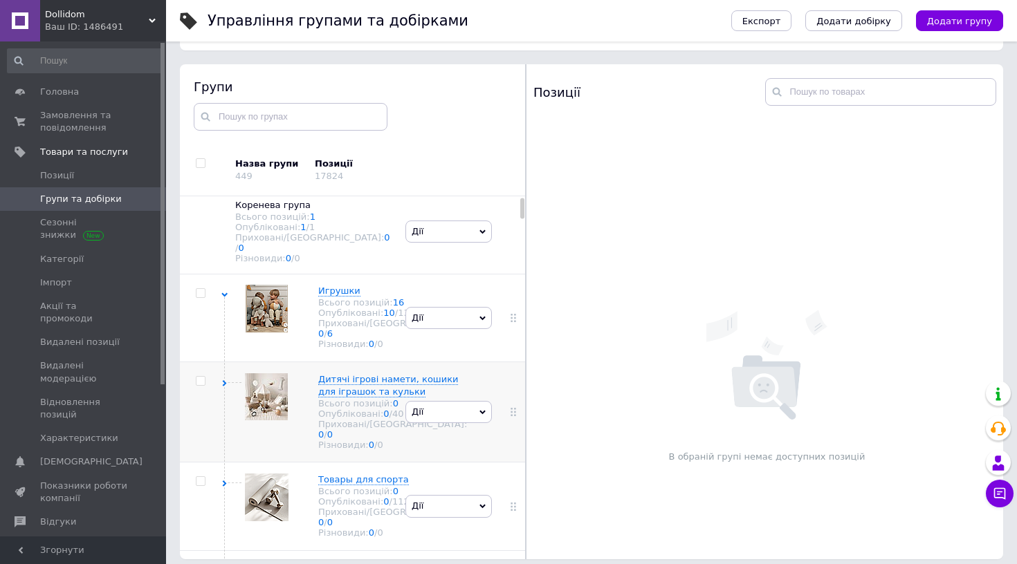
click at [222, 387] on icon at bounding box center [224, 383] width 6 height 6
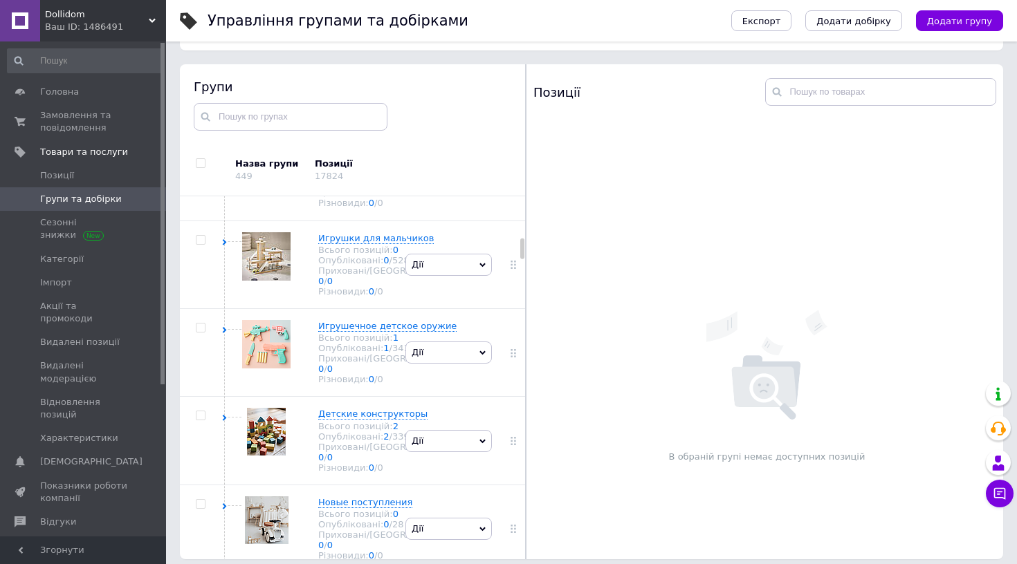
scroll to position [790, 0]
click at [217, 69] on div at bounding box center [200, 64] width 41 height 10
click at [225, 70] on use at bounding box center [225, 67] width 4 height 6
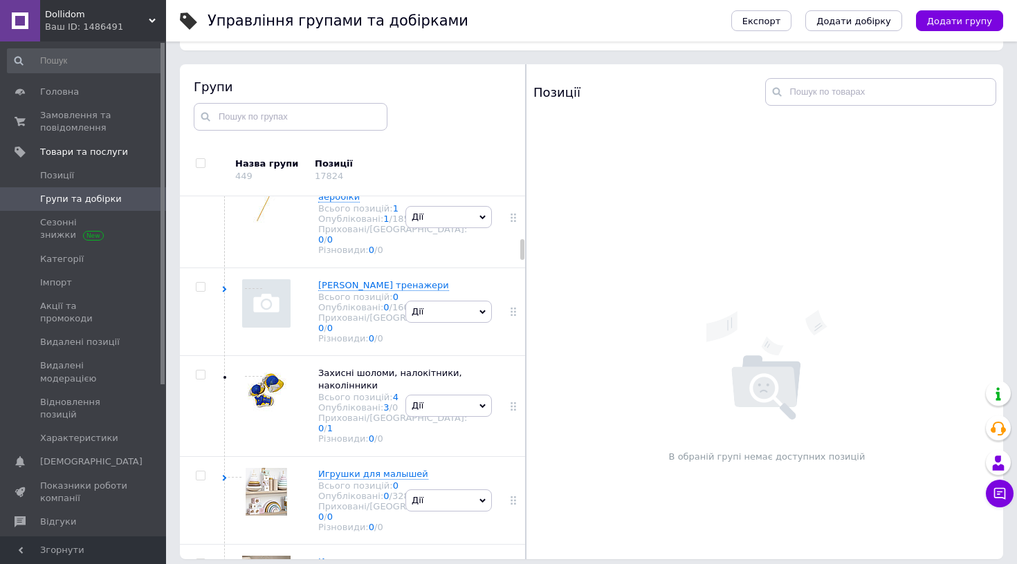
scroll to position [938, 0]
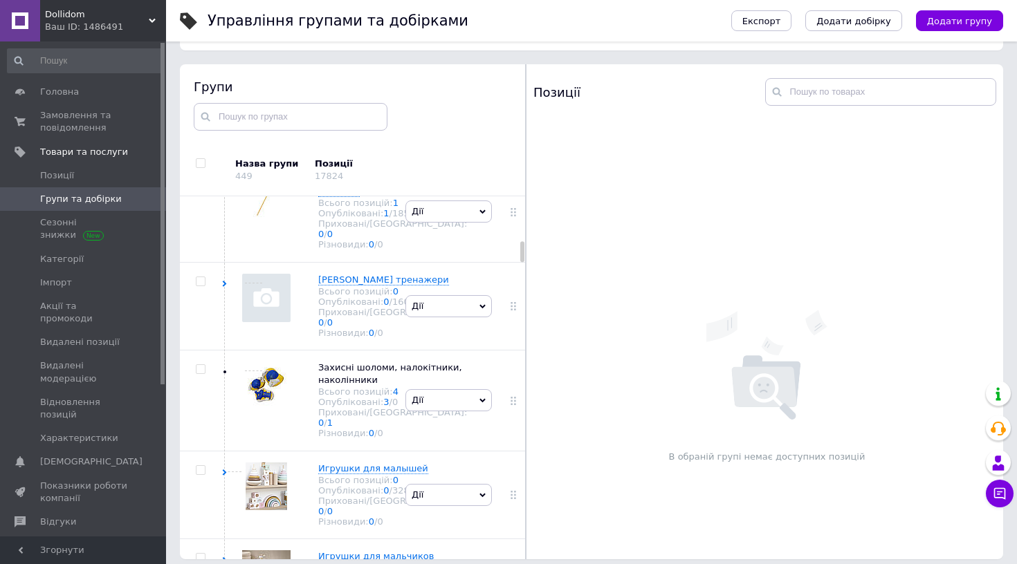
click at [468, 40] on span "Дії" at bounding box center [448, 29] width 86 height 22
click at [461, 110] on li "Редагувати групу" at bounding box center [448, 94] width 85 height 32
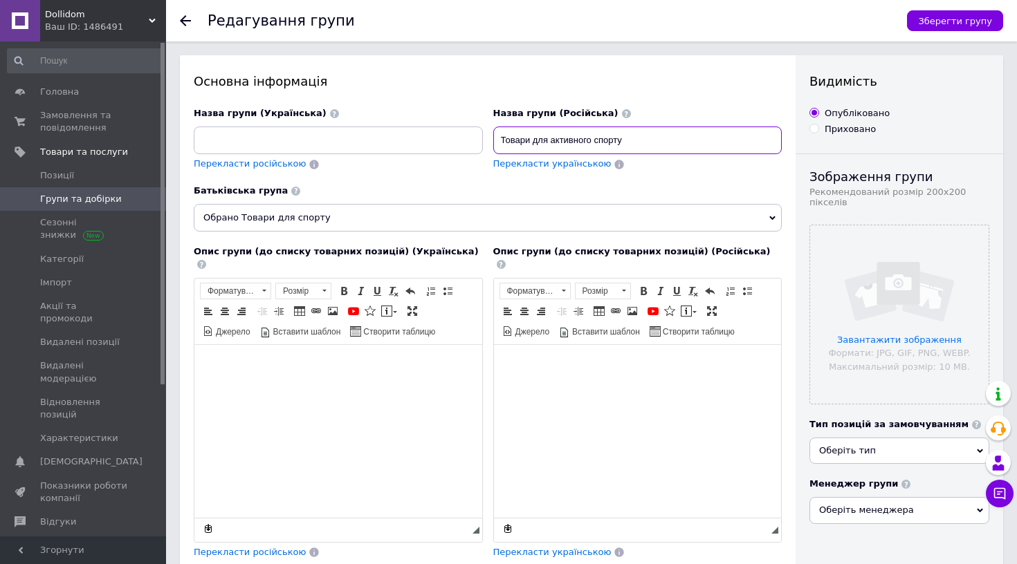
click at [563, 151] on input "Товари для активного спорту" at bounding box center [637, 141] width 289 height 28
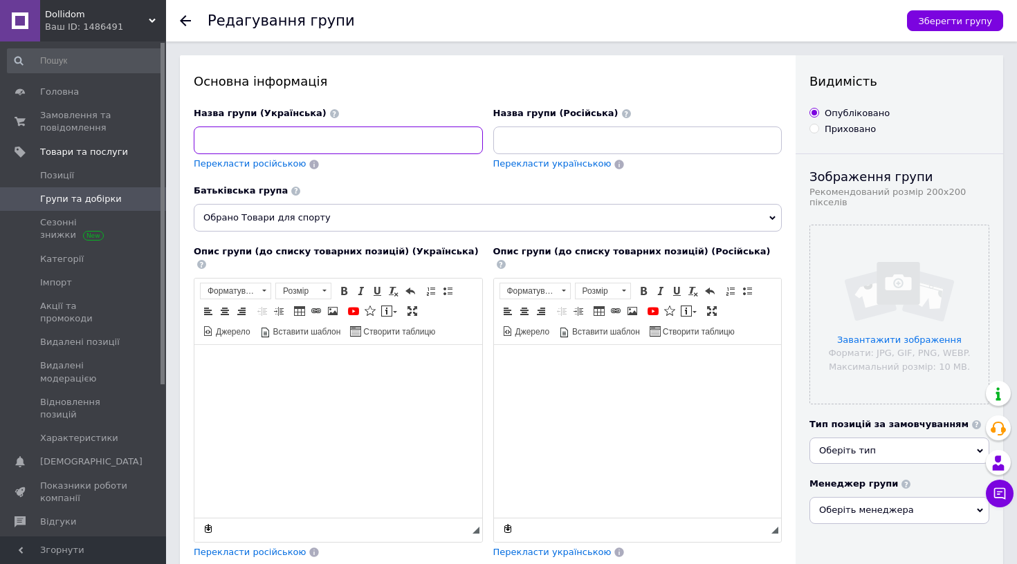
click at [399, 146] on input at bounding box center [338, 141] width 289 height 28
paste input "Товари для активного спорту"
type input "Товари для активного спорту"
click at [275, 160] on span "Перекласти російською" at bounding box center [250, 163] width 112 height 10
type input "Товары для активного спорта"
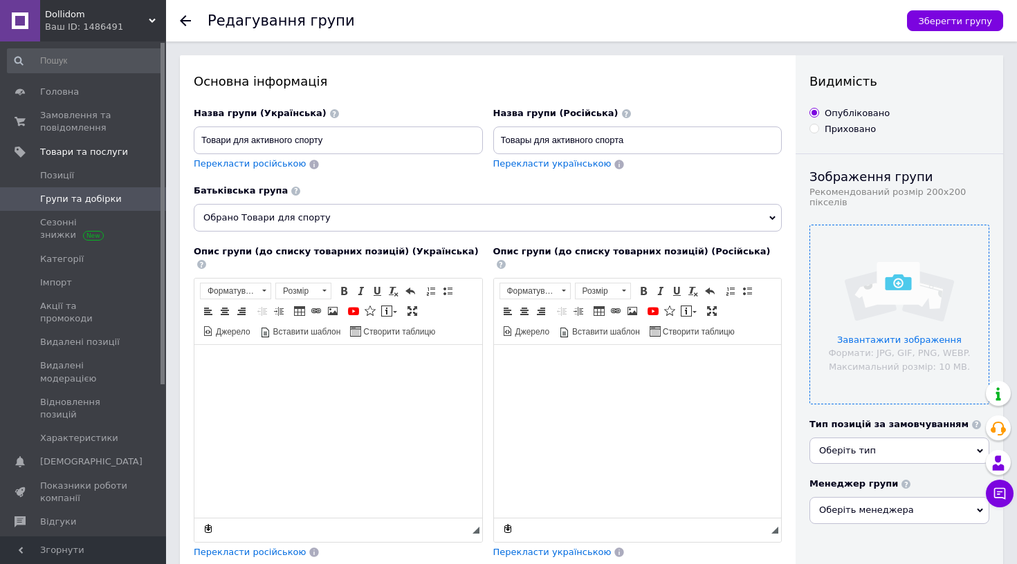
click at [893, 311] on input "file" at bounding box center [899, 314] width 178 height 178
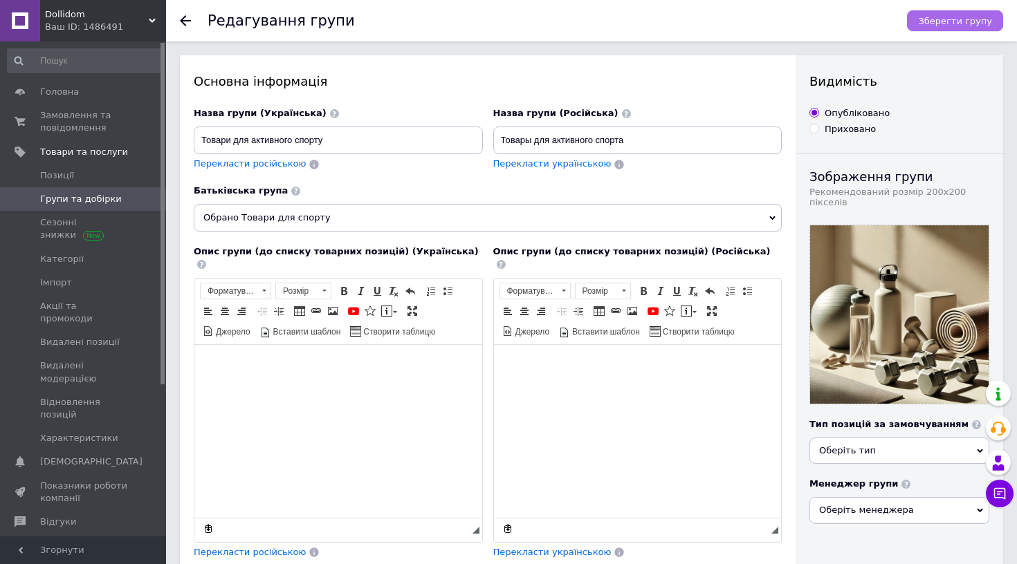
click at [968, 18] on span "Зберегти групу" at bounding box center [955, 21] width 74 height 10
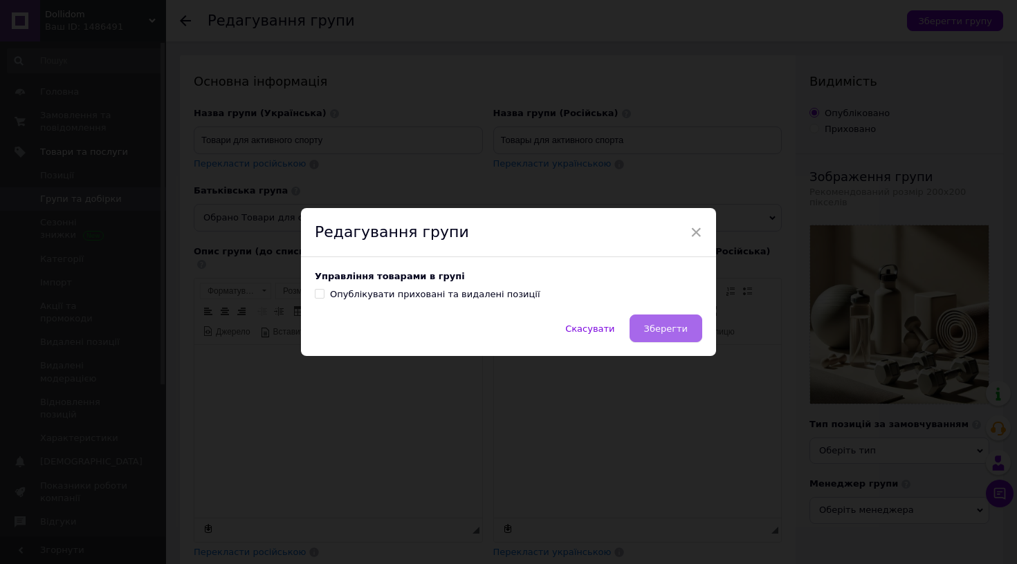
click at [678, 339] on button "Зберегти" at bounding box center [665, 329] width 73 height 28
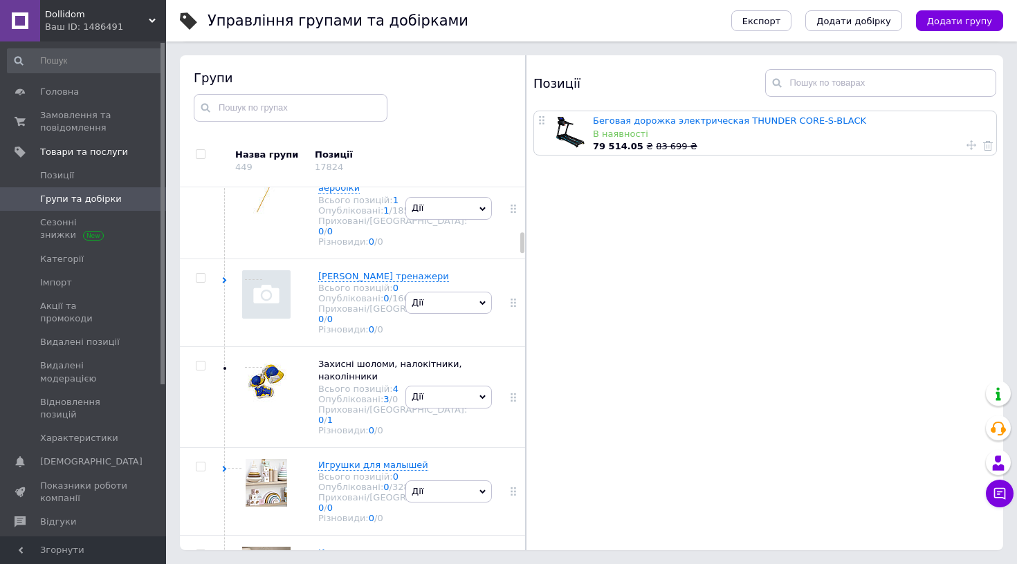
scroll to position [953, 0]
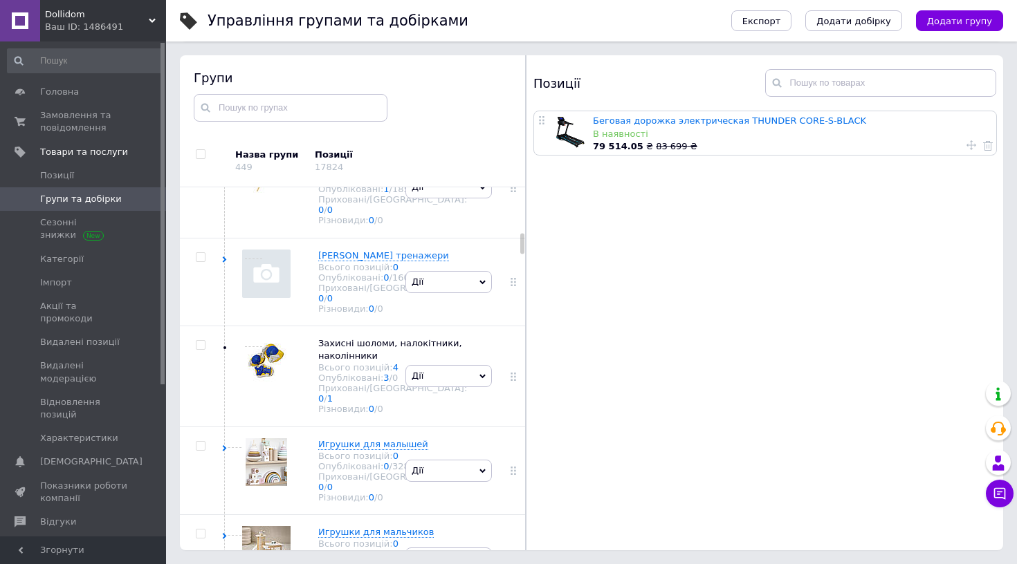
click at [443, 104] on span "Дії" at bounding box center [448, 93] width 86 height 22
click at [429, 174] on li "Редагувати групу" at bounding box center [448, 158] width 85 height 32
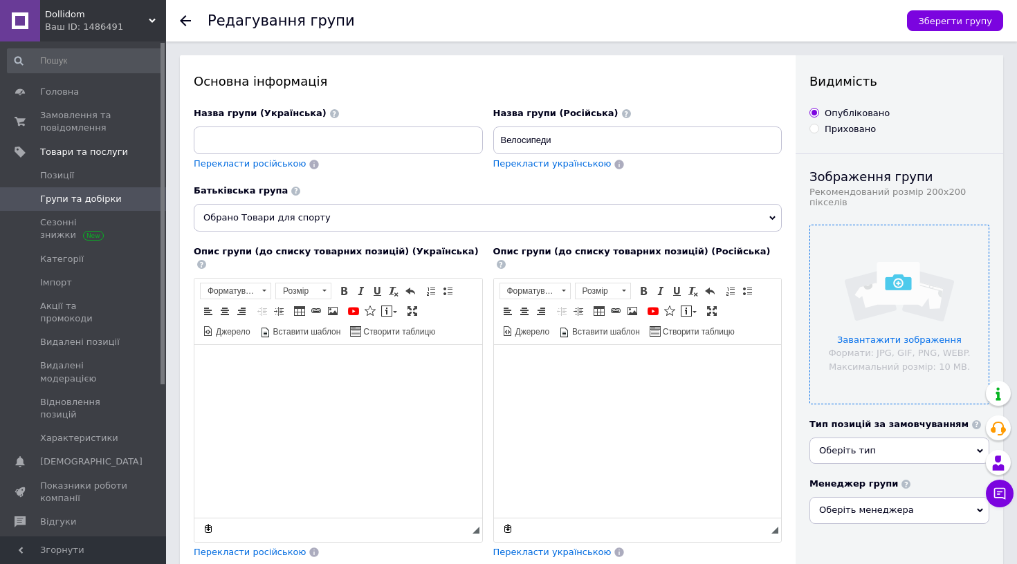
click at [896, 317] on input "file" at bounding box center [899, 314] width 178 height 178
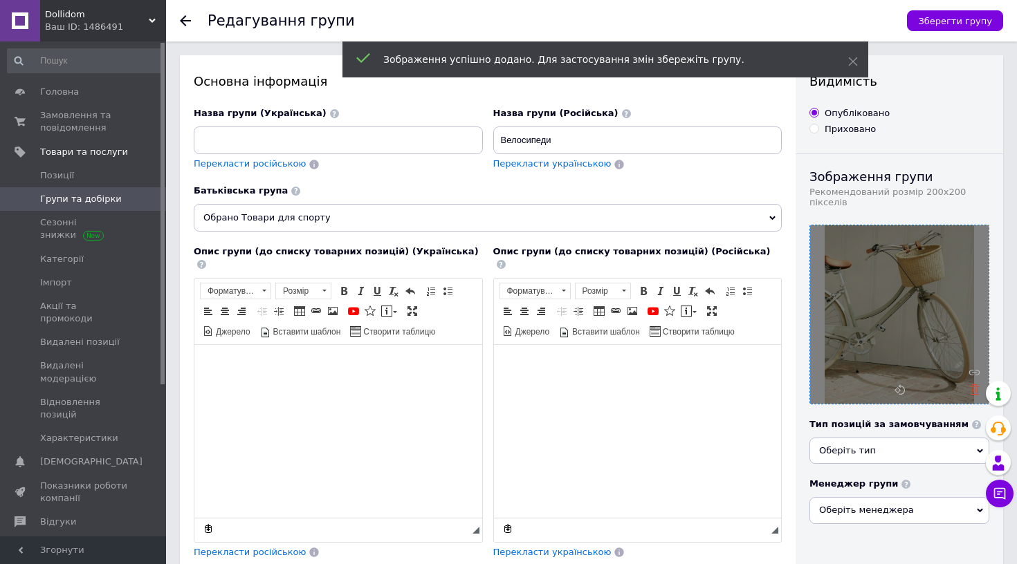
click at [971, 391] on use at bounding box center [974, 390] width 10 height 10
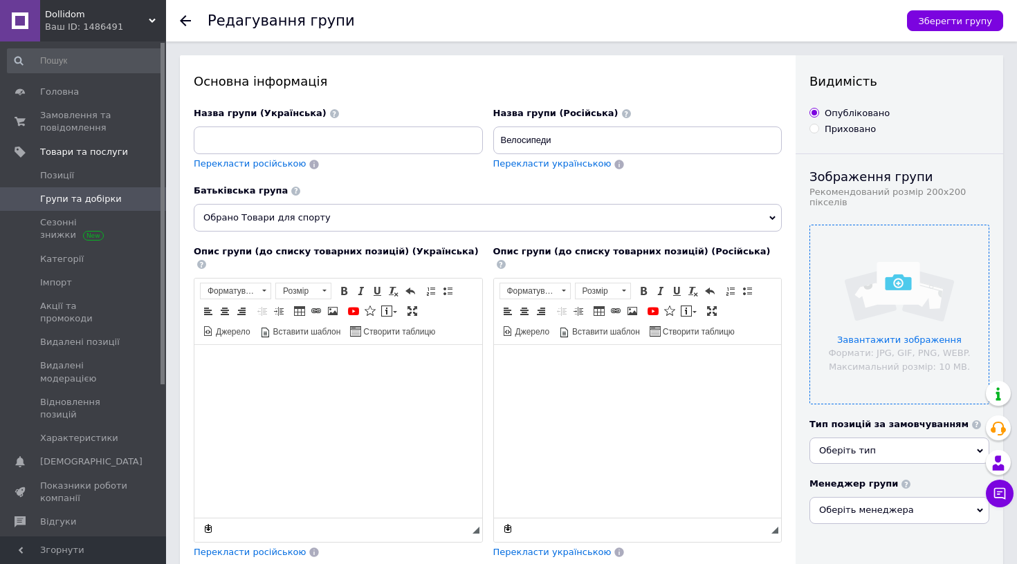
click at [921, 249] on input "file" at bounding box center [899, 314] width 178 height 178
click at [646, 141] on input "Велосипеди" at bounding box center [637, 141] width 289 height 28
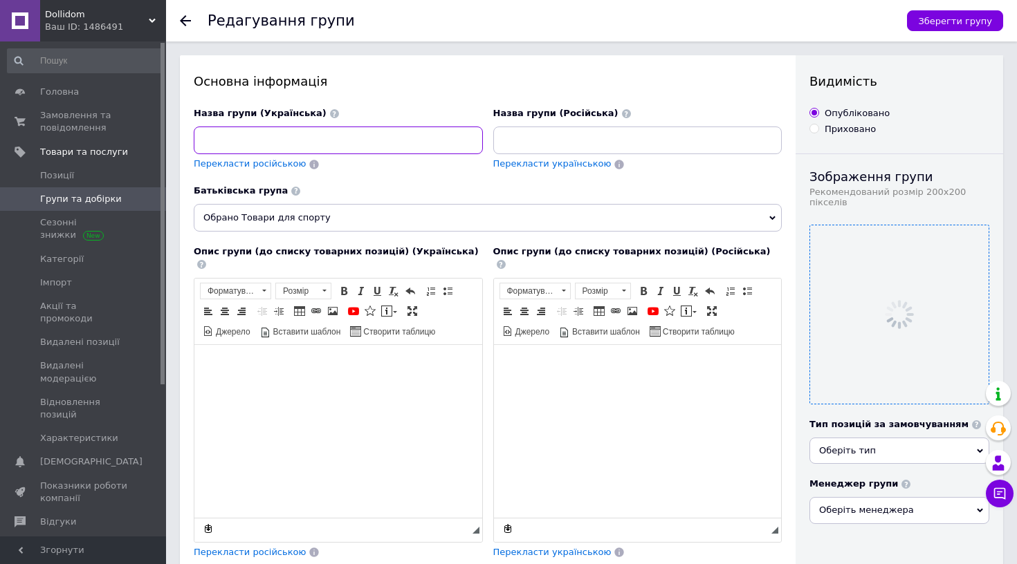
click at [418, 148] on input at bounding box center [338, 141] width 289 height 28
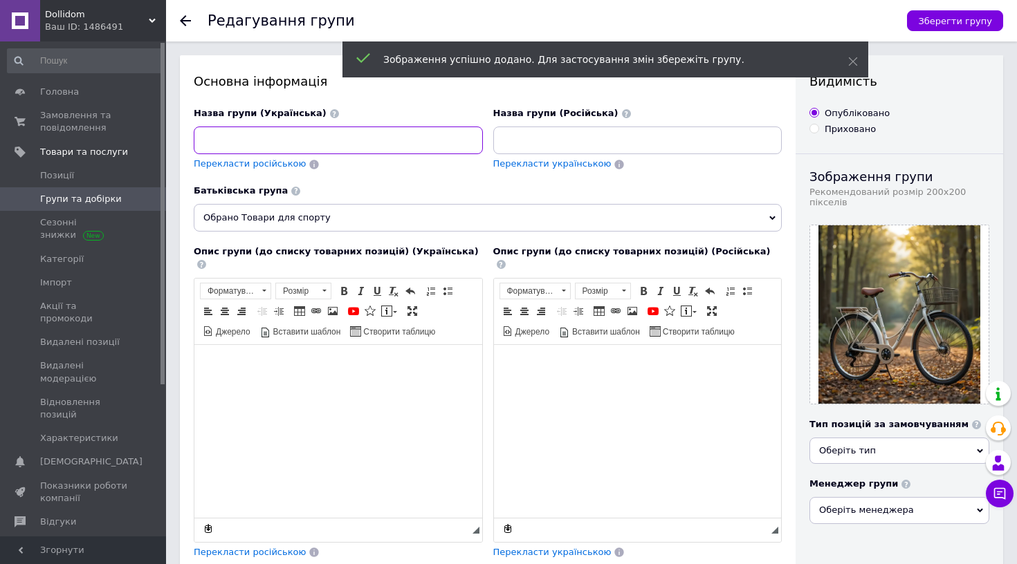
paste input "Велосипеди"
type input "Велосипеди"
click at [288, 167] on span "Перекласти російською" at bounding box center [250, 163] width 112 height 10
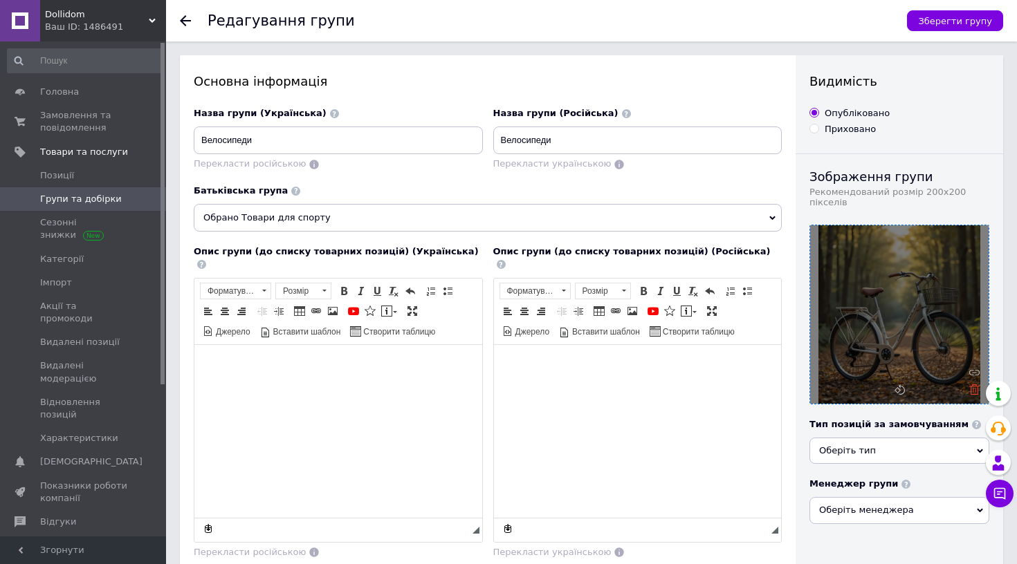
click at [975, 393] on use at bounding box center [974, 390] width 10 height 10
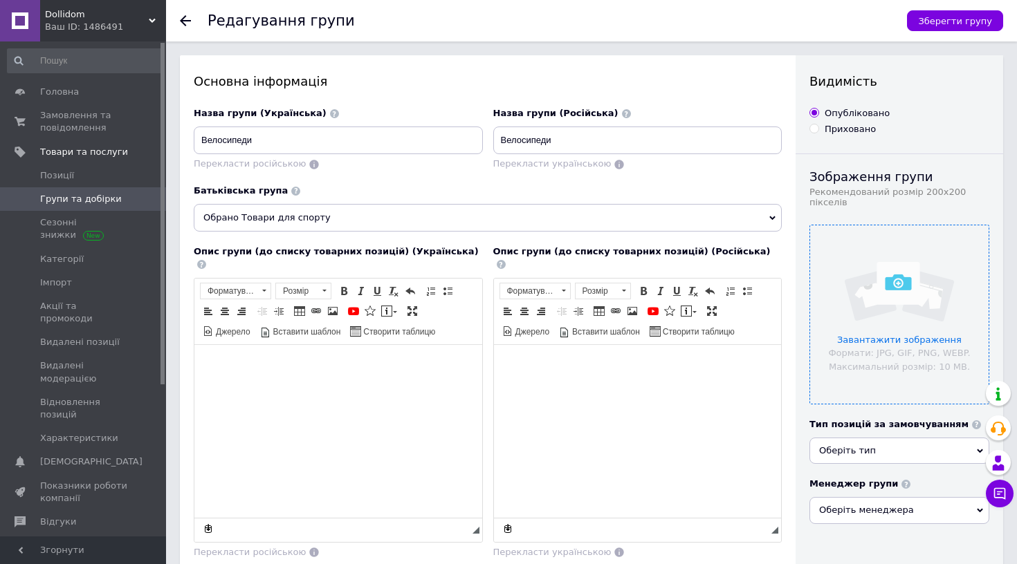
click at [896, 328] on input "file" at bounding box center [899, 314] width 178 height 178
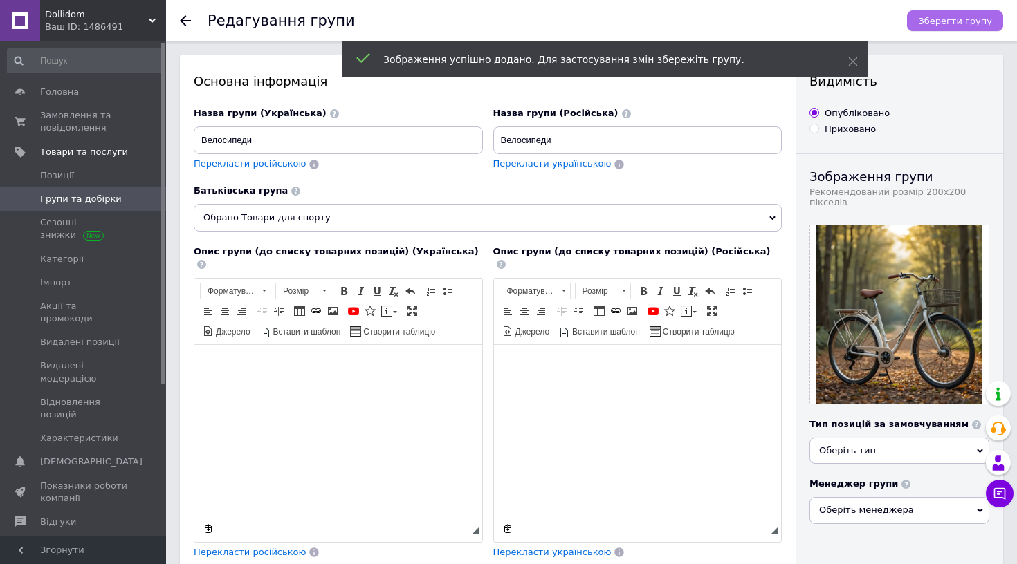
click at [942, 20] on span "Зберегти групу" at bounding box center [955, 21] width 74 height 10
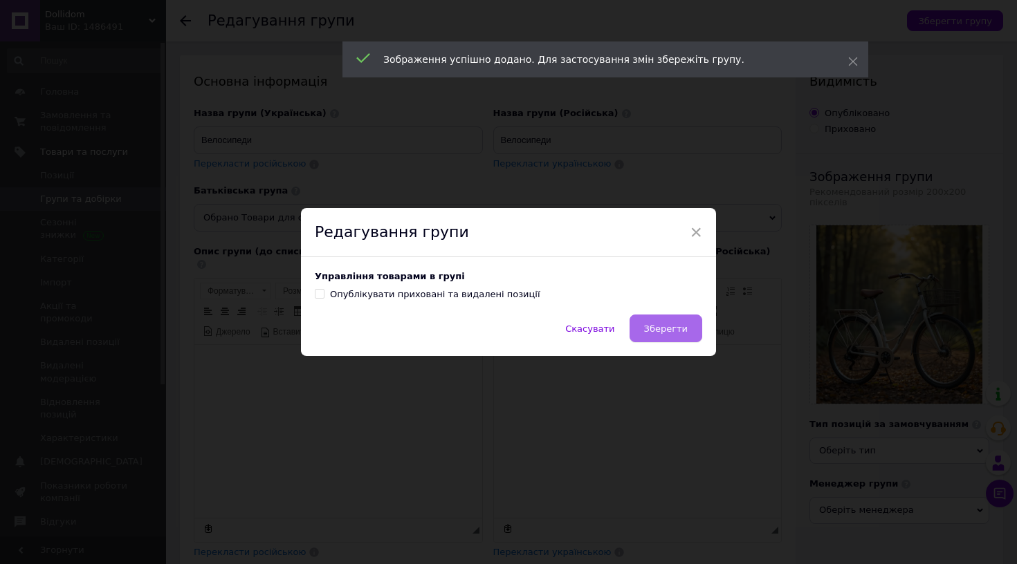
click at [669, 331] on span "Зберегти" at bounding box center [666, 329] width 44 height 10
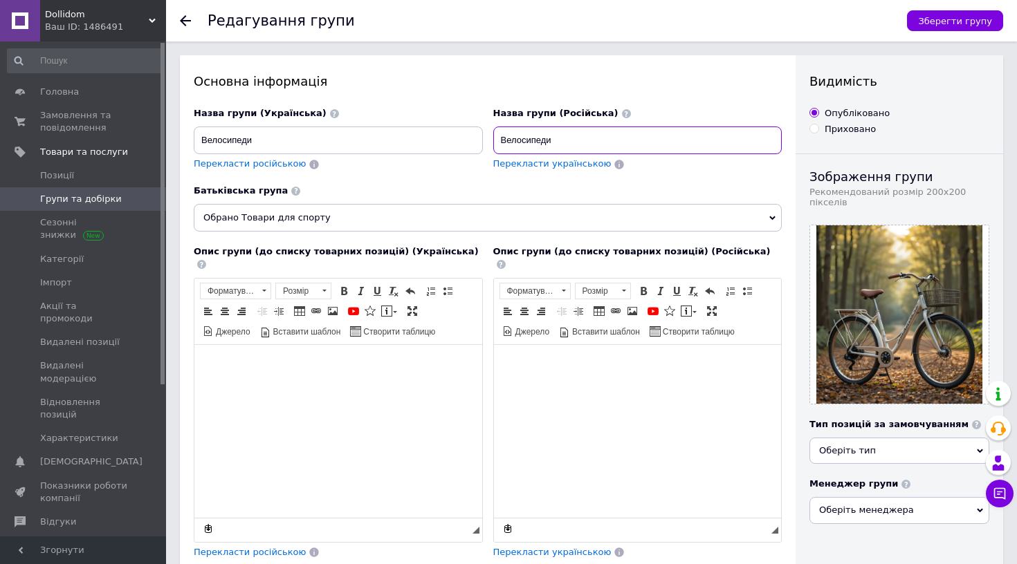
click at [617, 139] on input "Велосипеди" at bounding box center [637, 141] width 289 height 28
type input "Велосипеды"
click at [953, 23] on span "Зберегти групу" at bounding box center [955, 21] width 74 height 10
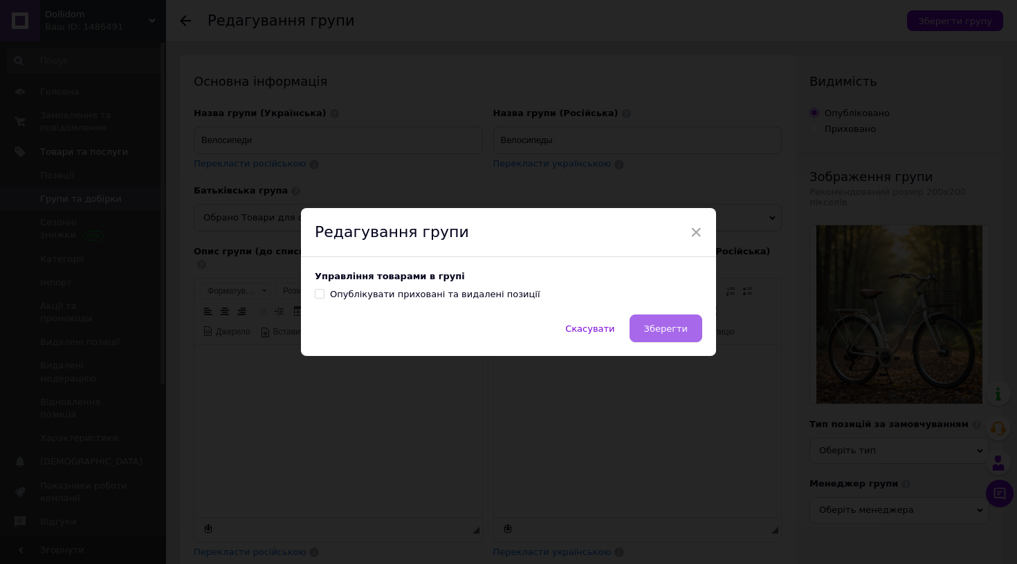
click at [666, 327] on span "Зберегти" at bounding box center [666, 329] width 44 height 10
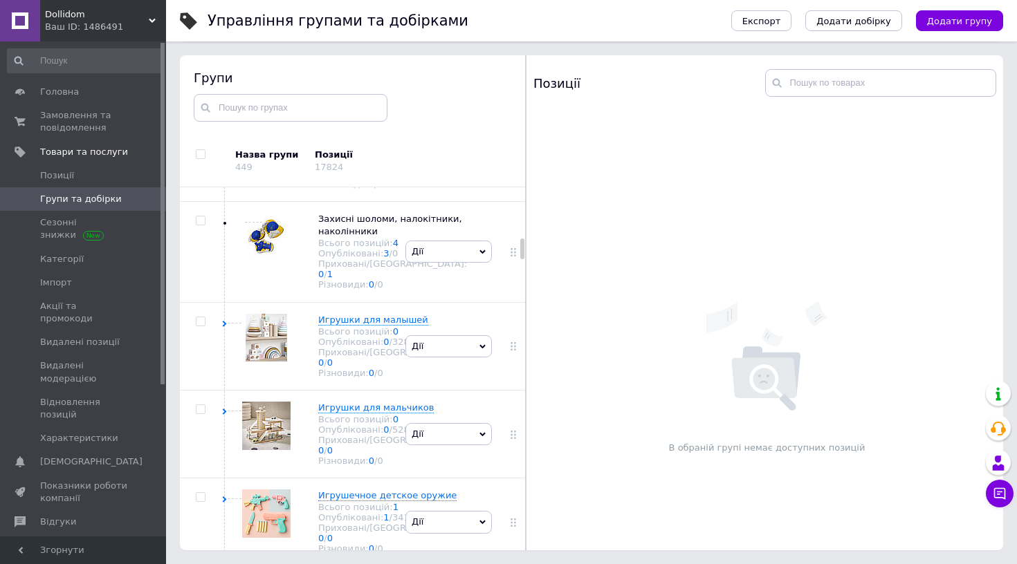
scroll to position [1105, 0]
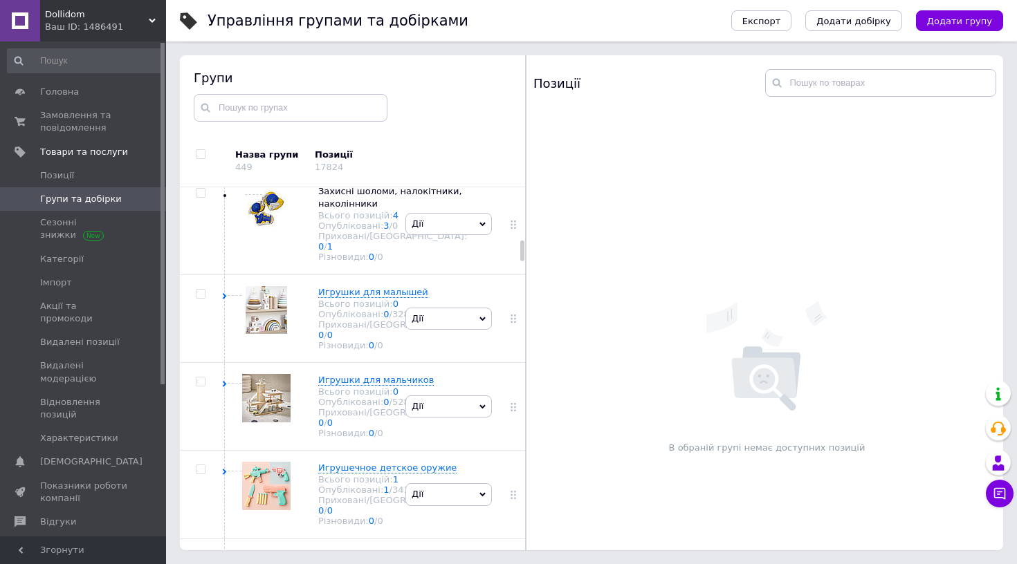
click at [459, 86] on div "[PERSON_NAME] групу Редагувати групу Додати підгрупу Додати товар Видалити групу" at bounding box center [448, 35] width 93 height 101
click at [460, 46] on span "Дії" at bounding box center [448, 35] width 86 height 22
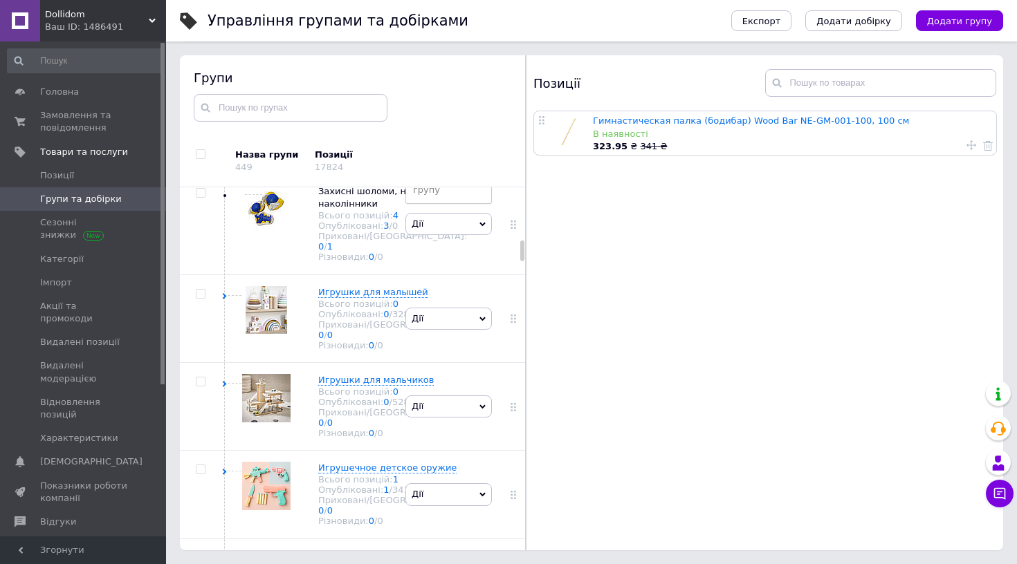
click at [447, 116] on li "Редагувати групу" at bounding box center [448, 100] width 85 height 32
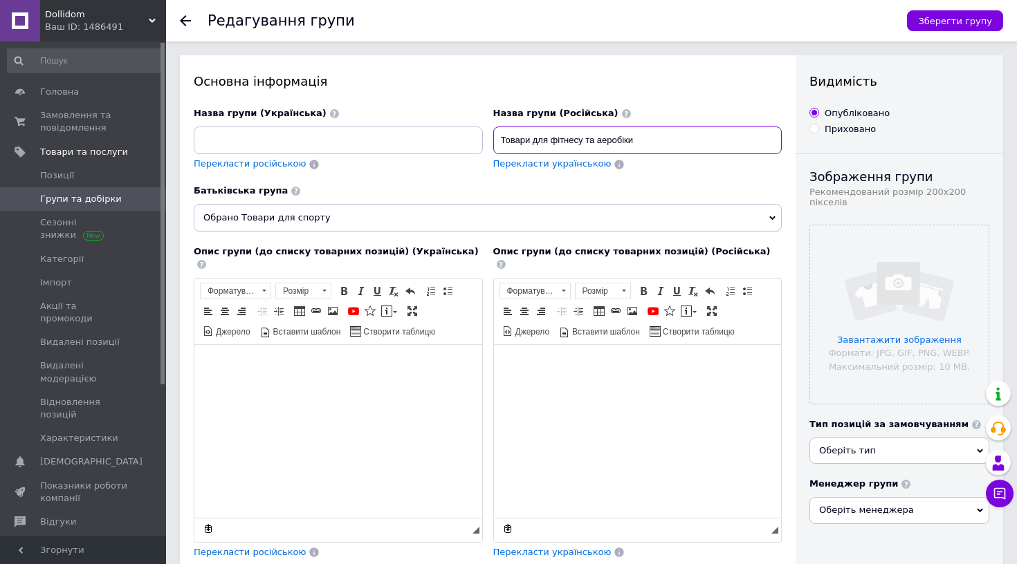
click at [655, 134] on input "Товари для фітнесу та аеробіки" at bounding box center [637, 141] width 289 height 28
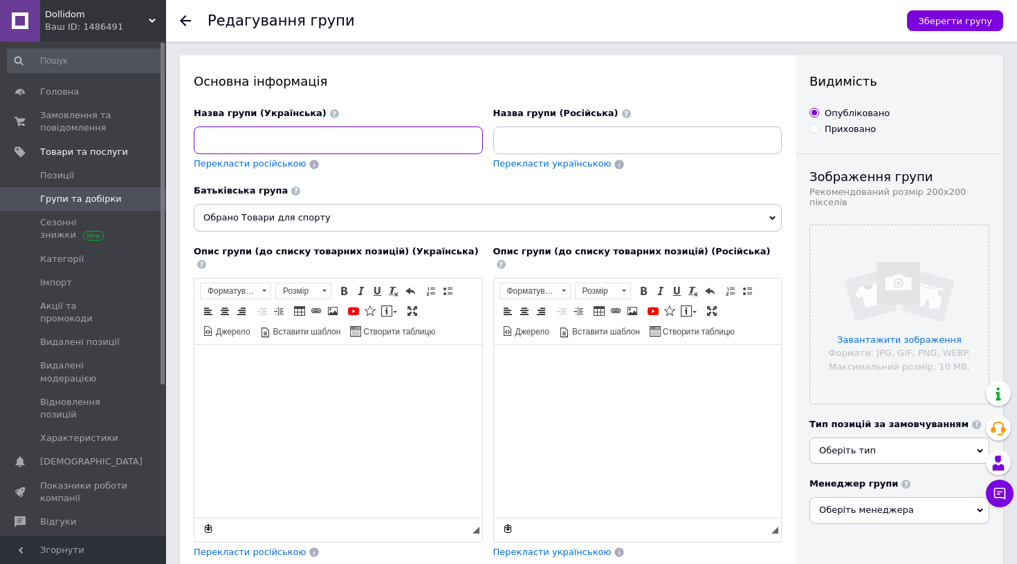
click at [299, 140] on input at bounding box center [338, 141] width 289 height 28
paste input "Товари для фітнесу та аеробіки"
type input "Товари для фітнесу та аеробіки"
click at [251, 173] on div "Назва групи (Українська) Товари для фітнесу та аеробіки Перекласти російською" at bounding box center [338, 146] width 299 height 88
click at [251, 169] on div "Перекласти російською" at bounding box center [249, 164] width 115 height 16
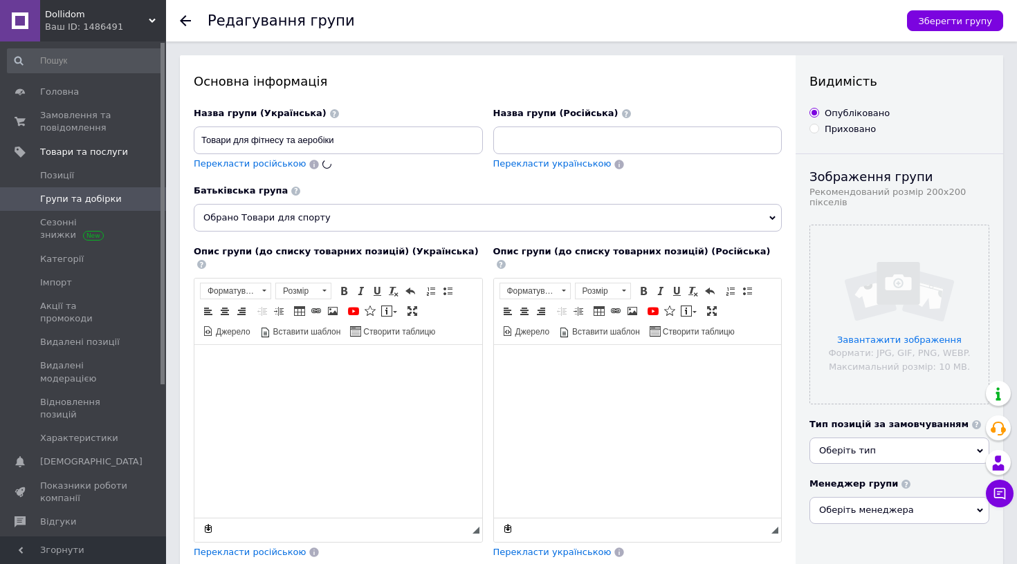
type input "Товары для фитнеса и аэробики"
click at [943, 329] on input "file" at bounding box center [899, 314] width 178 height 178
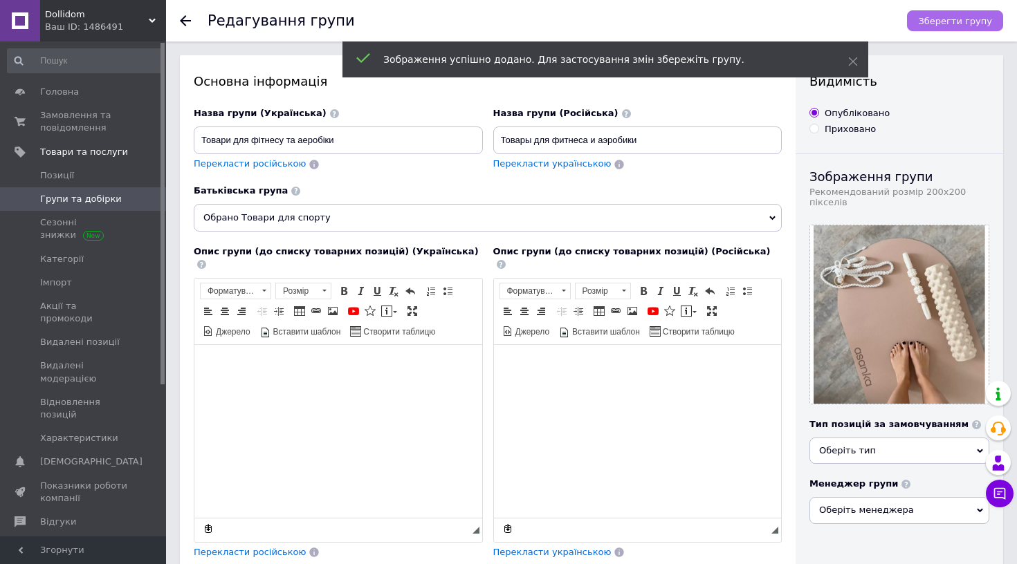
click at [936, 25] on span "Зберегти групу" at bounding box center [955, 21] width 74 height 10
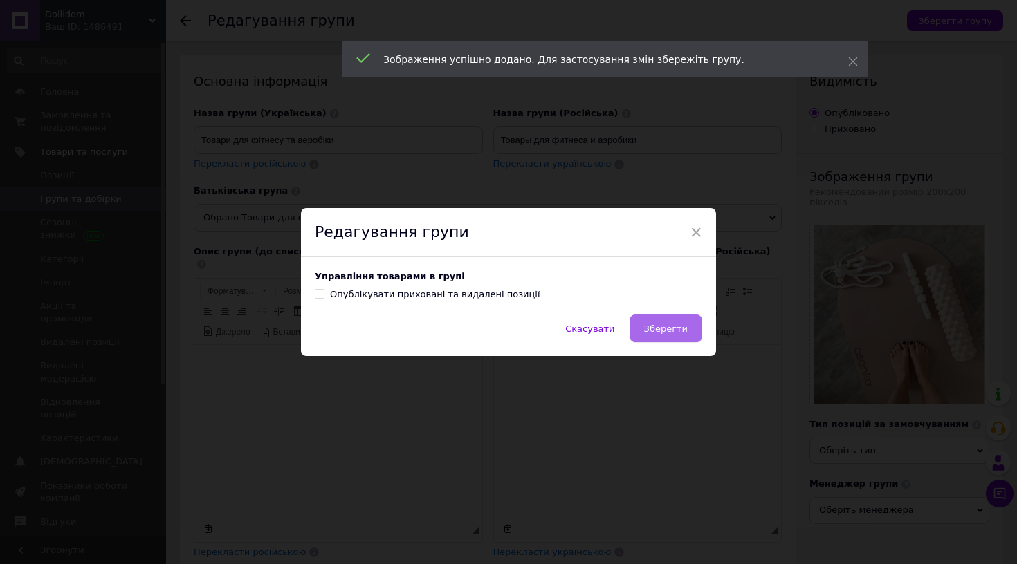
click at [673, 327] on span "Зберегти" at bounding box center [666, 329] width 44 height 10
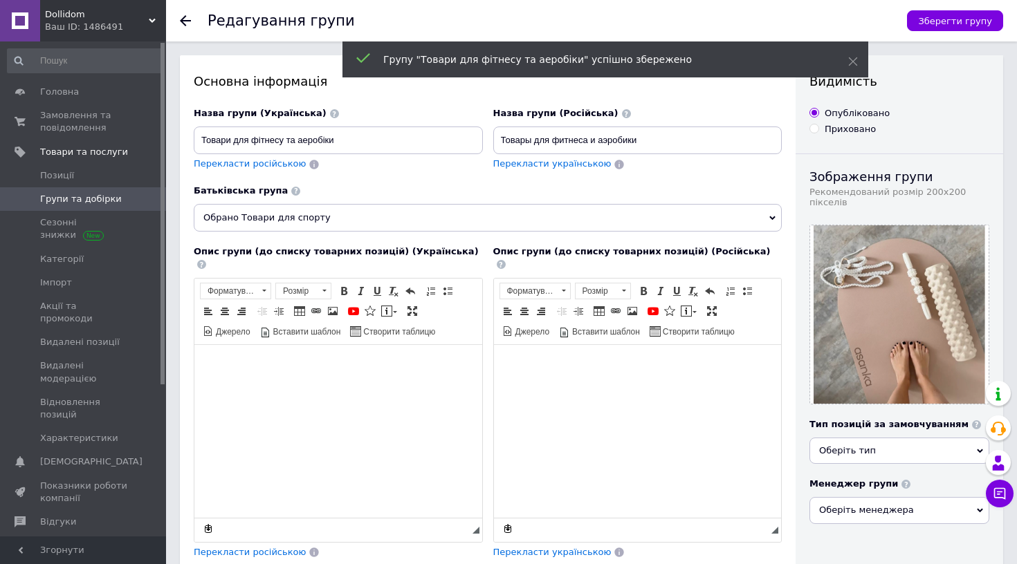
click at [118, 195] on span "Групи та добірки" at bounding box center [84, 199] width 88 height 12
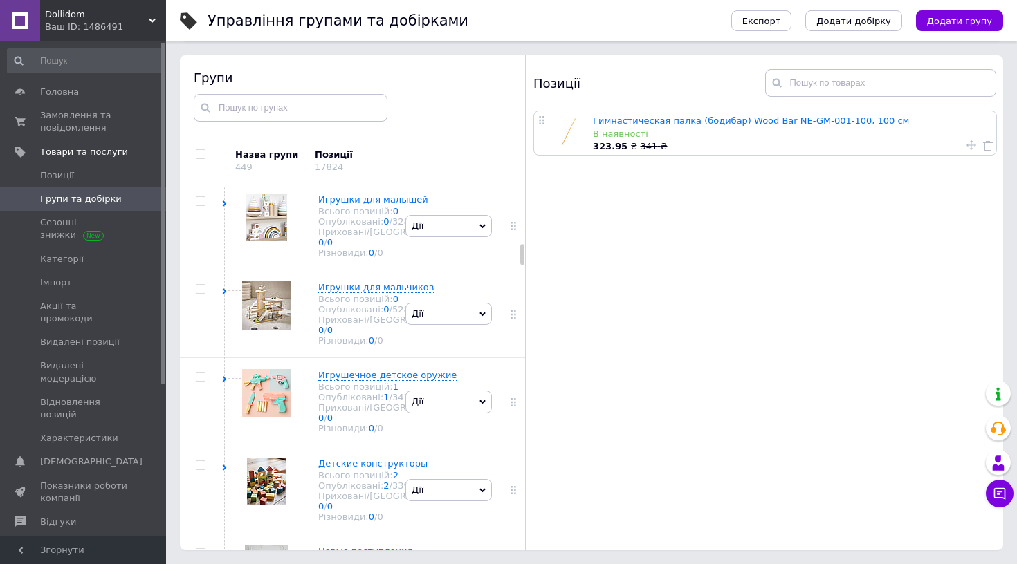
scroll to position [1205, 0]
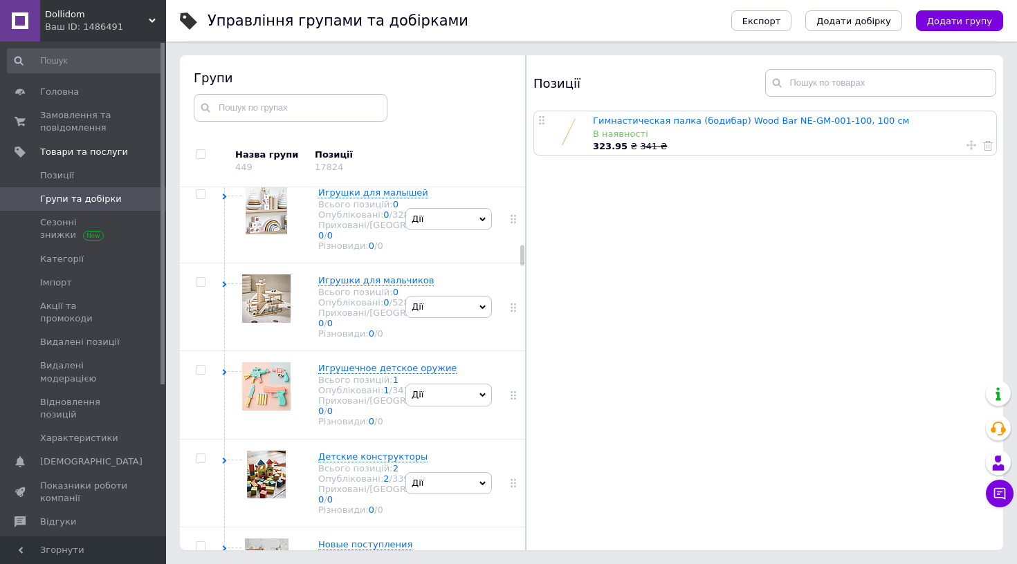
click at [452, 41] on span "Дії" at bounding box center [448, 30] width 86 height 22
click at [441, 111] on li "Редагувати групу" at bounding box center [448, 95] width 85 height 32
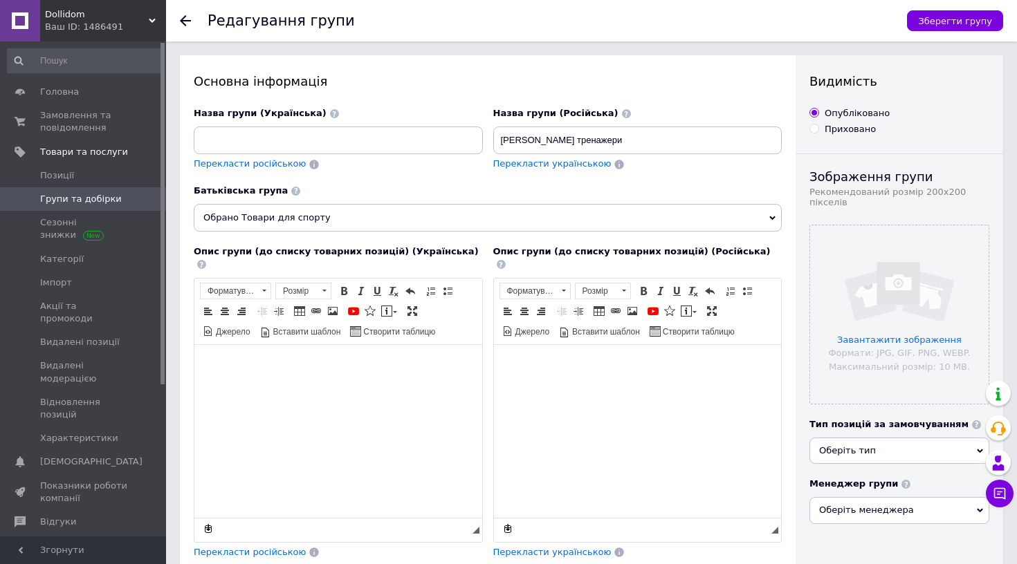
click at [588, 125] on div "Назва групи (Російська) Силові тренажери" at bounding box center [637, 130] width 289 height 47
click at [588, 128] on input "[PERSON_NAME] тренажери" at bounding box center [637, 141] width 289 height 28
click at [589, 133] on input "[PERSON_NAME] тренажери" at bounding box center [637, 141] width 289 height 28
click at [589, 134] on input "[PERSON_NAME] тренажери" at bounding box center [637, 141] width 289 height 28
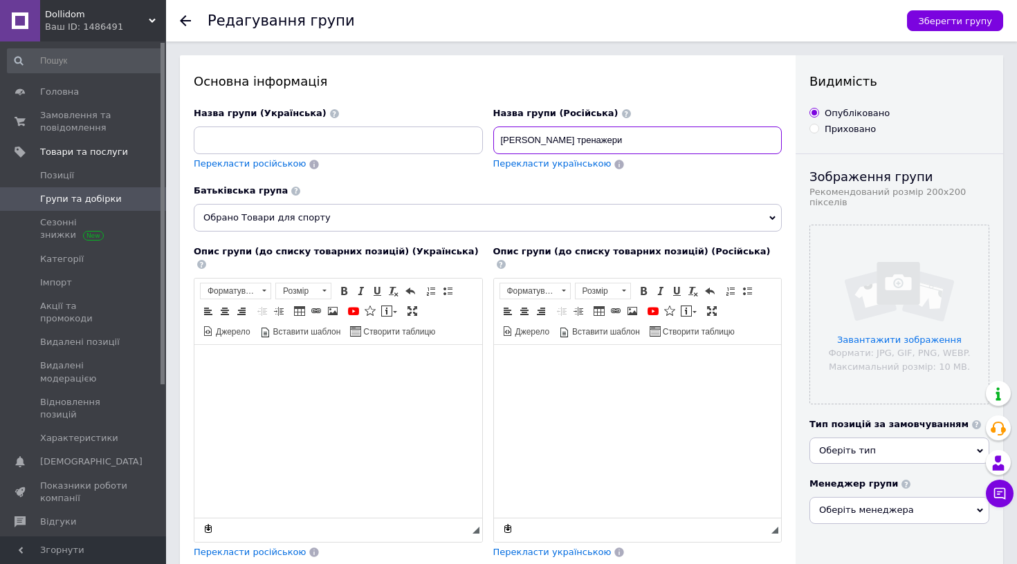
click at [589, 134] on input "[PERSON_NAME] тренажери" at bounding box center [637, 141] width 289 height 28
click at [589, 135] on input "[PERSON_NAME] тренажери" at bounding box center [637, 141] width 289 height 28
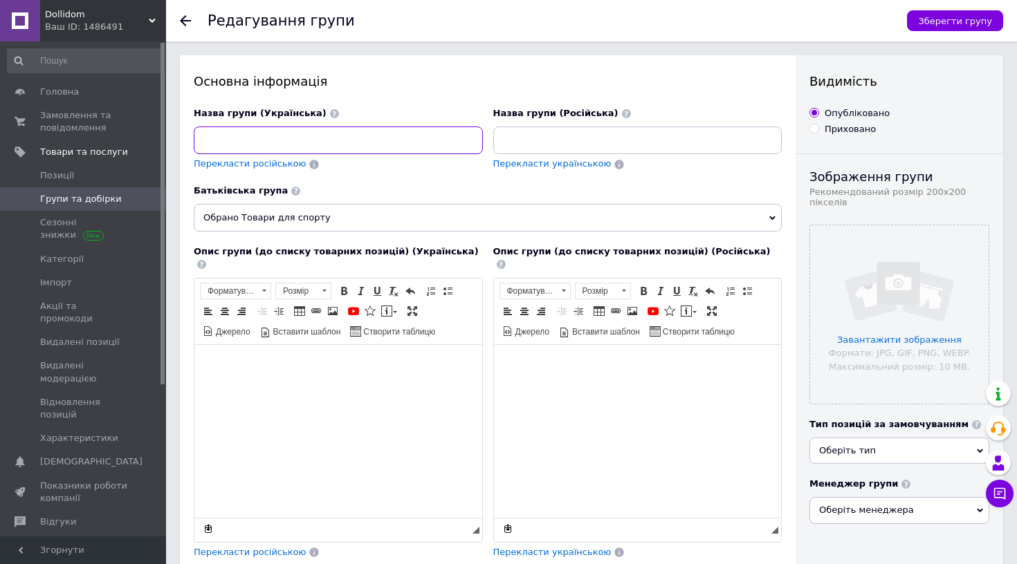
click at [306, 145] on input at bounding box center [338, 141] width 289 height 28
paste input "[PERSON_NAME] тренажери"
type input "[PERSON_NAME] тренажери"
click at [221, 158] on div "Перекласти російською" at bounding box center [249, 164] width 115 height 16
type input "Силовые тренажеры"
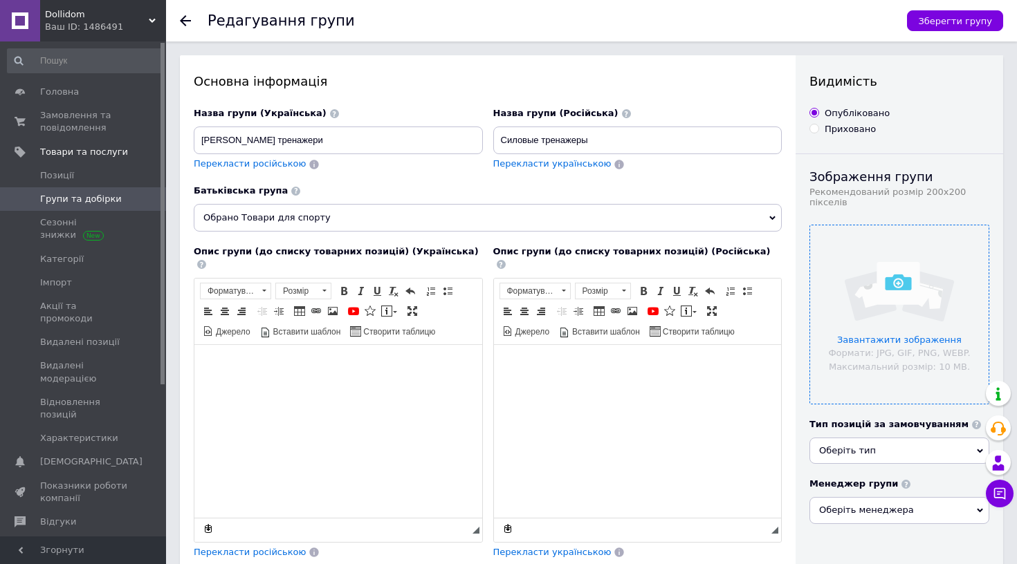
click at [911, 287] on input "file" at bounding box center [899, 314] width 178 height 178
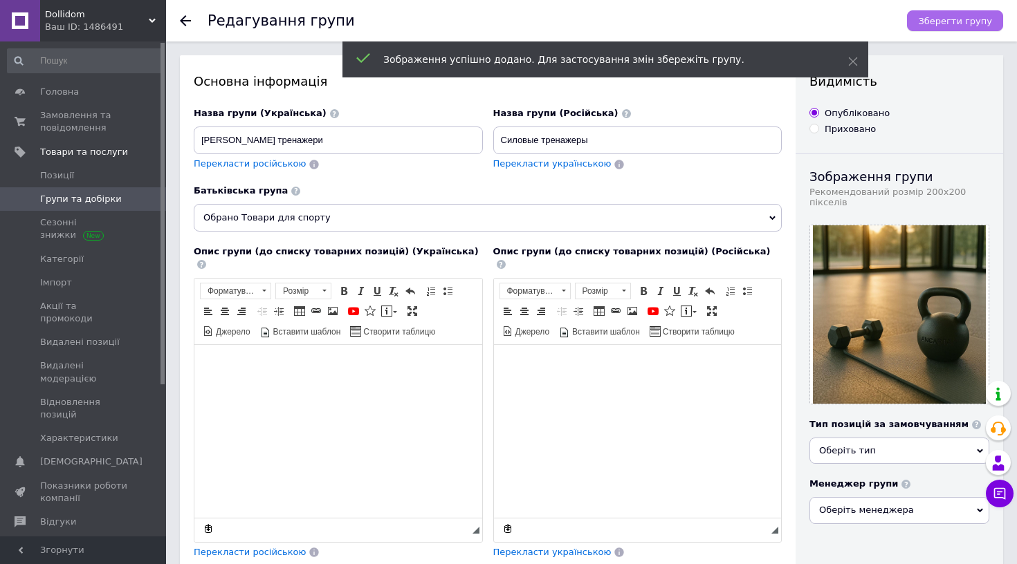
click at [959, 22] on span "Зберегти групу" at bounding box center [955, 21] width 74 height 10
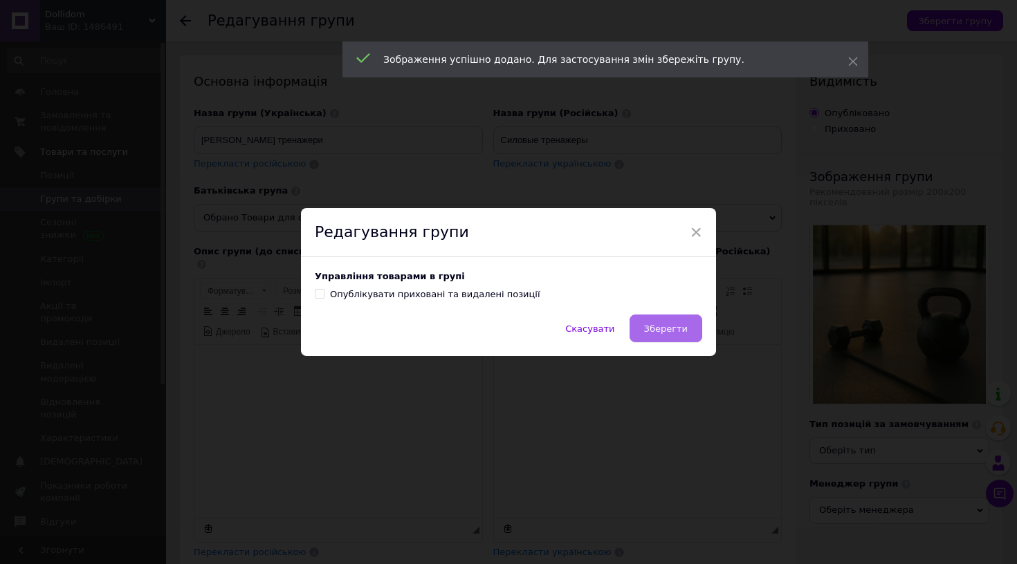
click at [649, 322] on button "Зберегти" at bounding box center [665, 329] width 73 height 28
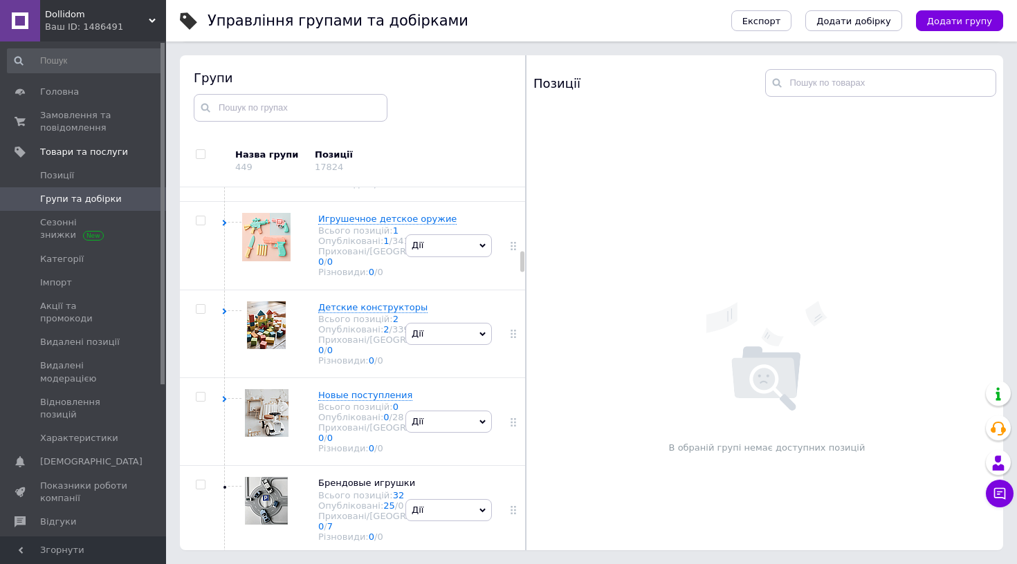
scroll to position [1356, 0]
click at [448, 55] on li "Редагувати групу" at bounding box center [448, 39] width 85 height 32
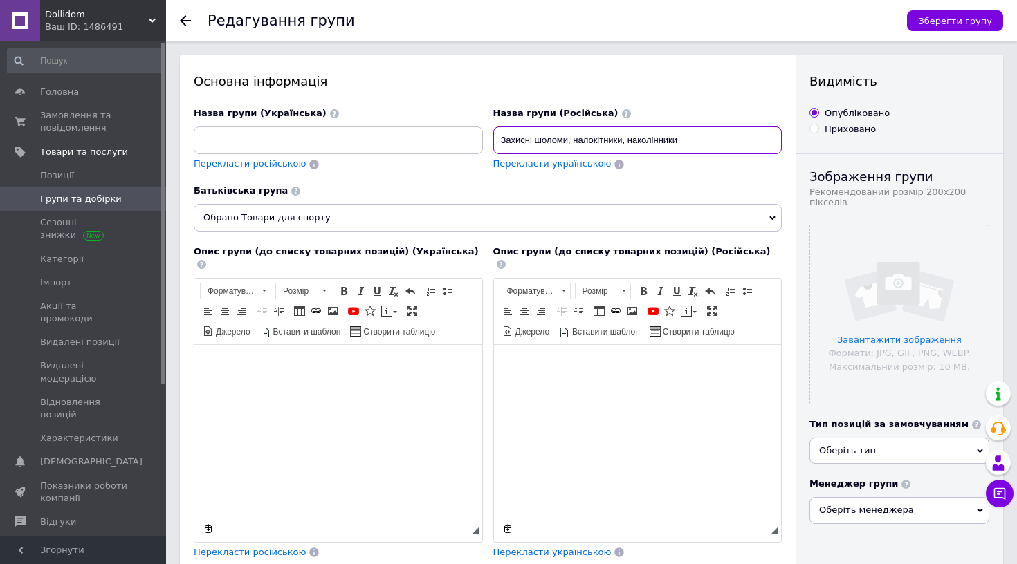
click at [579, 140] on input "Захисні шоломи, налокітники, наколінники" at bounding box center [637, 141] width 289 height 28
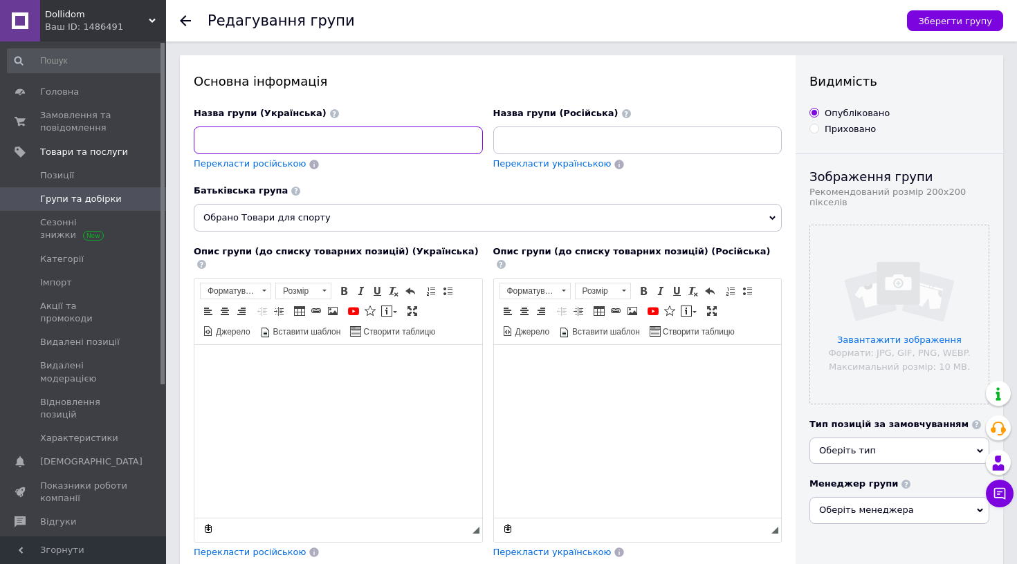
click at [366, 143] on input at bounding box center [338, 141] width 289 height 28
paste input "Захисні шоломи, налокітники, наколінники"
type input "Захисні шоломи, налокітники, наколінники"
click at [285, 172] on div "Назва групи (Українська) Захисні шоломи, налокітники, наколінники Перекласти ро…" at bounding box center [338, 146] width 299 height 88
click at [285, 169] on div "Перекласти російською" at bounding box center [249, 164] width 115 height 16
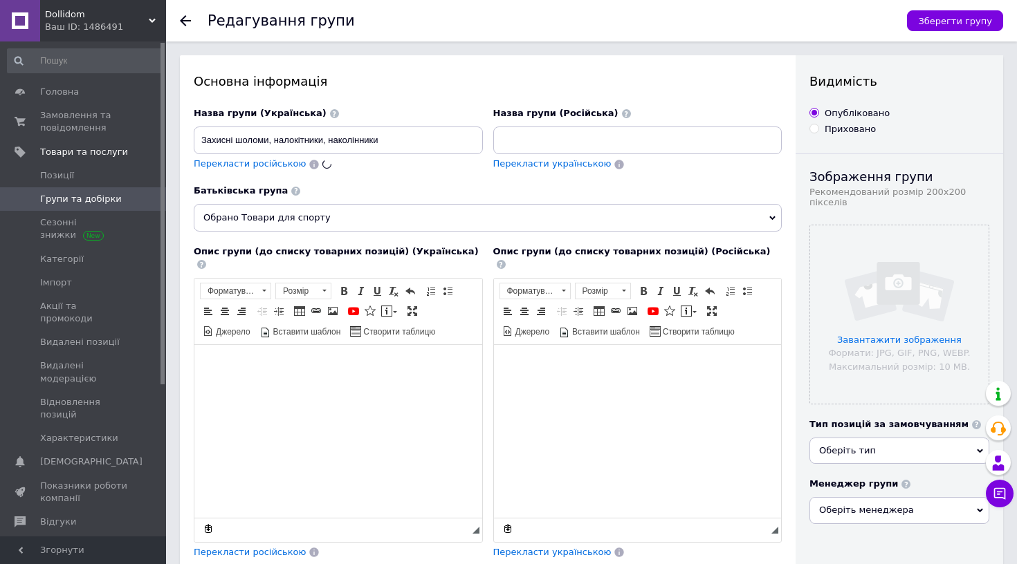
type input "Защитные шлемы, налокотники, наколенники"
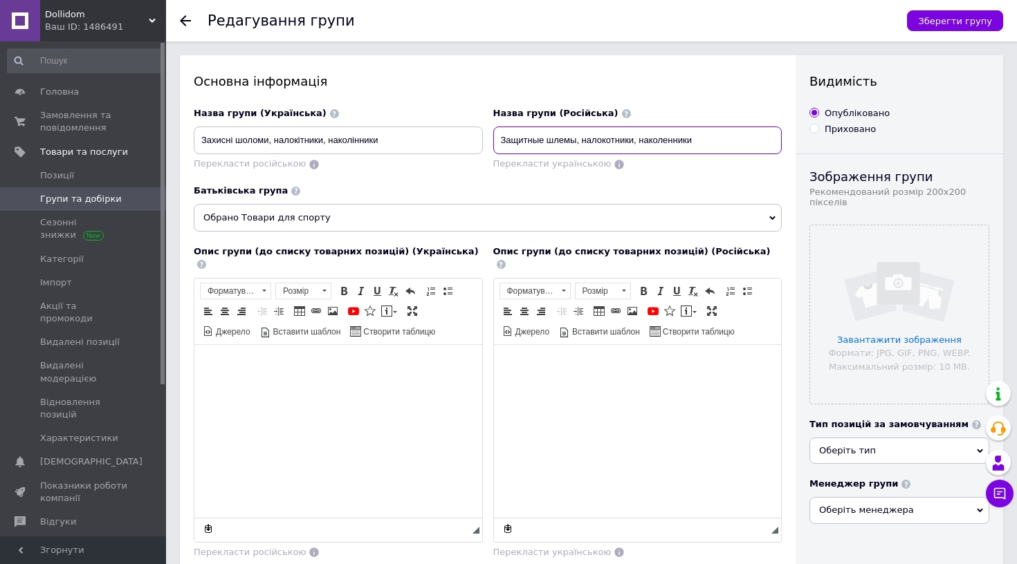
click at [631, 134] on input "Защитные шлемы, налокотники, наколенники" at bounding box center [637, 141] width 289 height 28
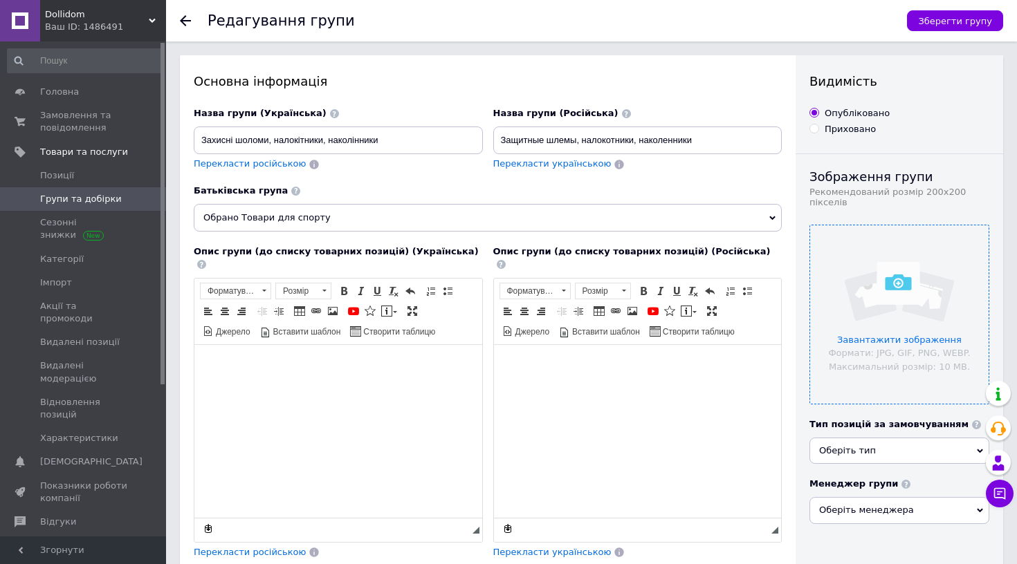
click at [933, 333] on input "file" at bounding box center [899, 314] width 178 height 178
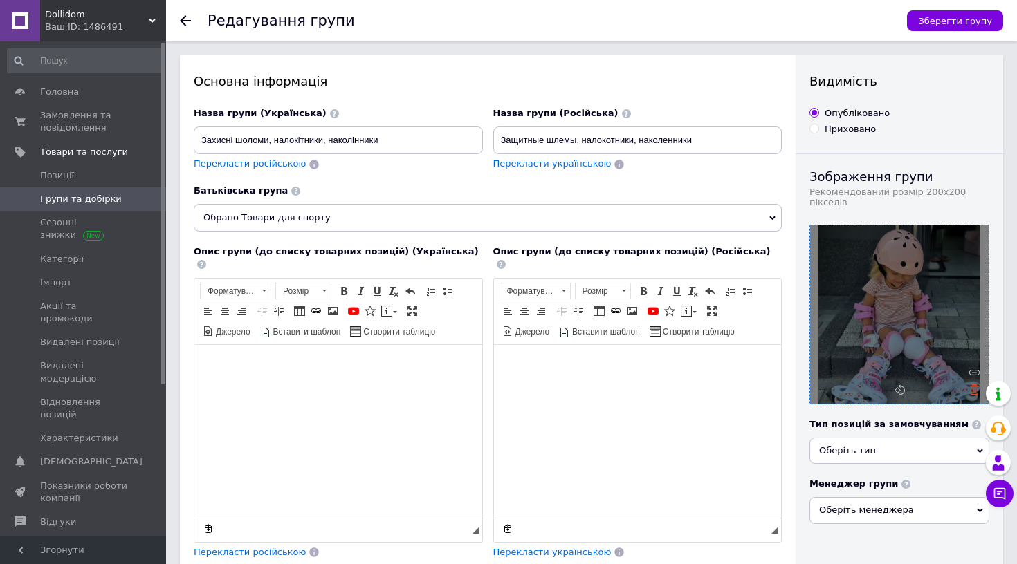
click at [974, 394] on icon at bounding box center [974, 390] width 10 height 10
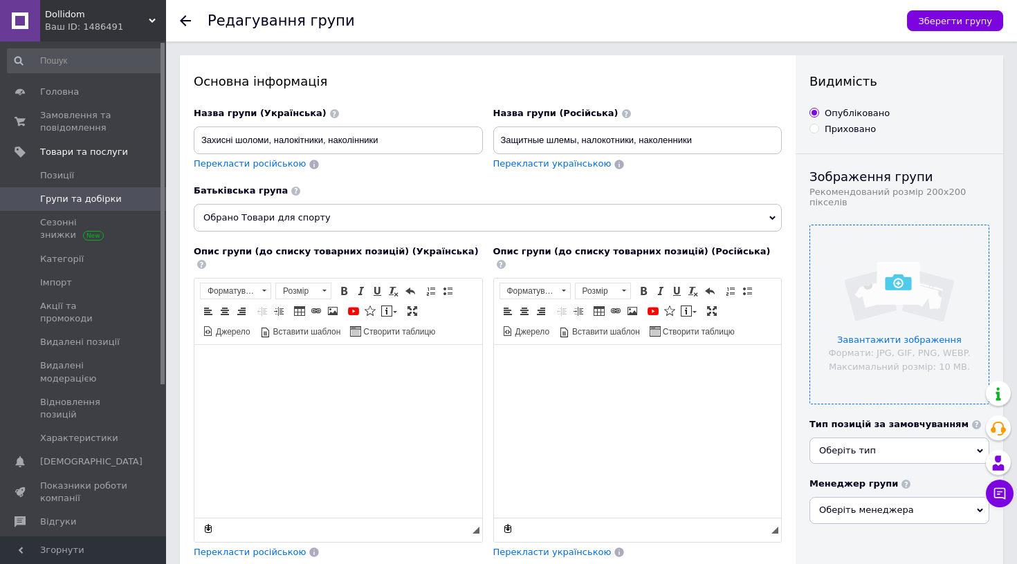
click at [856, 324] on input "file" at bounding box center [899, 314] width 178 height 178
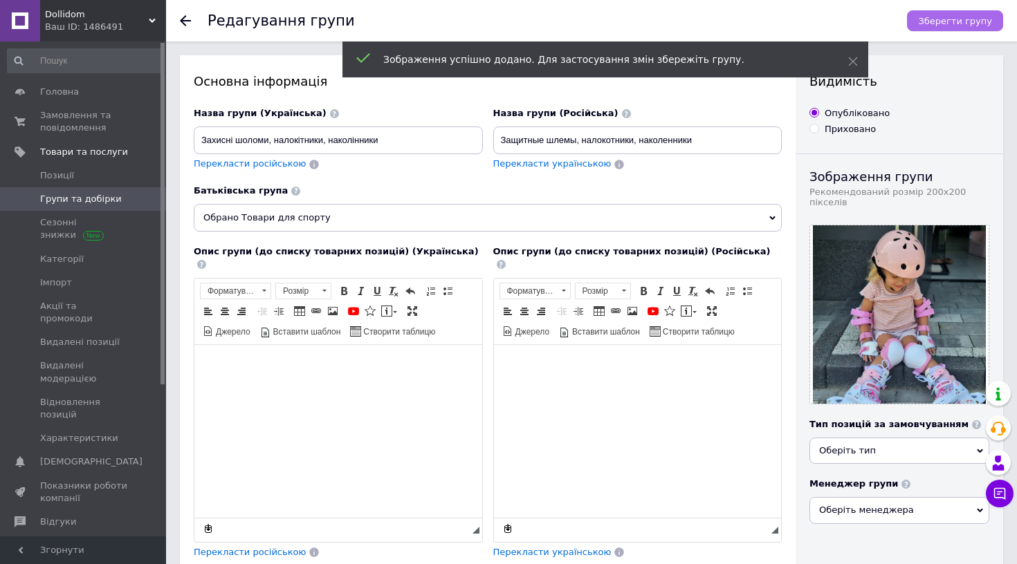
click at [958, 26] on span "Зберегти групу" at bounding box center [955, 21] width 74 height 10
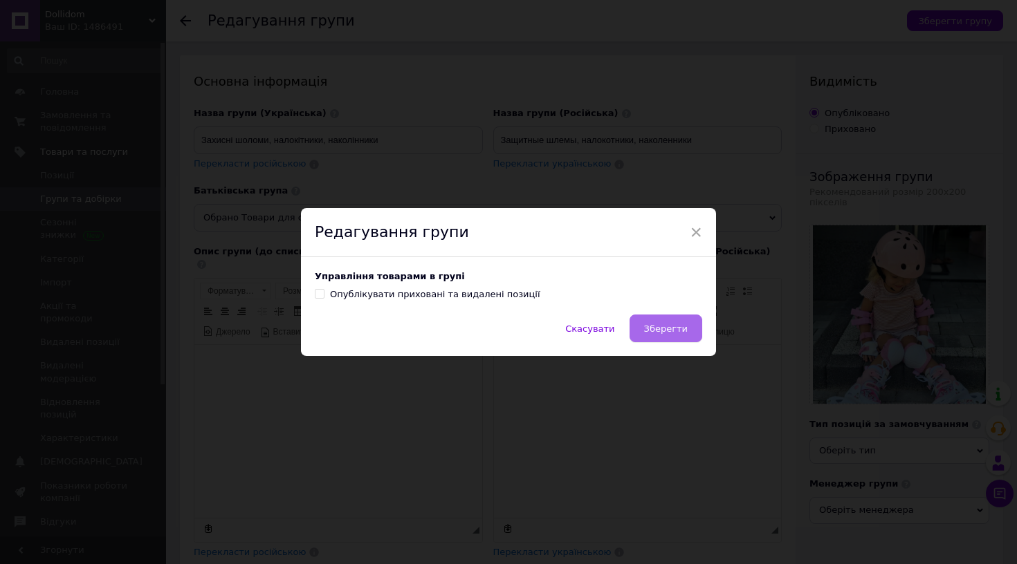
click at [681, 329] on span "Зберегти" at bounding box center [666, 329] width 44 height 10
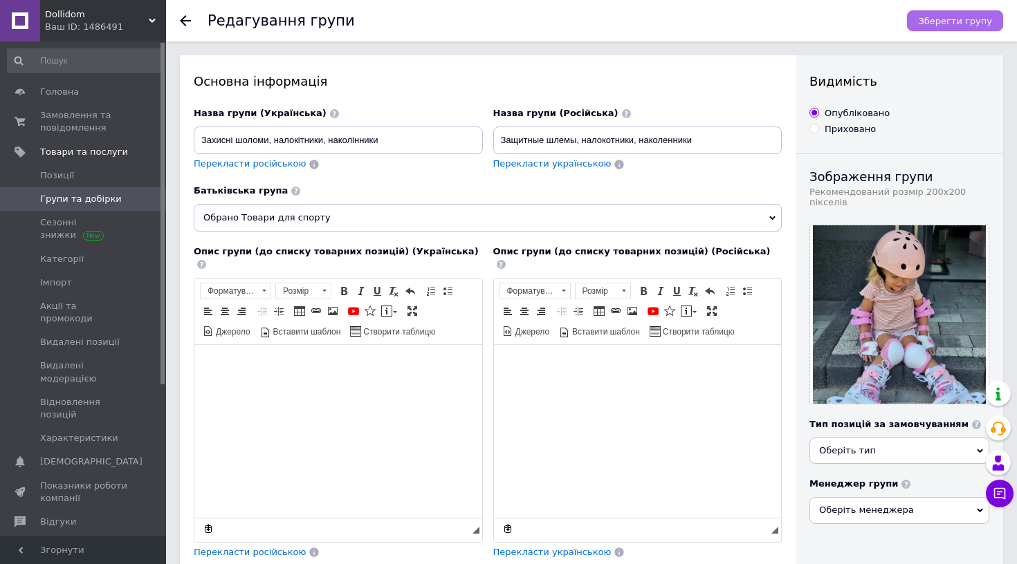
click at [945, 17] on span "Зберегти групу" at bounding box center [955, 21] width 74 height 10
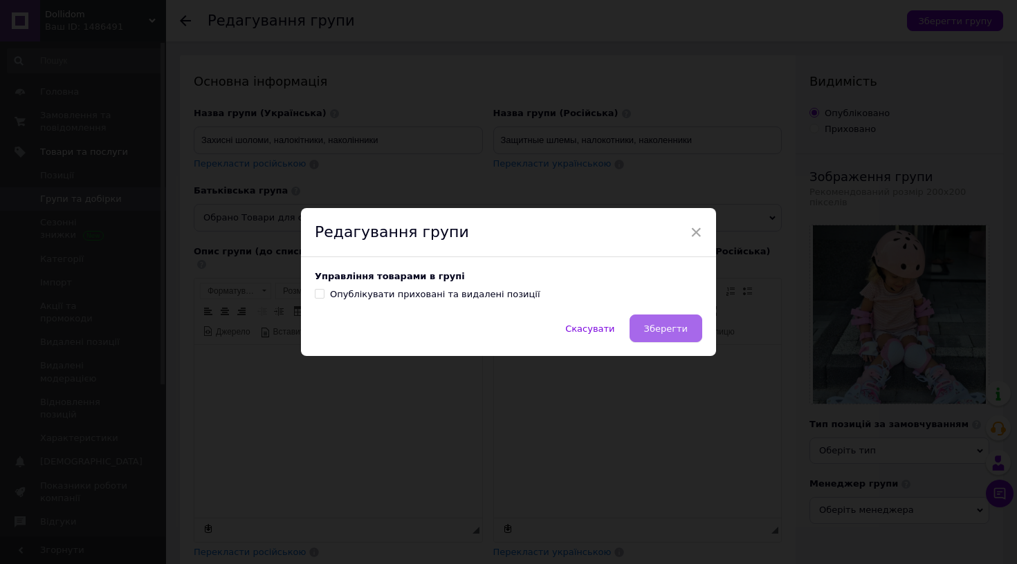
click at [666, 325] on span "Зберегти" at bounding box center [666, 329] width 44 height 10
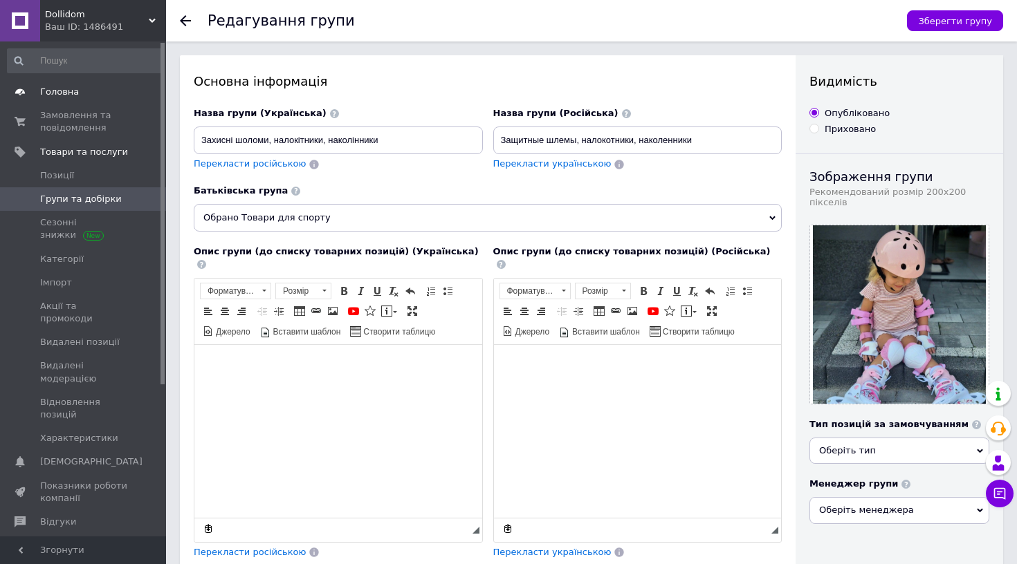
click at [71, 91] on span "Головна" at bounding box center [59, 92] width 39 height 12
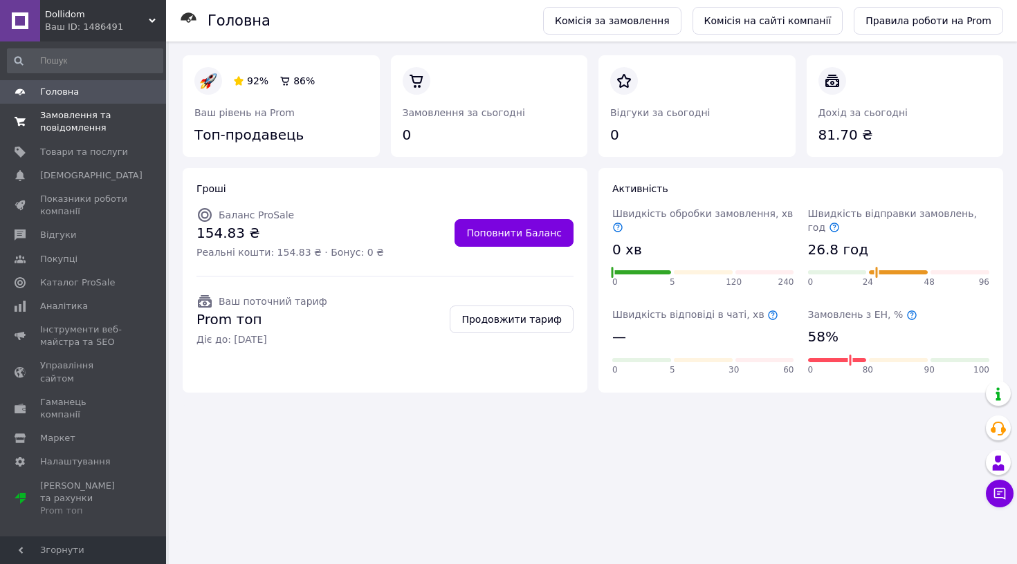
click at [82, 131] on span "Замовлення та повідомлення" at bounding box center [84, 121] width 88 height 25
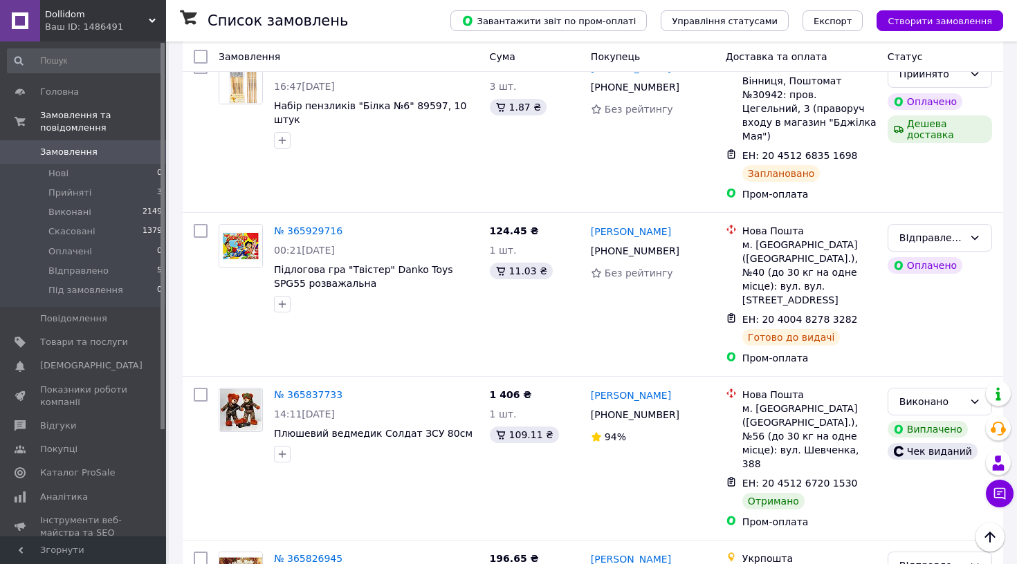
scroll to position [873, 0]
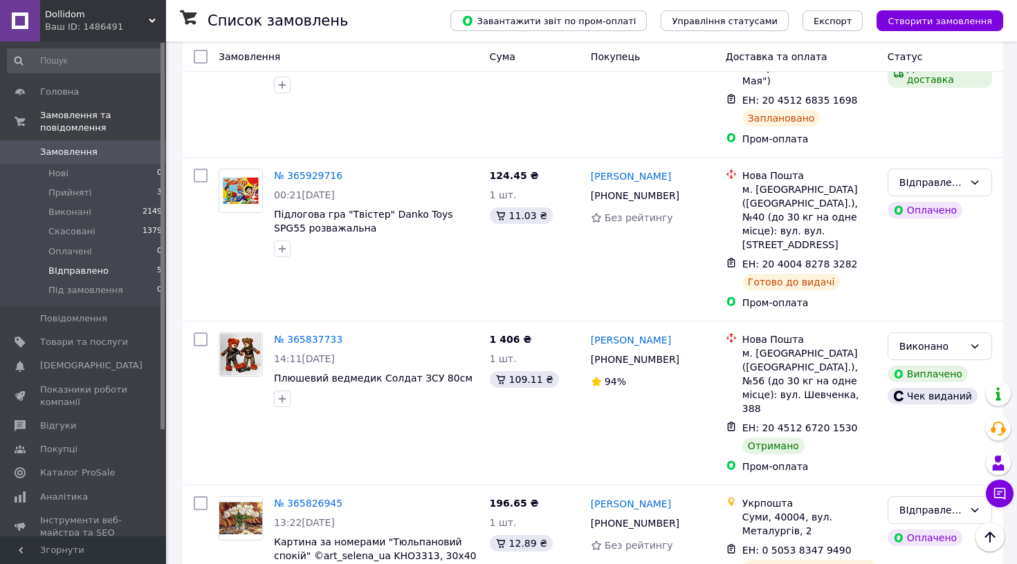
click at [117, 270] on li "ВІдправлено 5" at bounding box center [85, 270] width 170 height 19
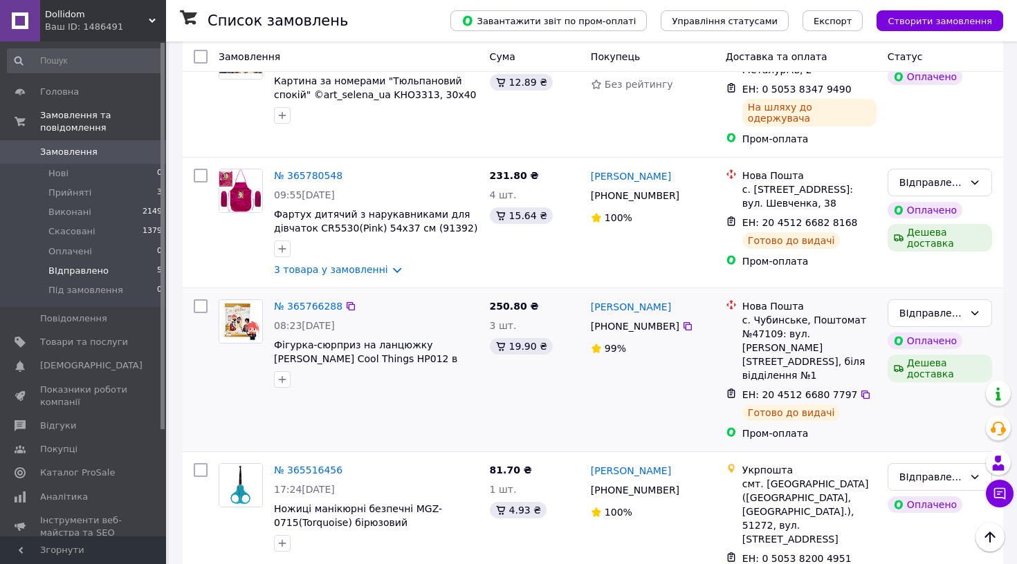
scroll to position [359, 0]
click at [124, 210] on li "Виконані 2149" at bounding box center [85, 212] width 170 height 19
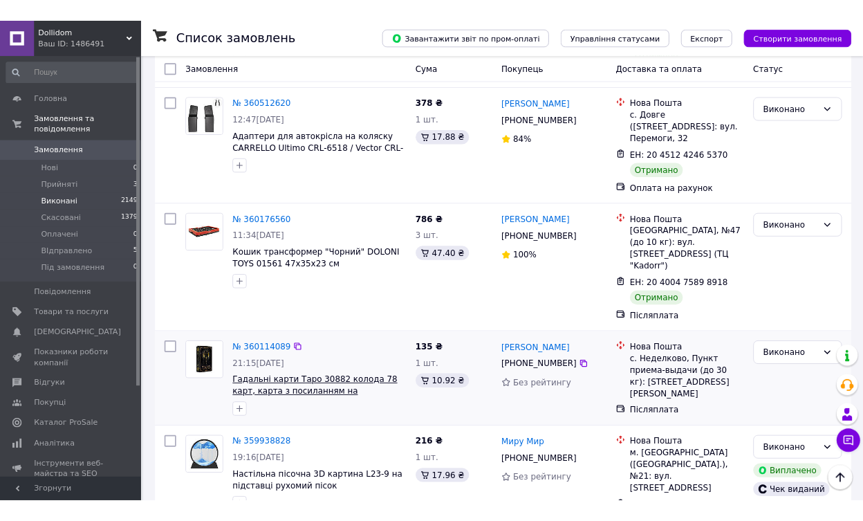
scroll to position [2000, 0]
